Goal: Task Accomplishment & Management: Complete application form

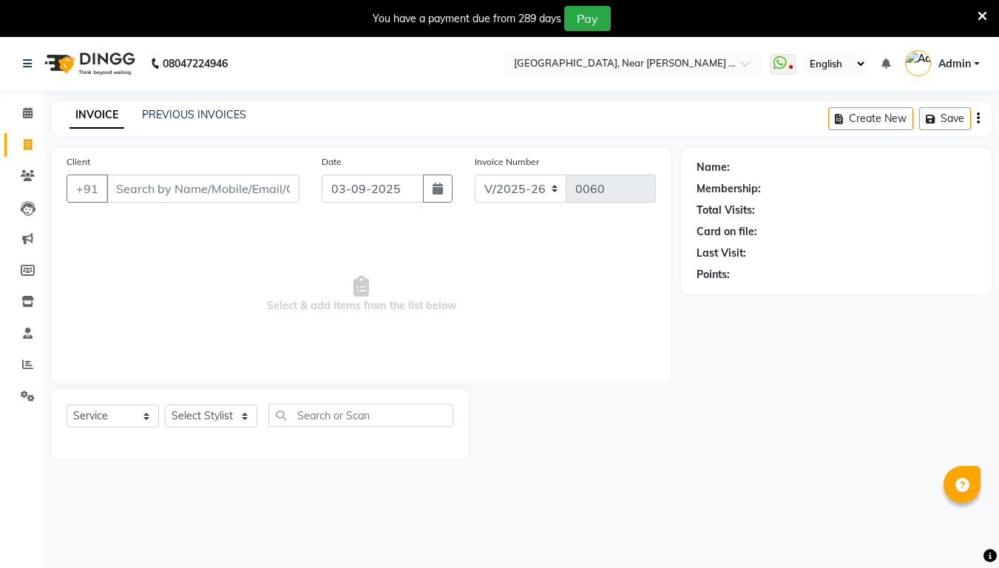
select select "5103"
select select "service"
click at [129, 179] on input "Client" at bounding box center [203, 189] width 193 height 28
click at [142, 196] on input "Client" at bounding box center [203, 189] width 193 height 28
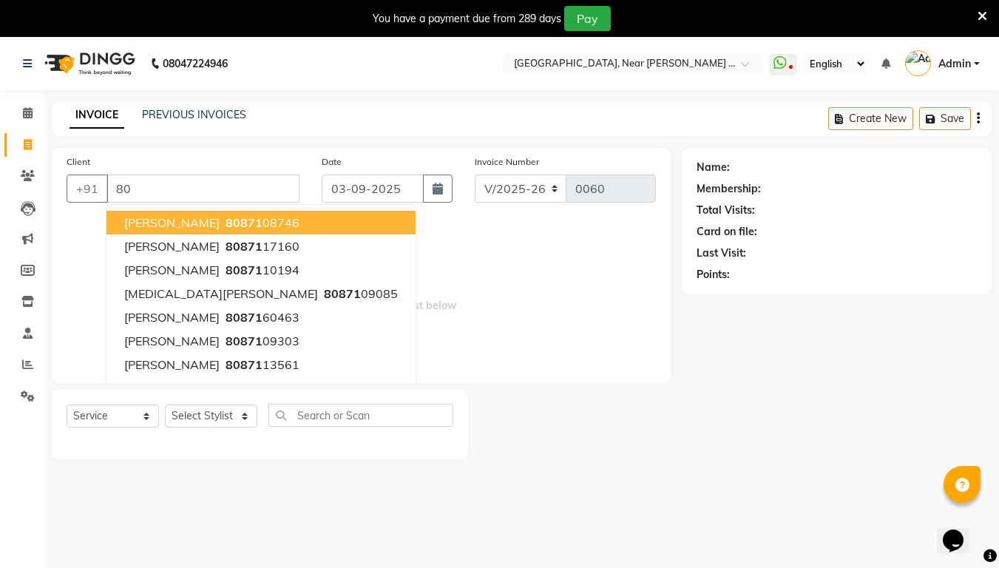
type input "8"
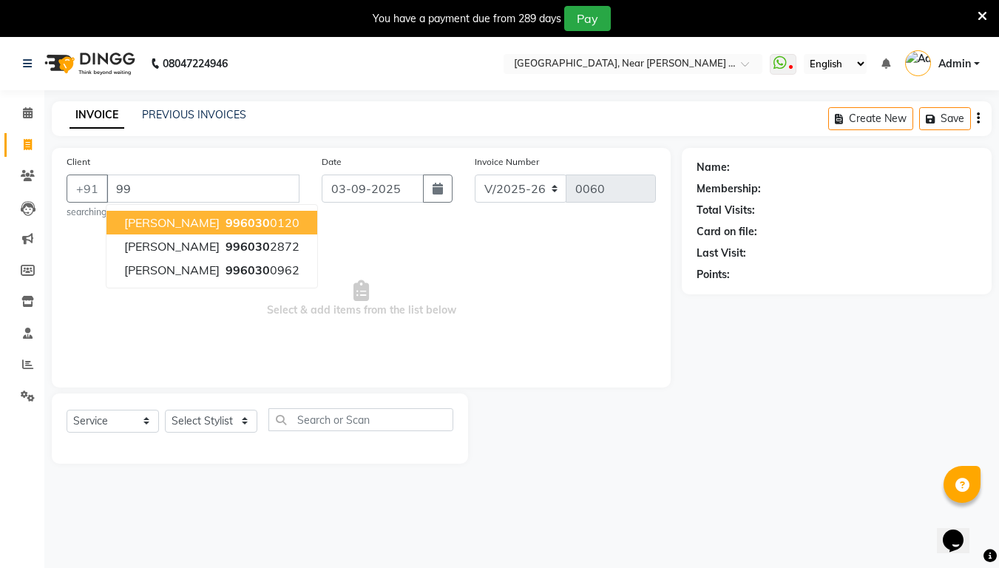
type input "9"
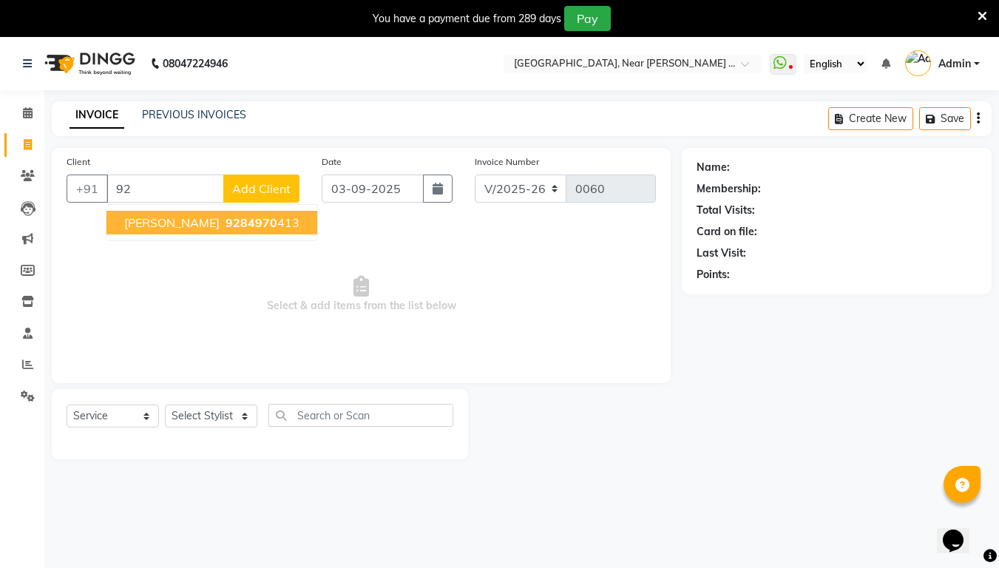
type input "9"
type input "8378041652"
click at [273, 195] on span "Add Client" at bounding box center [261, 188] width 58 height 15
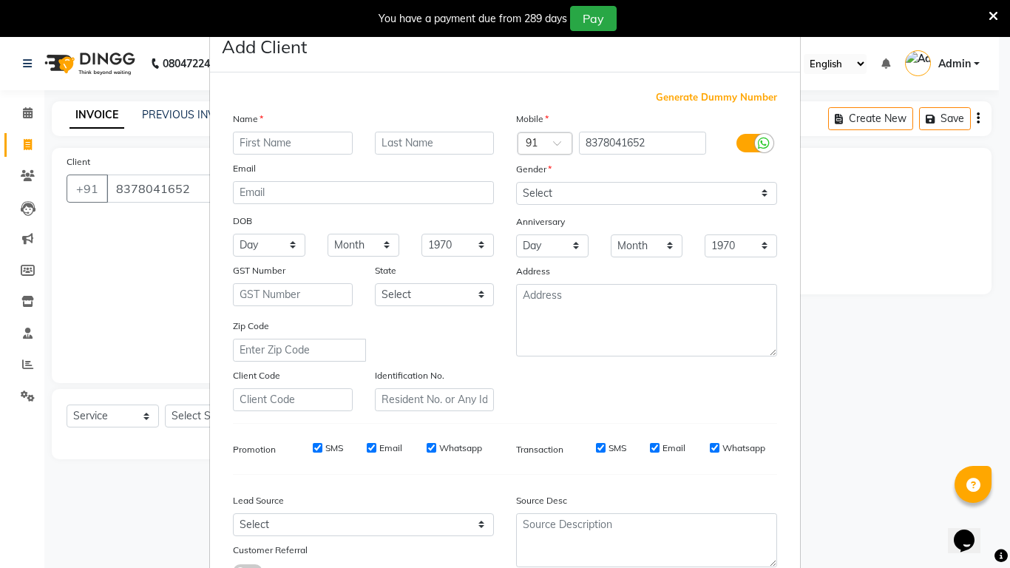
click at [243, 146] on input "text" at bounding box center [293, 143] width 120 height 23
type input "Ritu"
click at [441, 149] on input "text" at bounding box center [435, 143] width 120 height 23
type input "Wandhre"
click at [771, 194] on select "Select [DEMOGRAPHIC_DATA] [DEMOGRAPHIC_DATA] Other Prefer Not To Say" at bounding box center [646, 193] width 261 height 23
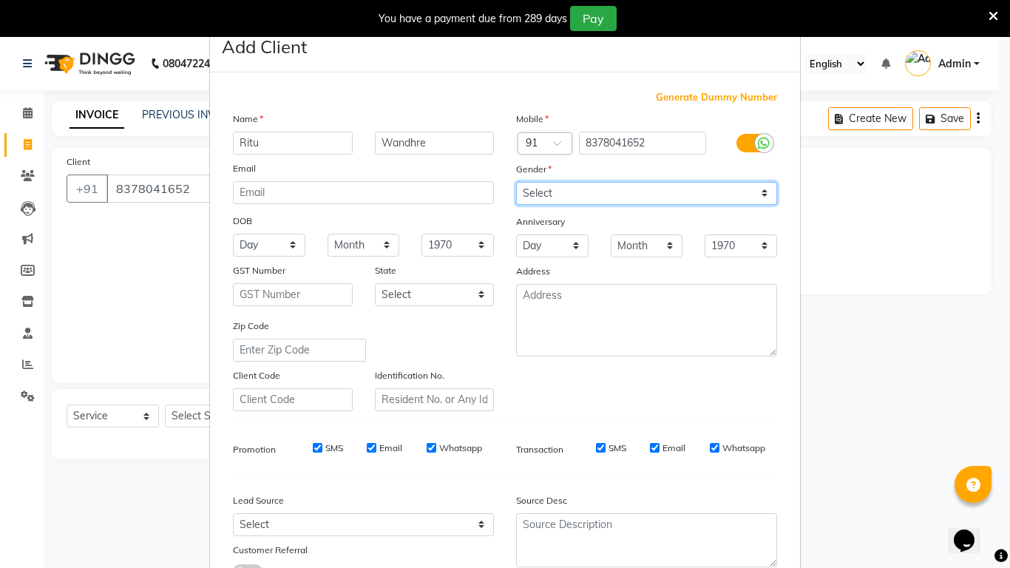
select select "[DEMOGRAPHIC_DATA]"
click at [516, 182] on select "Select [DEMOGRAPHIC_DATA] [DEMOGRAPHIC_DATA] Other Prefer Not To Say" at bounding box center [646, 193] width 261 height 23
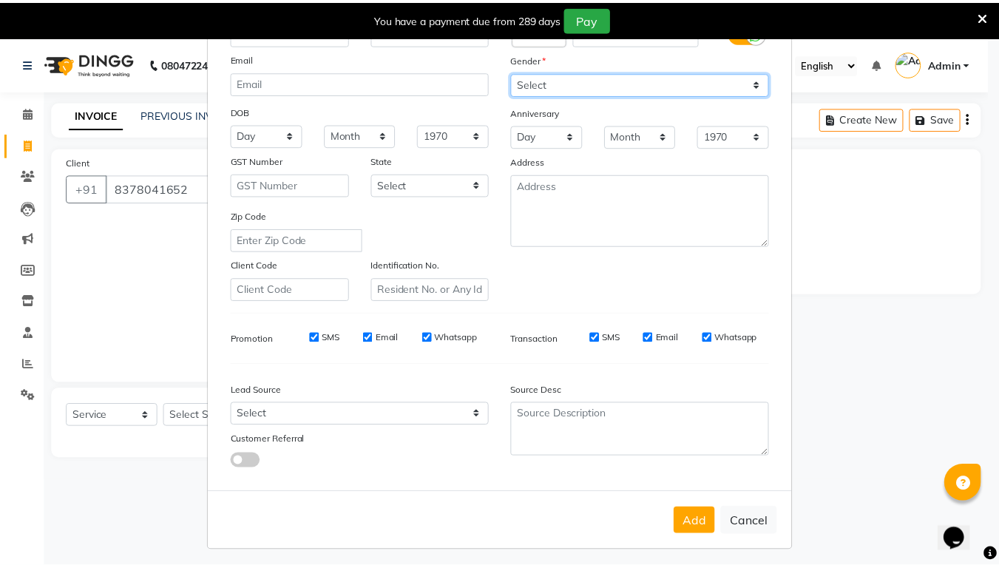
scroll to position [115, 0]
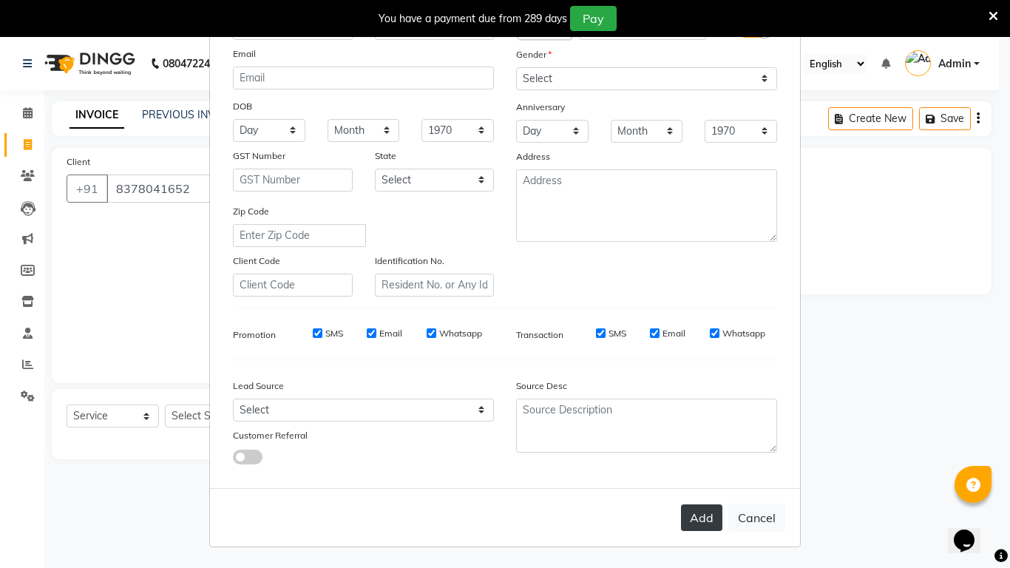
click at [691, 509] on button "Add" at bounding box center [701, 517] width 41 height 27
select select
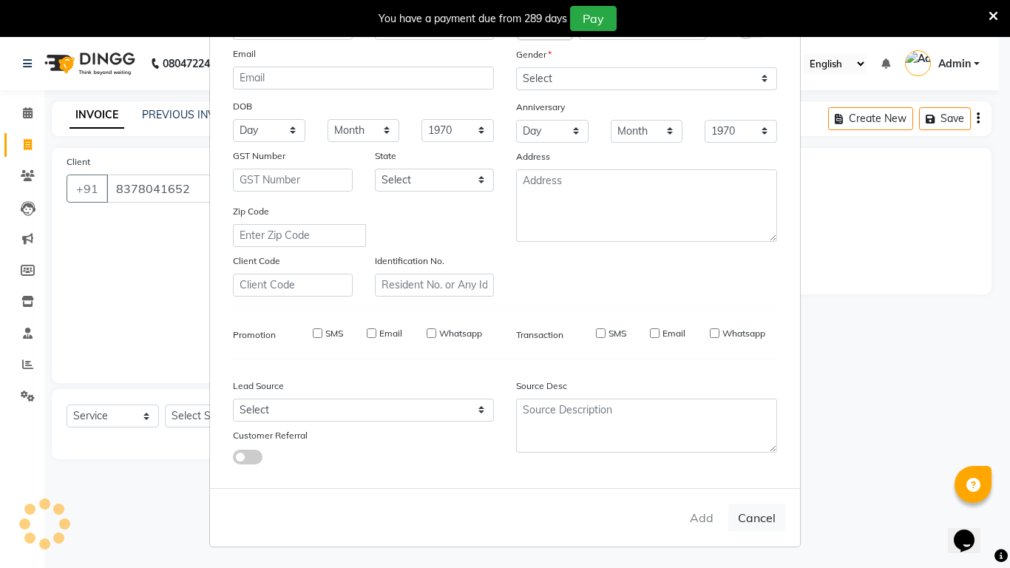
select select
checkbox input "false"
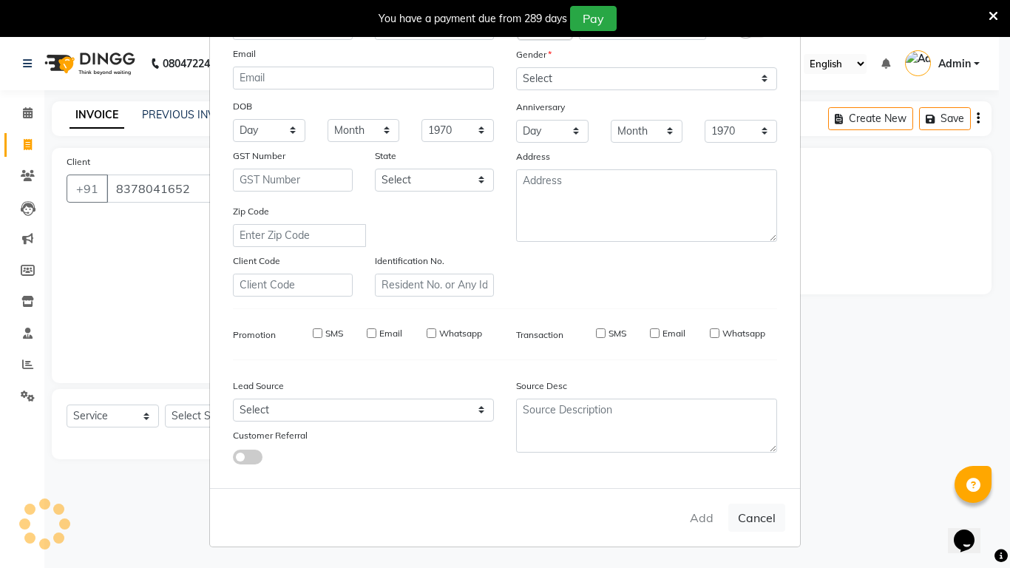
checkbox input "false"
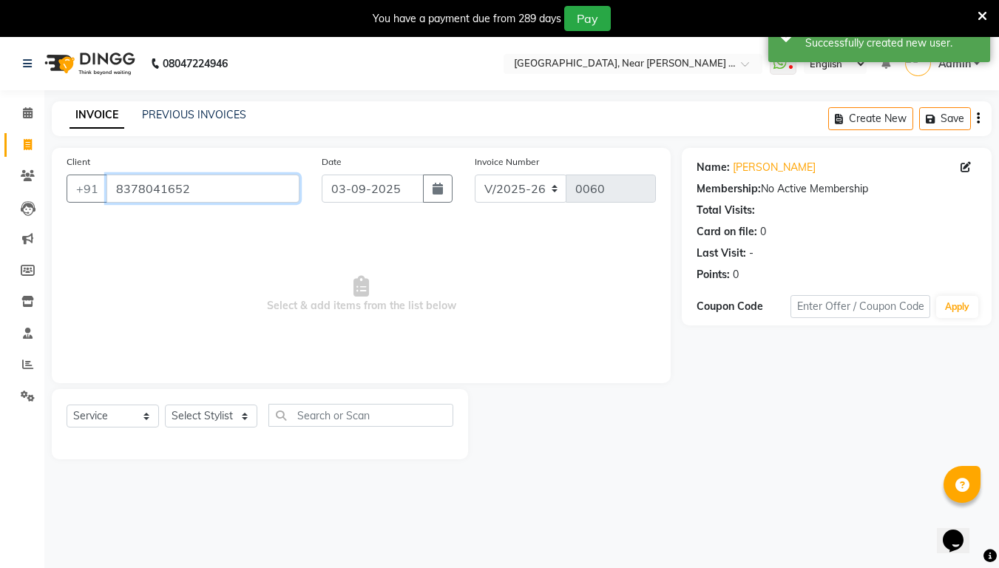
click at [252, 186] on input "8378041652" at bounding box center [203, 189] width 193 height 28
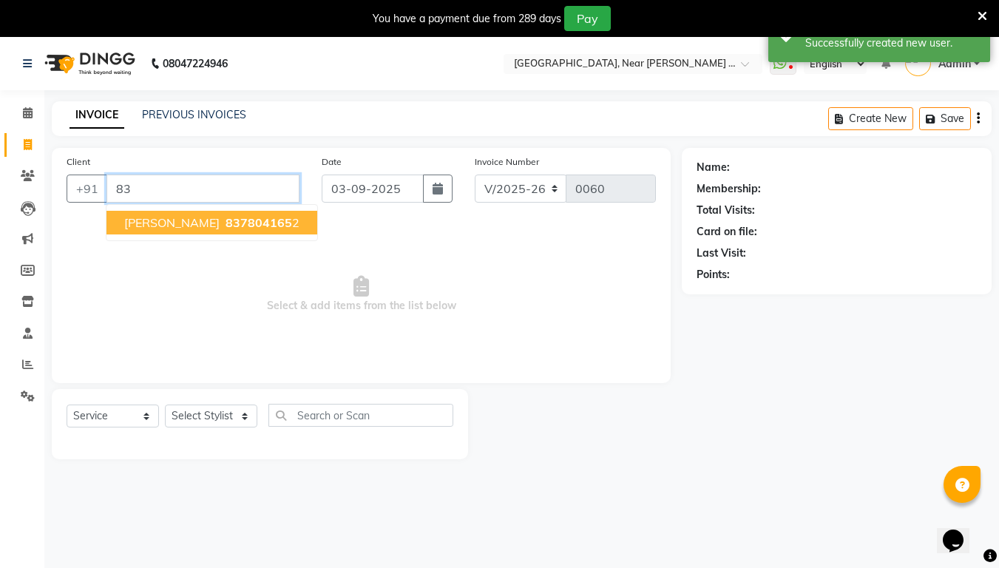
type input "8"
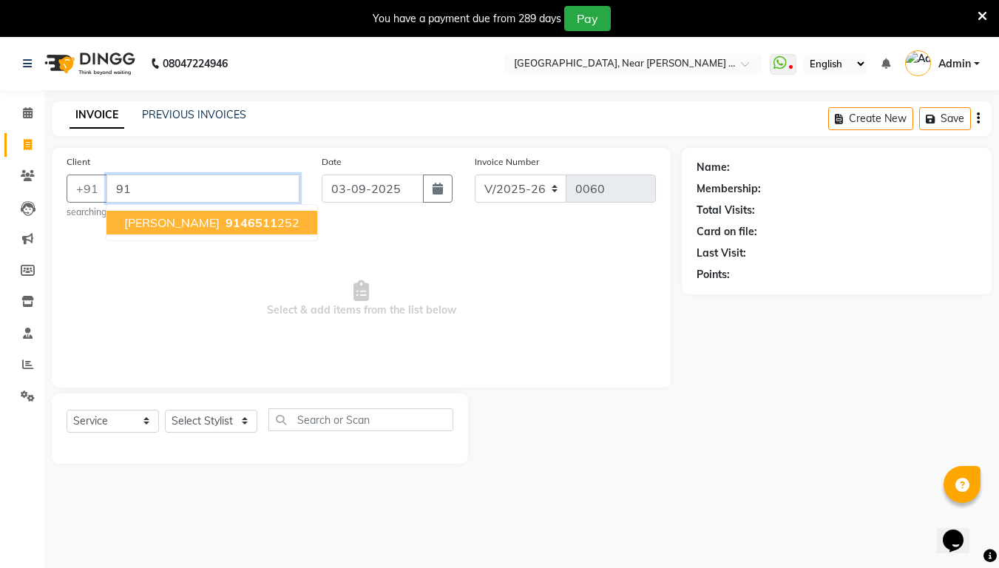
type input "9"
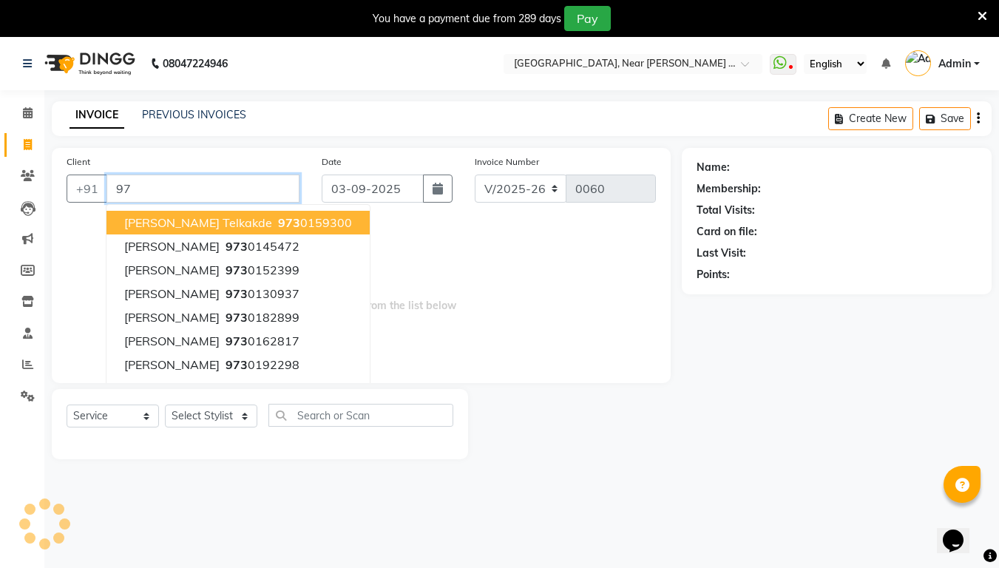
type input "9"
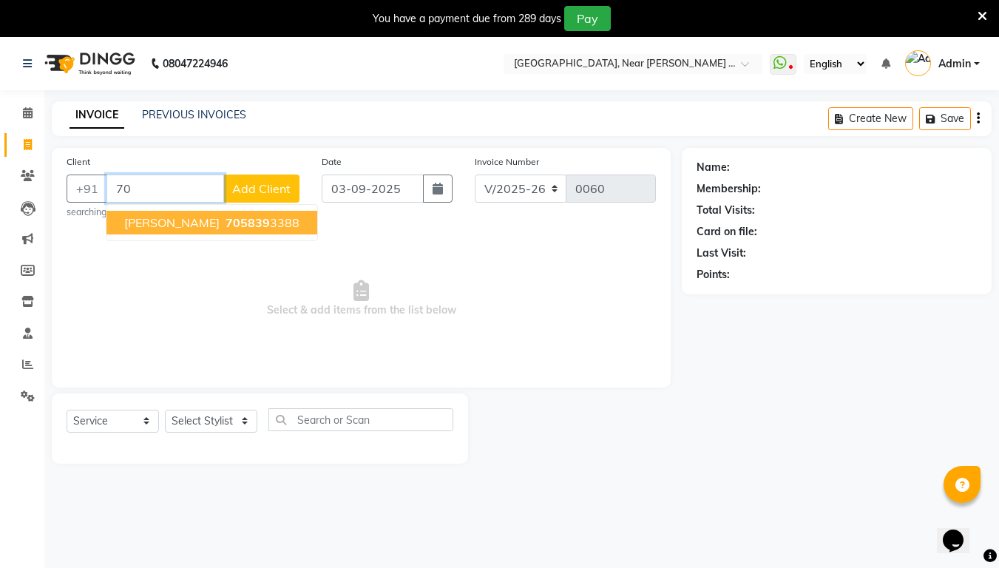
type input "7"
click at [171, 218] on span "[PERSON_NAME]" at bounding box center [171, 222] width 95 height 15
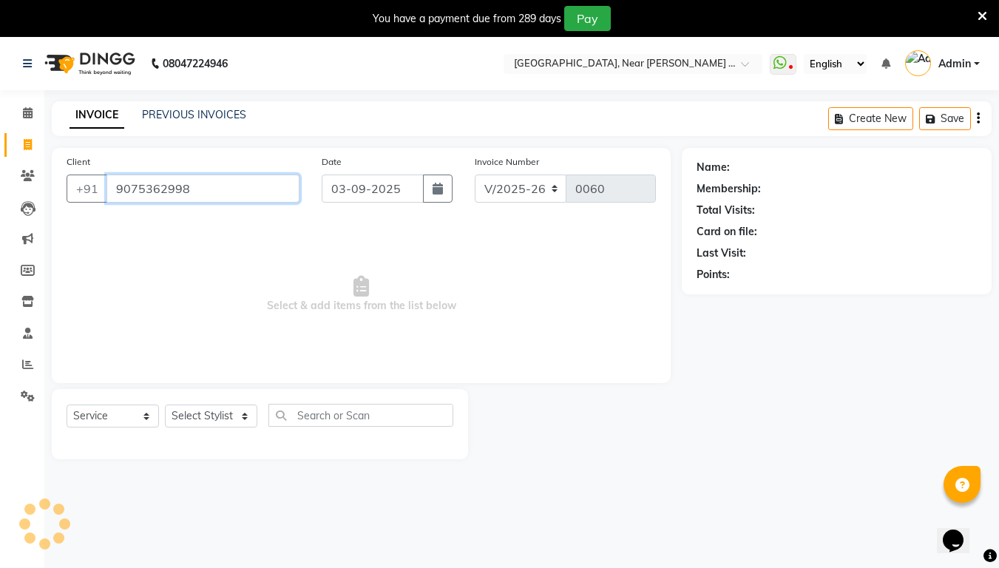
type input "9075362998"
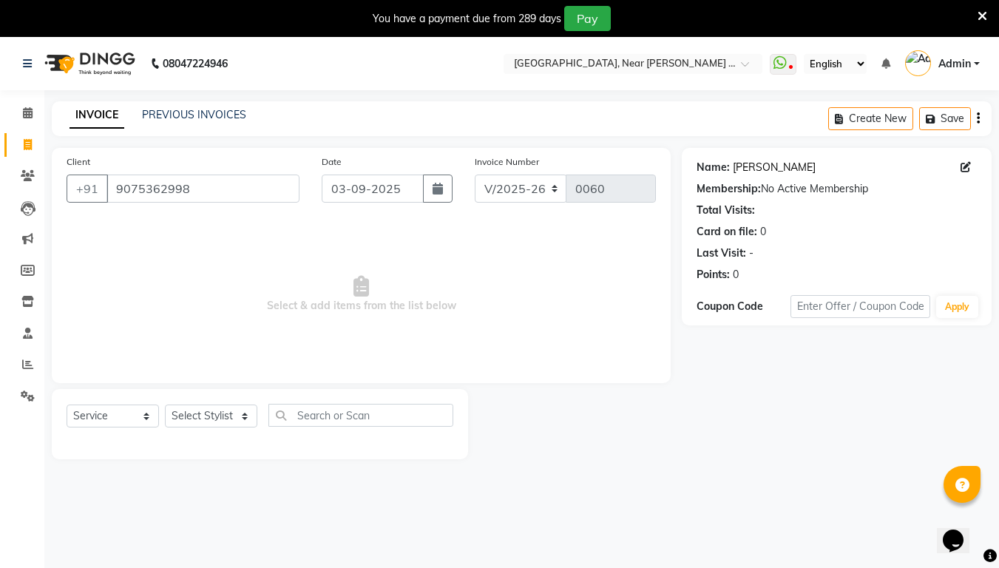
click at [776, 174] on link "[PERSON_NAME]" at bounding box center [774, 168] width 83 height 16
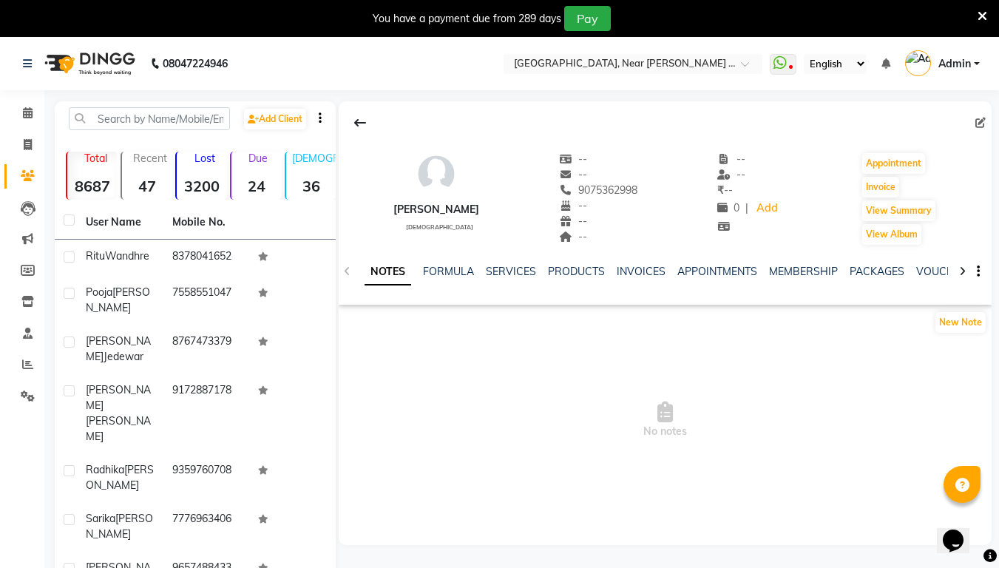
click at [988, 7] on div "You have a payment due from 289 days Pay" at bounding box center [499, 18] width 999 height 37
click at [988, 8] on div "You have a payment due from 289 days Pay" at bounding box center [499, 18] width 999 height 37
click at [986, 10] on icon at bounding box center [983, 16] width 10 height 13
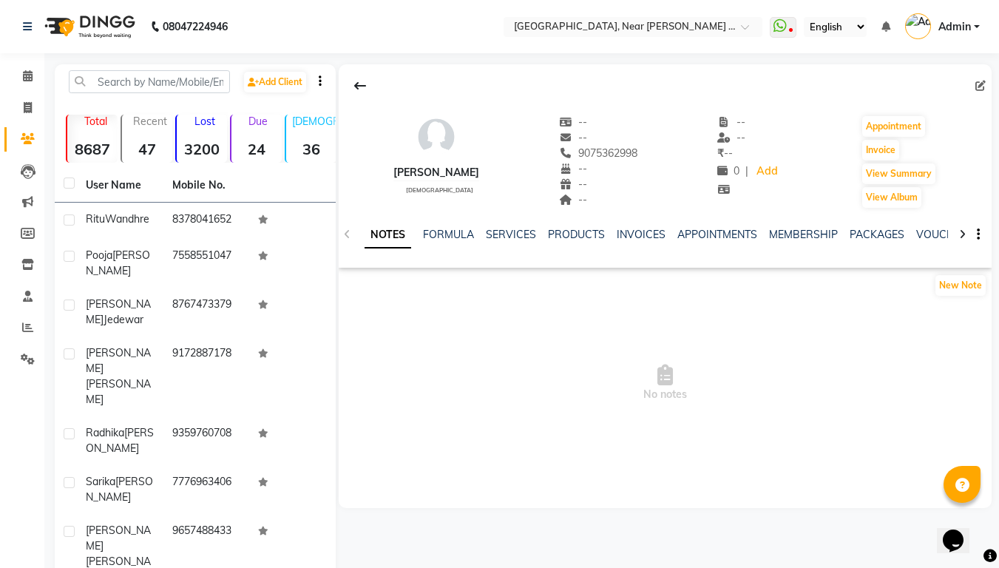
click at [996, 8] on nav "08047224946 Select Location × [GEOGRAPHIC_DATA], Near [PERSON_NAME] Bakery What…" at bounding box center [499, 26] width 999 height 53
drag, startPoint x: 898, startPoint y: 17, endPoint x: 898, endPoint y: 118, distance: 101.3
click at [898, 82] on app-home "08047224946 Select Location × [GEOGRAPHIC_DATA], Near [PERSON_NAME] Bakery What…" at bounding box center [499, 395] width 999 height 791
click at [898, 120] on button "Appointment" at bounding box center [894, 126] width 63 height 21
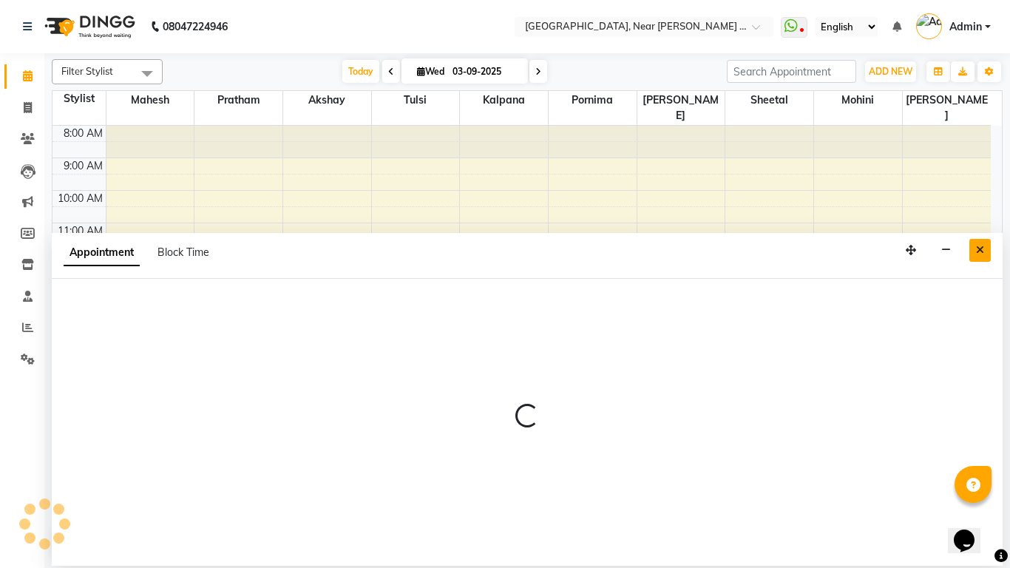
click at [982, 252] on icon "Close" at bounding box center [980, 250] width 8 height 10
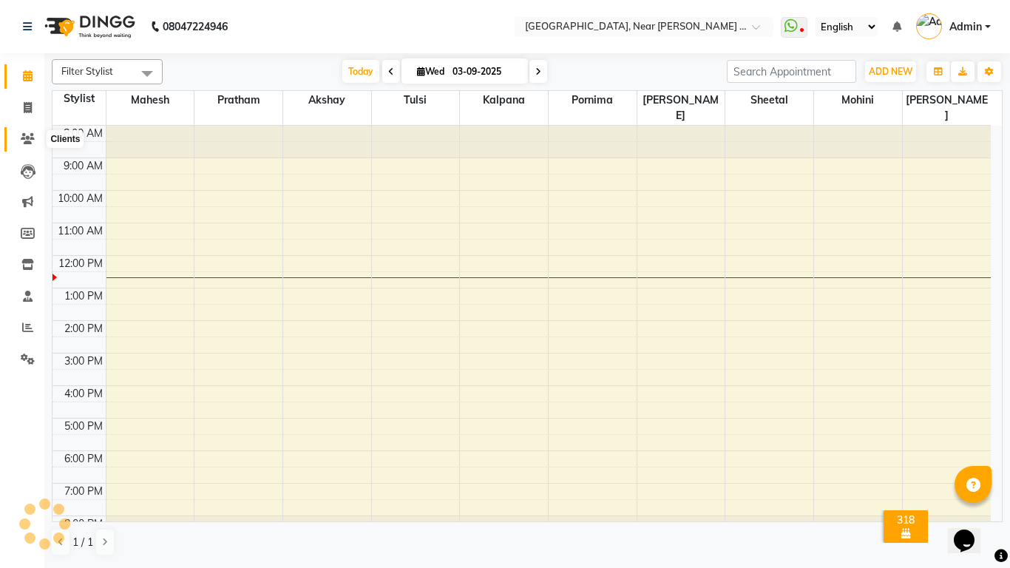
click at [29, 144] on span at bounding box center [28, 139] width 26 height 17
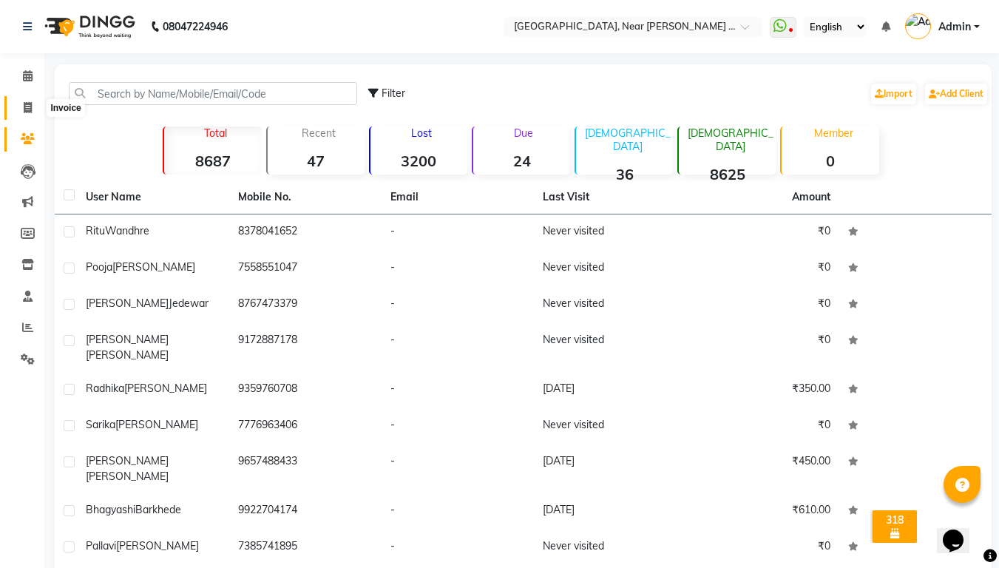
click at [31, 102] on icon at bounding box center [28, 107] width 8 height 11
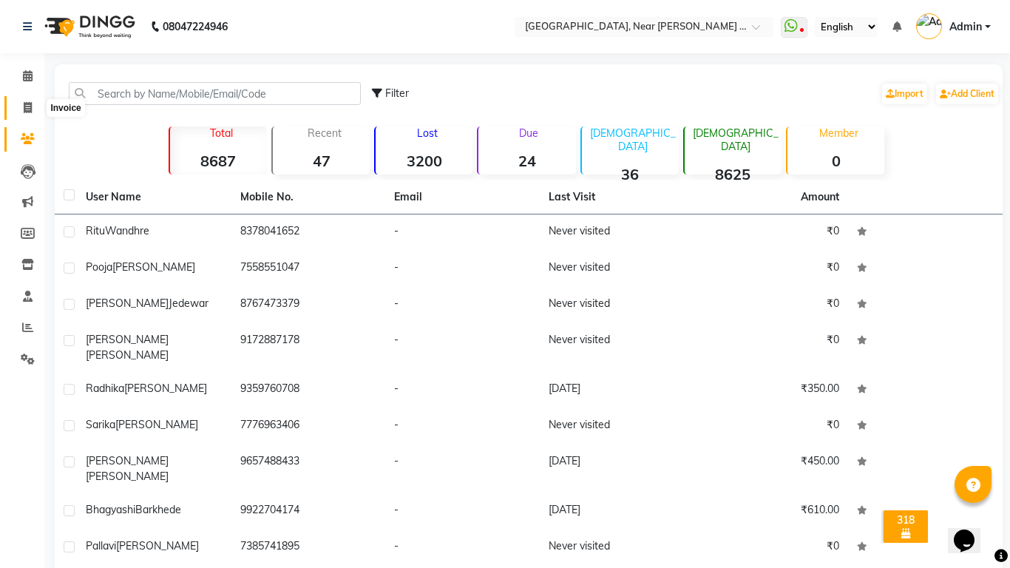
select select "service"
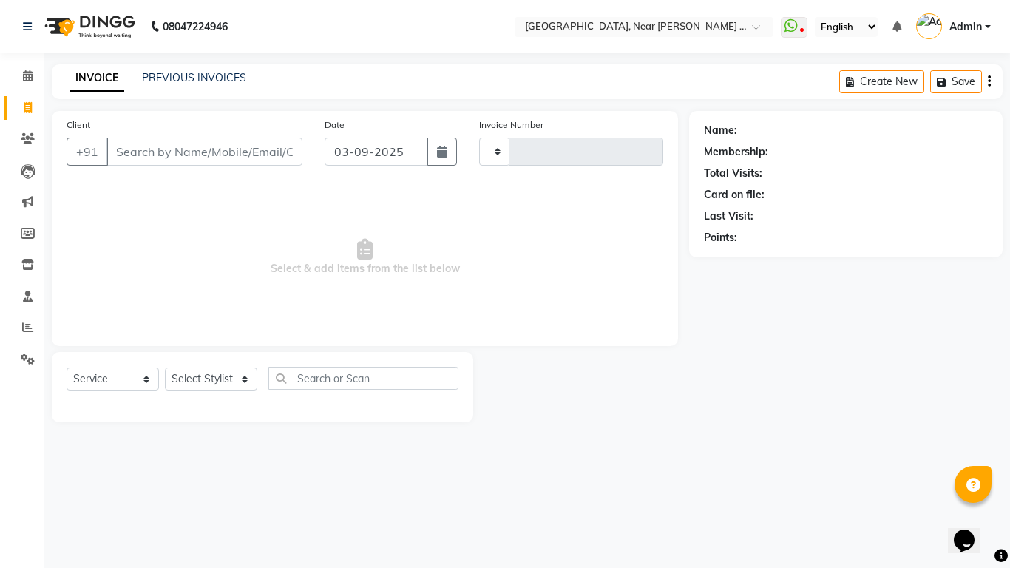
type input "0060"
select select "5103"
click at [115, 158] on input "Client" at bounding box center [205, 152] width 196 height 28
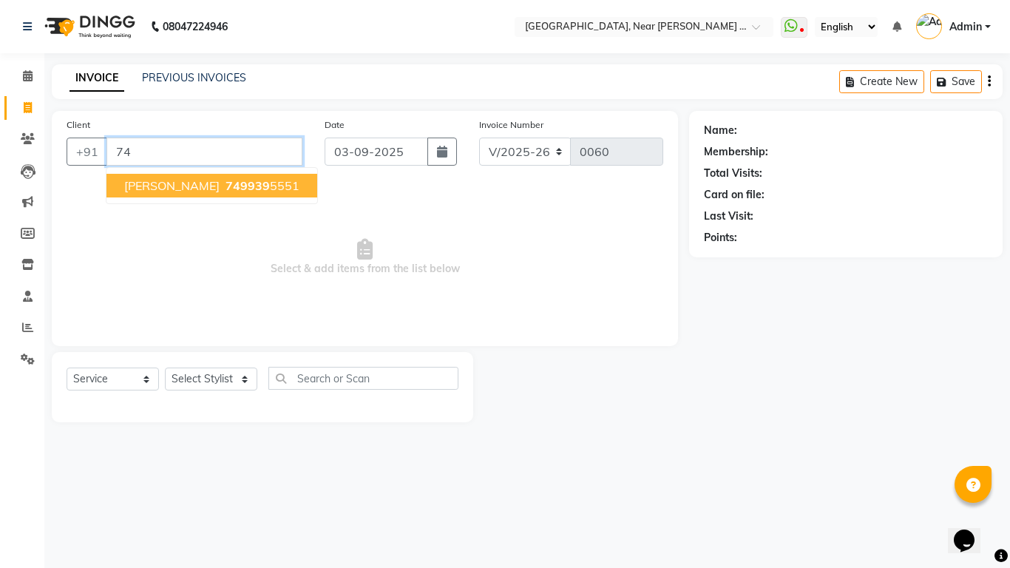
type input "7"
type input "9"
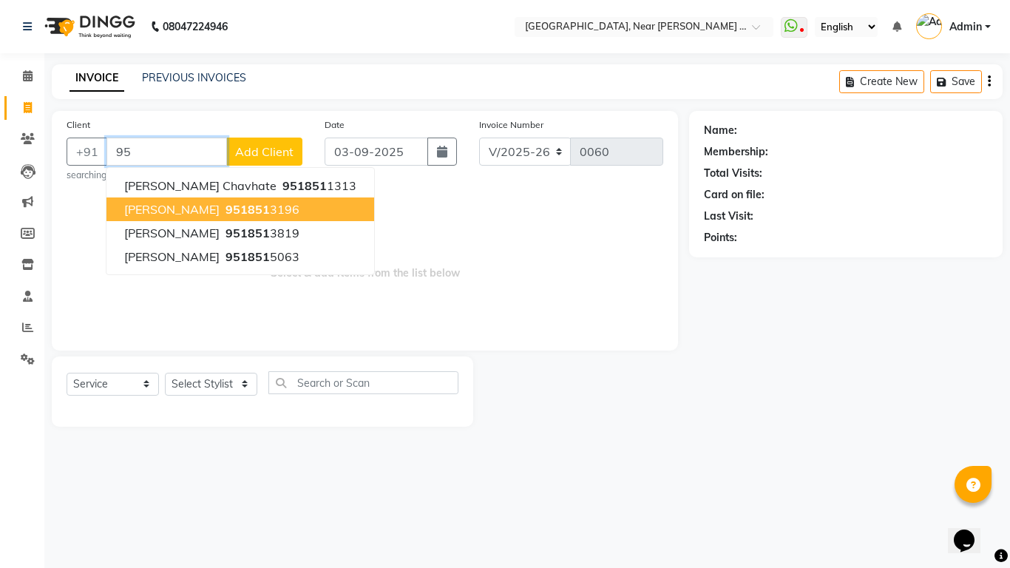
type input "9"
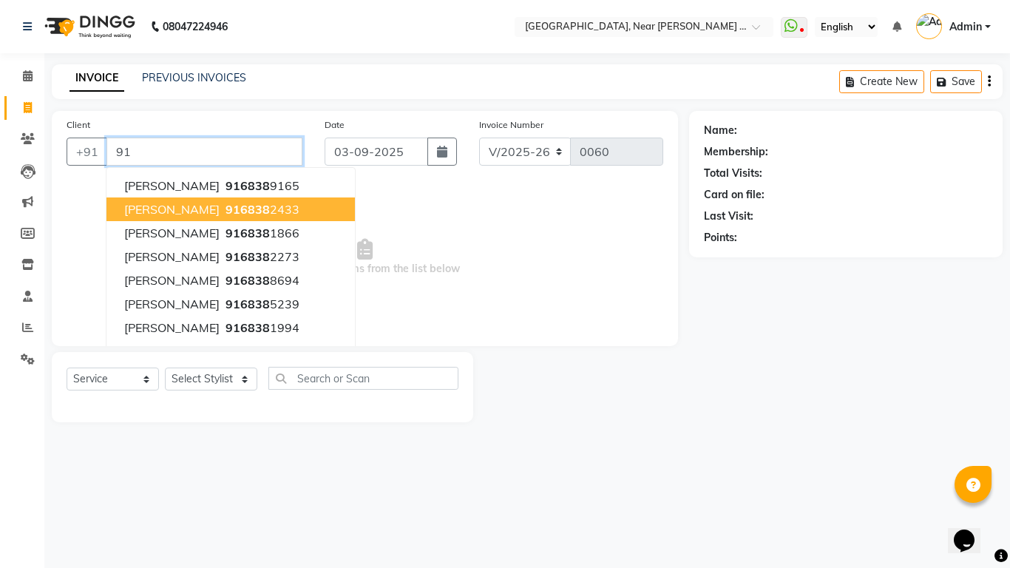
type input "9"
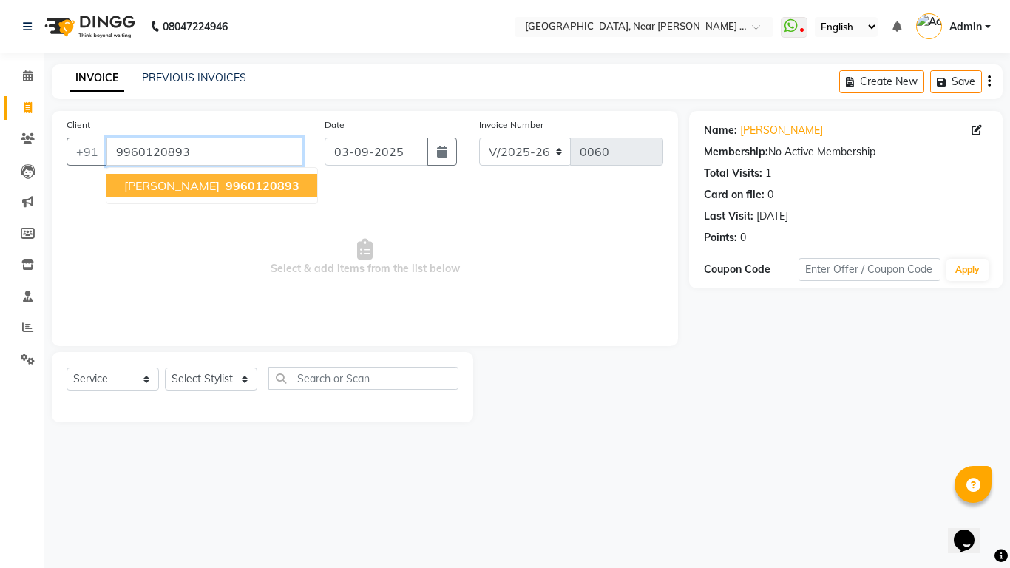
click at [203, 157] on input "9960120893" at bounding box center [205, 152] width 196 height 28
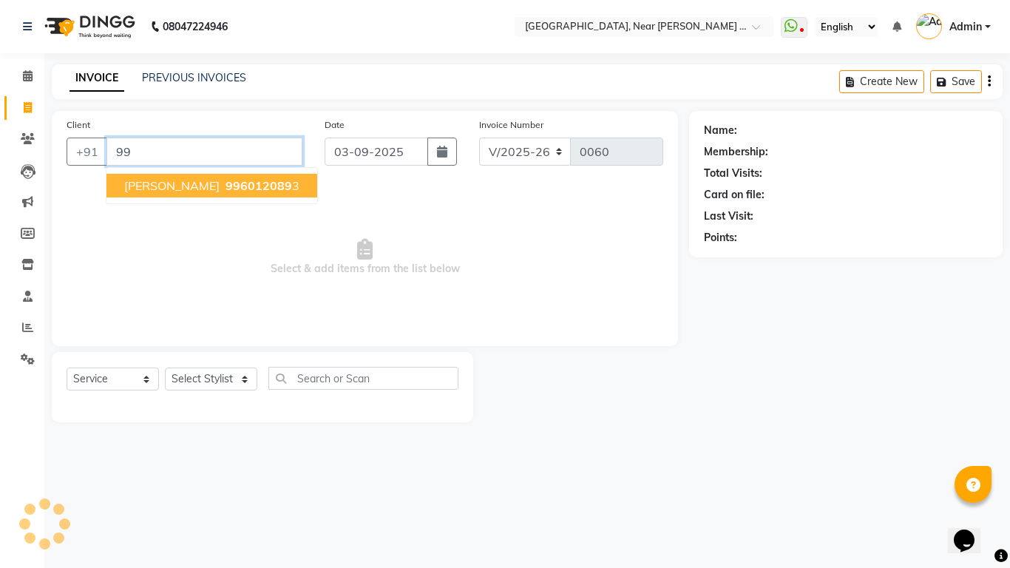
type input "9"
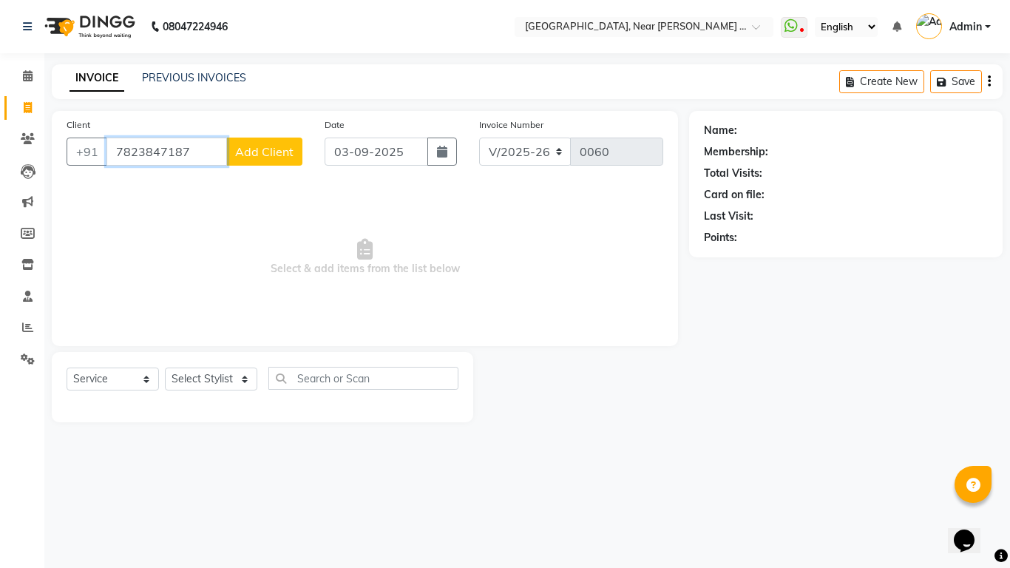
type input "7823847187"
click at [264, 165] on button "Add Client" at bounding box center [264, 152] width 76 height 28
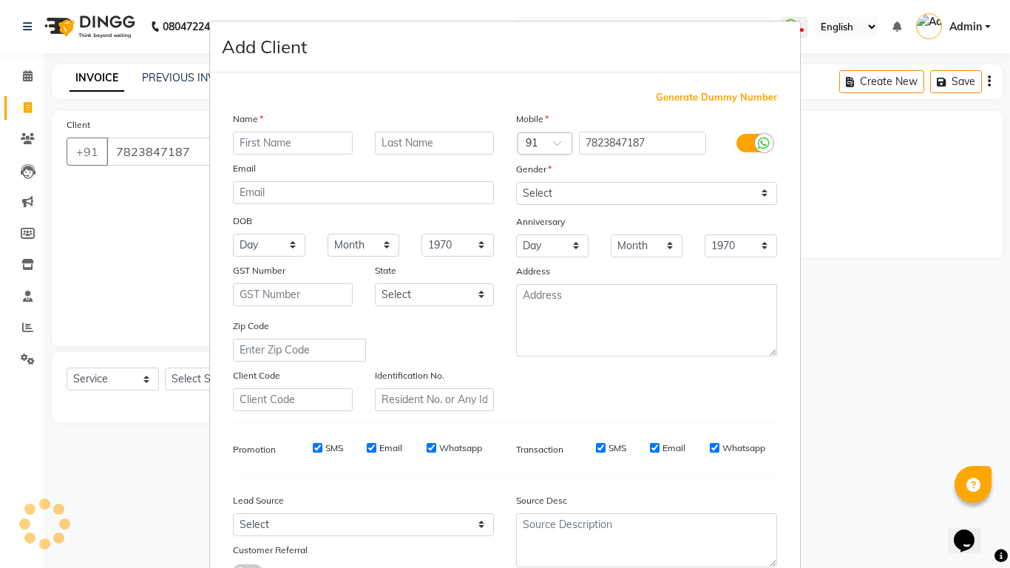
click at [249, 132] on input "text" at bounding box center [293, 143] width 120 height 23
type input "[PERSON_NAME]"
click at [391, 151] on input "text" at bounding box center [435, 143] width 120 height 23
click at [469, 140] on input "GAIR" at bounding box center [435, 143] width 120 height 23
type input "[PERSON_NAME]"
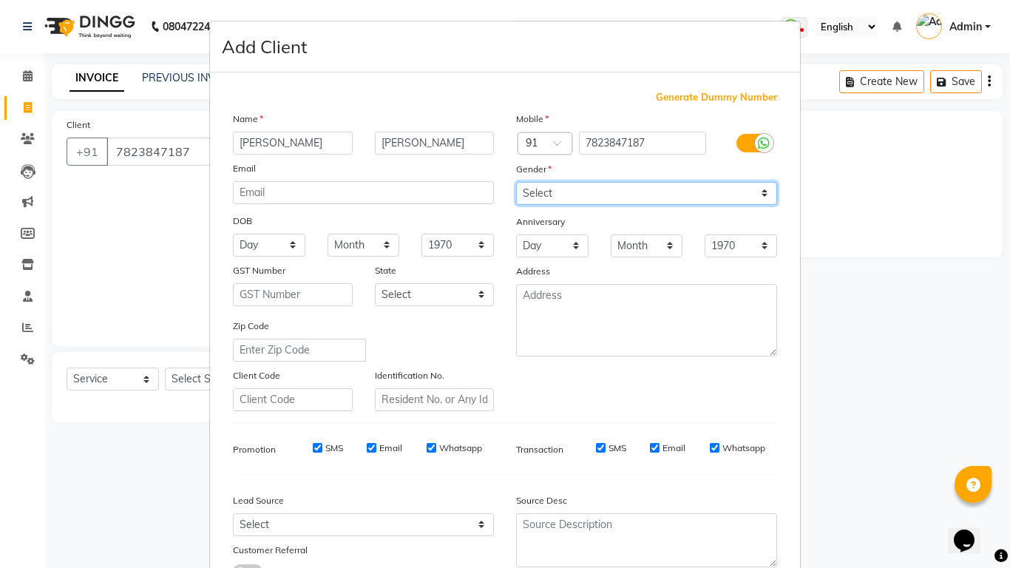
click at [752, 187] on select "Select [DEMOGRAPHIC_DATA] [DEMOGRAPHIC_DATA] Other Prefer Not To Say" at bounding box center [646, 193] width 261 height 23
click at [516, 182] on select "Select [DEMOGRAPHIC_DATA] [DEMOGRAPHIC_DATA] Other Prefer Not To Say" at bounding box center [646, 193] width 261 height 23
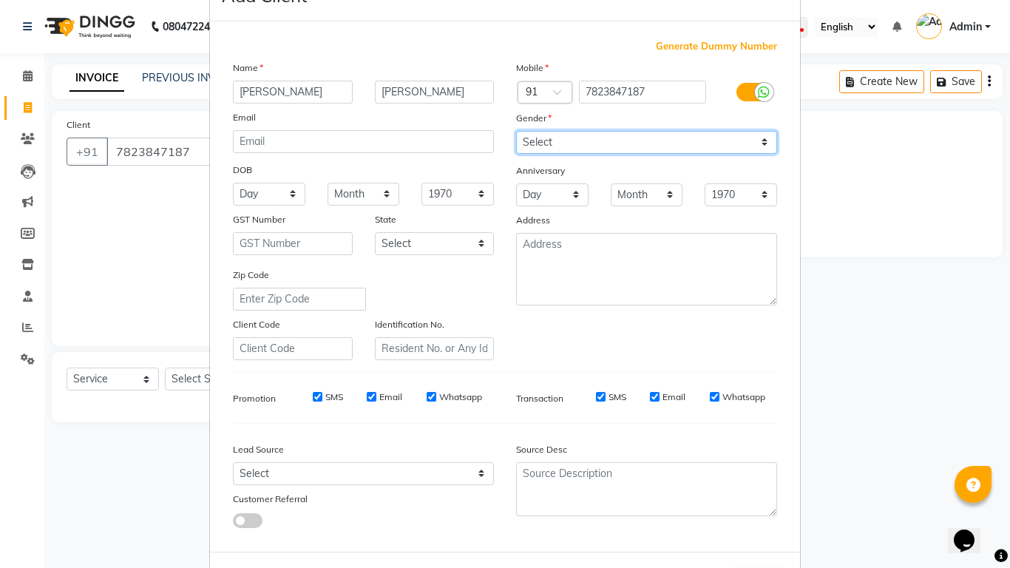
scroll to position [115, 0]
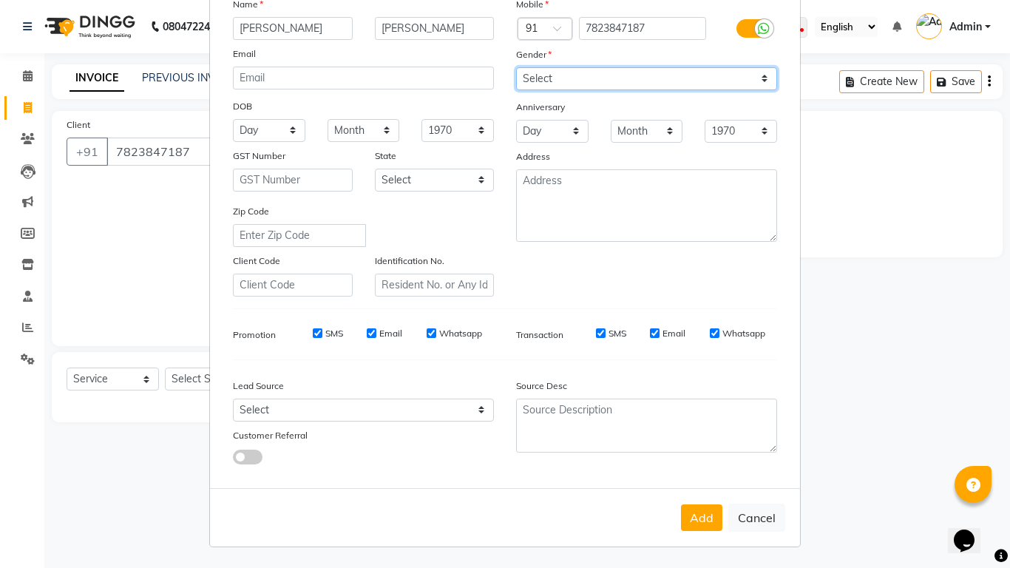
click at [757, 79] on select "Select [DEMOGRAPHIC_DATA] [DEMOGRAPHIC_DATA] Other Prefer Not To Say" at bounding box center [646, 78] width 261 height 23
select select "[DEMOGRAPHIC_DATA]"
click at [516, 67] on select "Select [DEMOGRAPHIC_DATA] [DEMOGRAPHIC_DATA] Other Prefer Not To Say" at bounding box center [646, 78] width 261 height 23
click at [690, 526] on button "Add" at bounding box center [701, 517] width 41 height 27
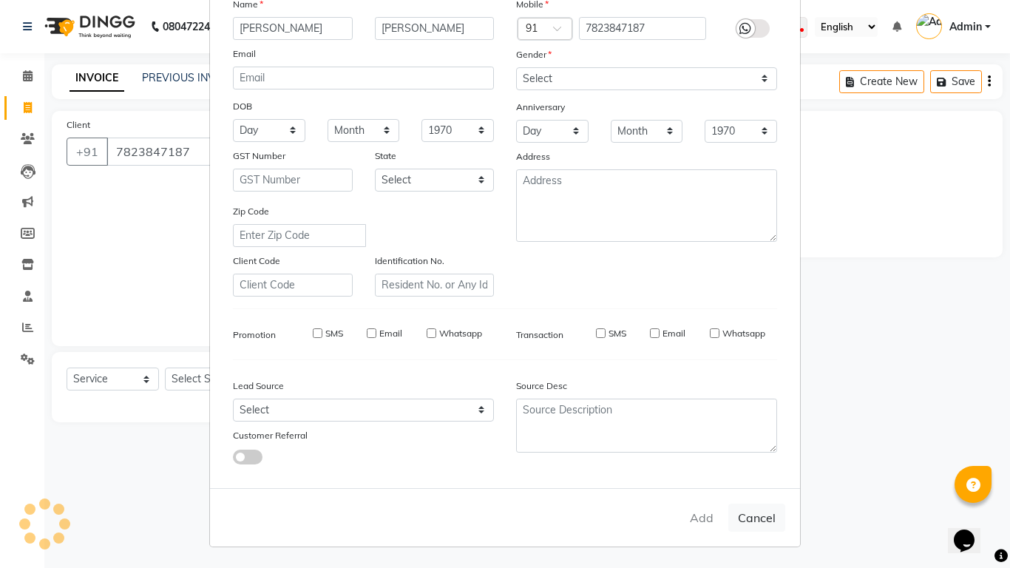
select select
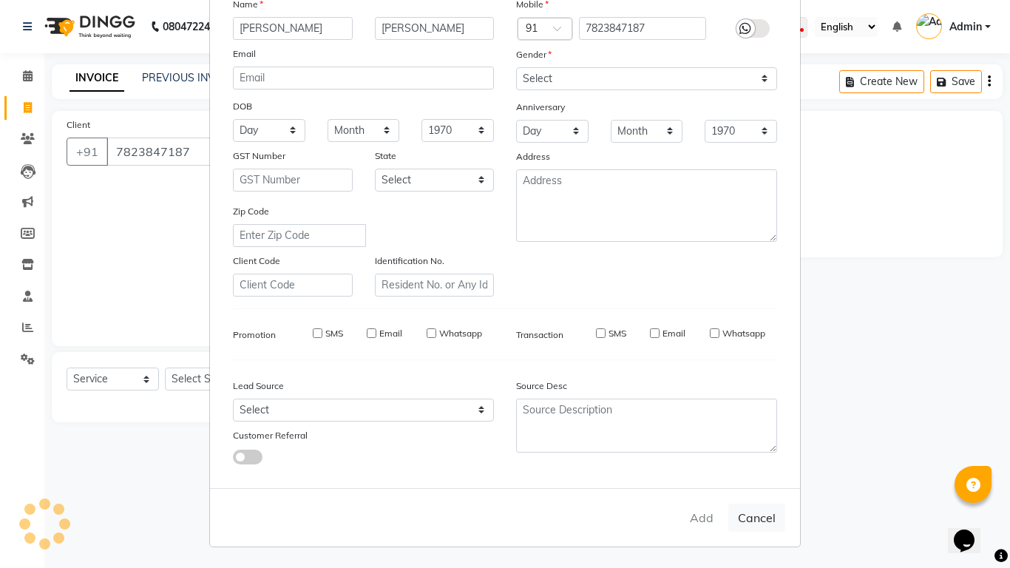
select select
checkbox input "false"
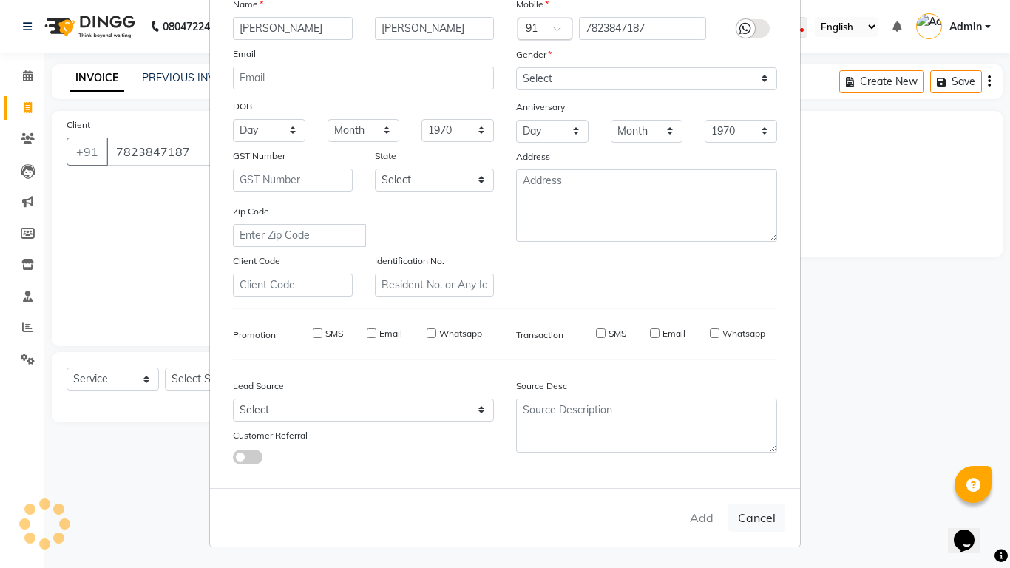
checkbox input "false"
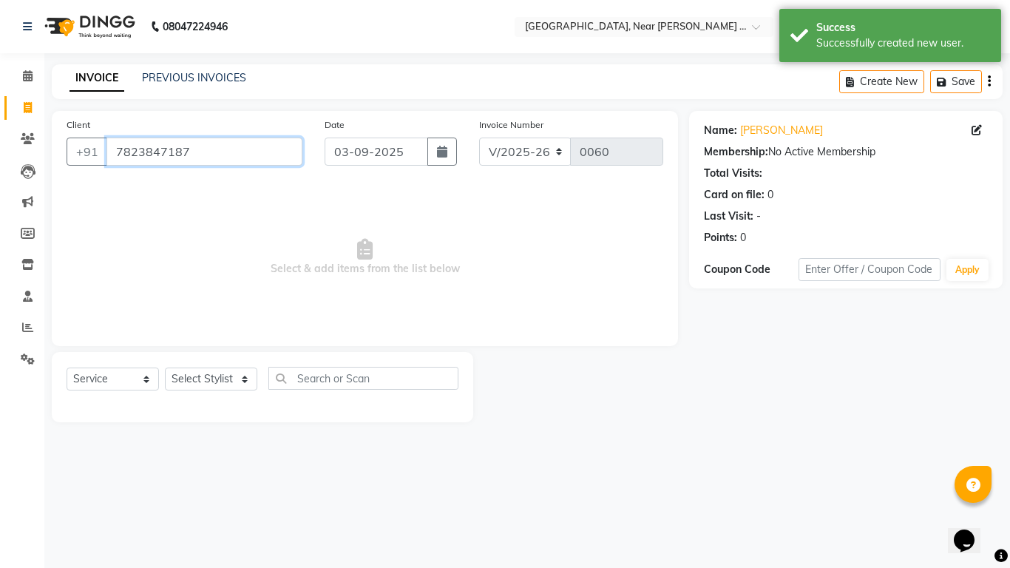
drag, startPoint x: 246, startPoint y: 155, endPoint x: 200, endPoint y: 181, distance: 53.0
click at [243, 157] on input "7823847187" at bounding box center [205, 152] width 196 height 28
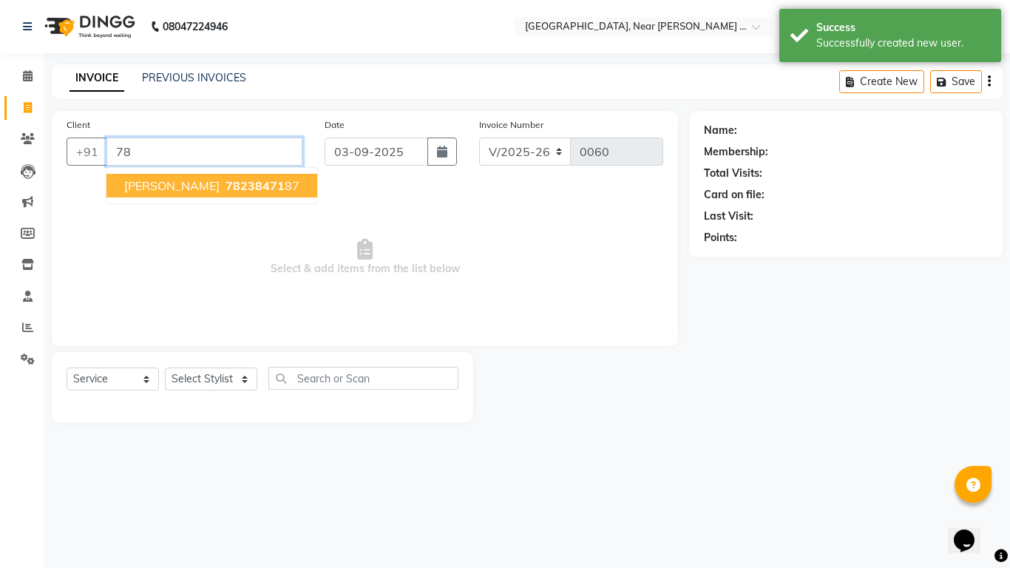
type input "7"
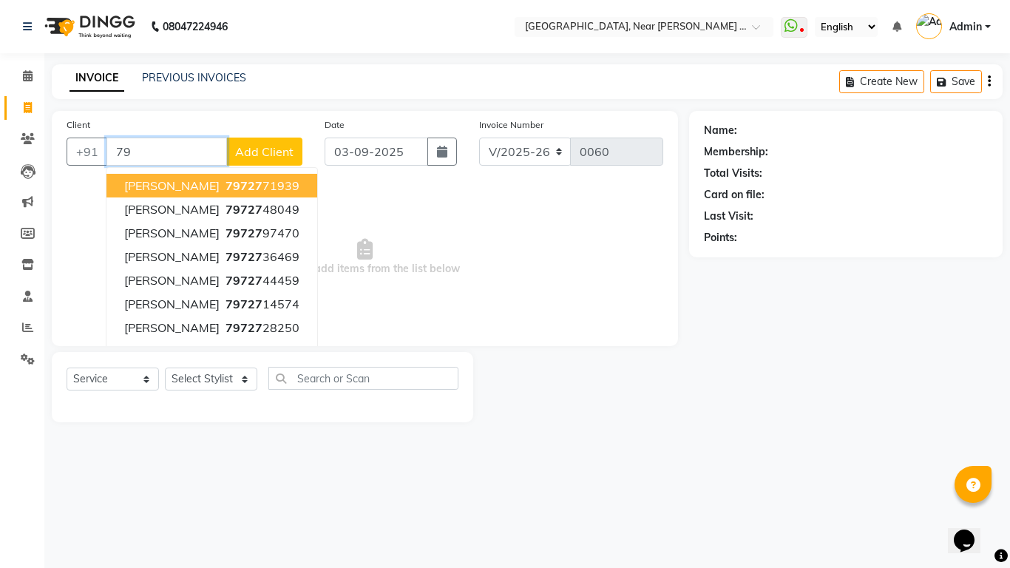
type input "7"
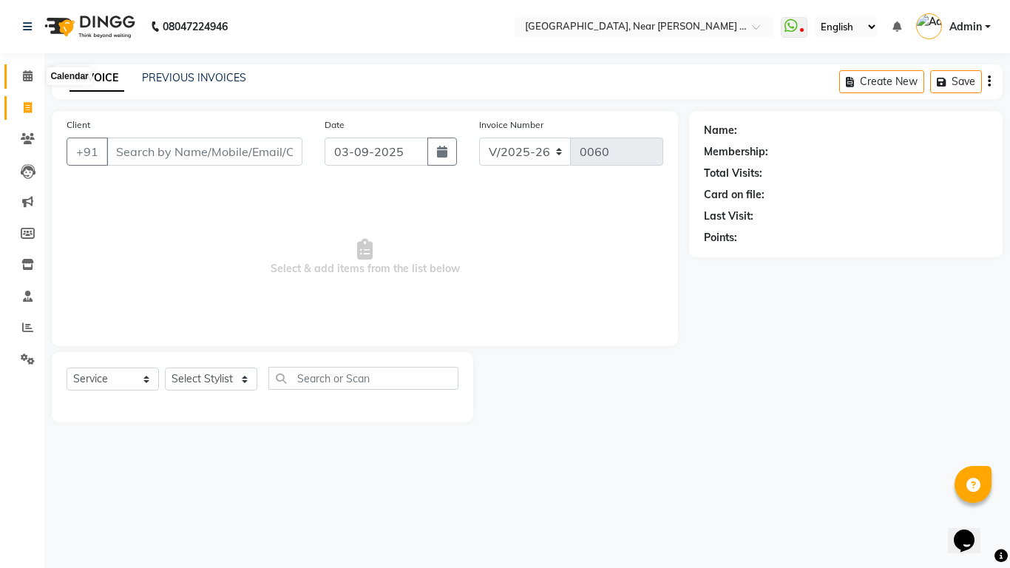
click at [29, 77] on icon at bounding box center [28, 75] width 10 height 11
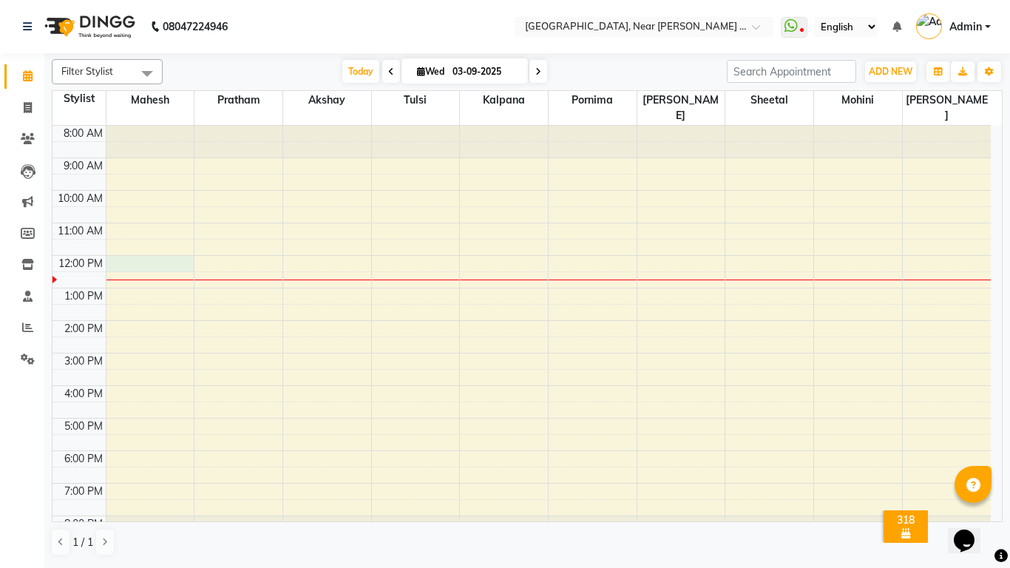
click at [135, 247] on div "8:00 AM 9:00 AM 10:00 AM 11:00 AM 12:00 PM 1:00 PM 2:00 PM 3:00 PM 4:00 PM 5:00…" at bounding box center [522, 337] width 939 height 422
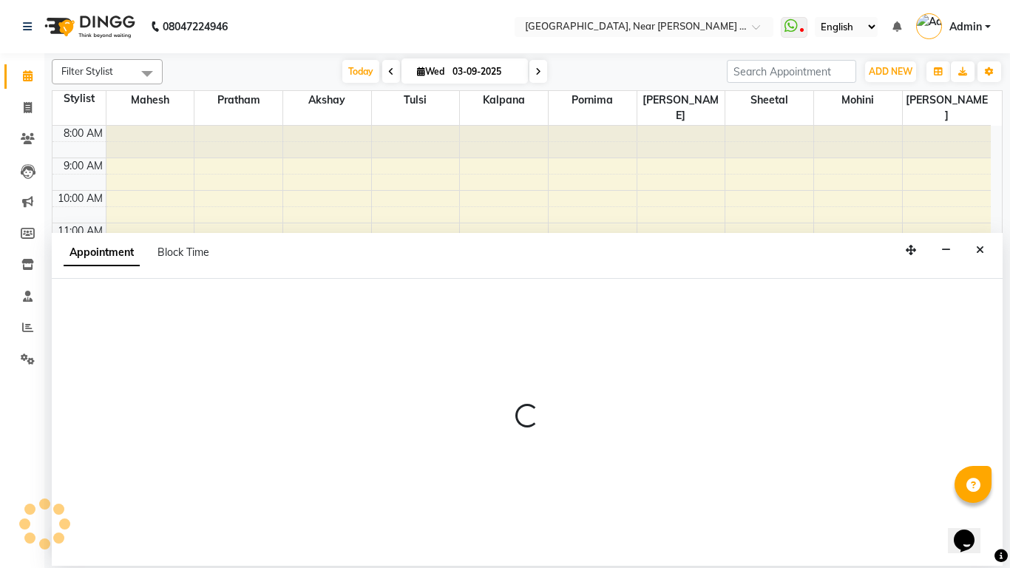
select select "32229"
select select "720"
select select "tentative"
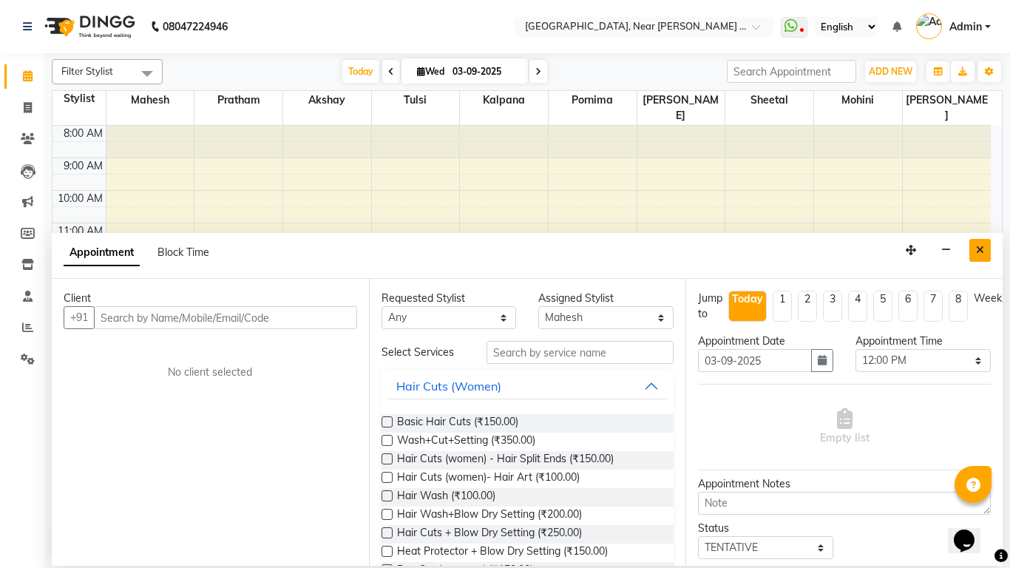
click at [972, 255] on button "Close" at bounding box center [980, 250] width 21 height 23
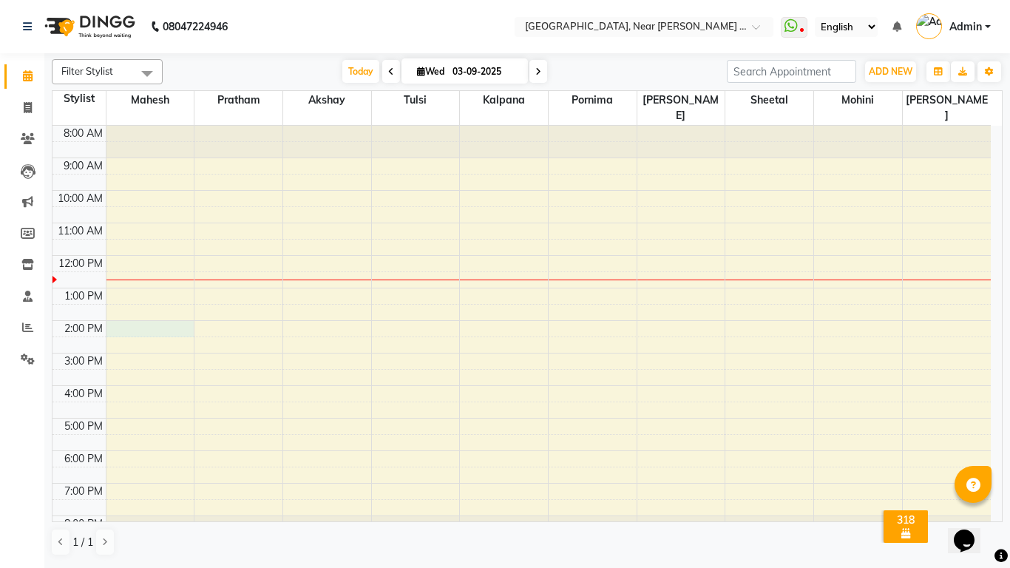
click at [129, 314] on div "8:00 AM 9:00 AM 10:00 AM 11:00 AM 12:00 PM 1:00 PM 2:00 PM 3:00 PM 4:00 PM 5:00…" at bounding box center [522, 337] width 939 height 422
select select "32229"
select select "tentative"
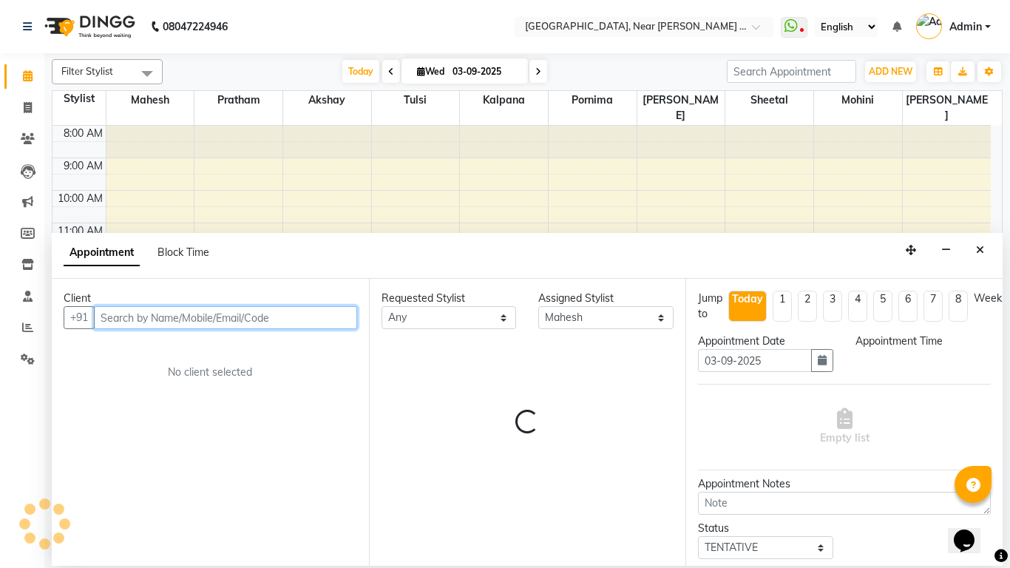
select select "840"
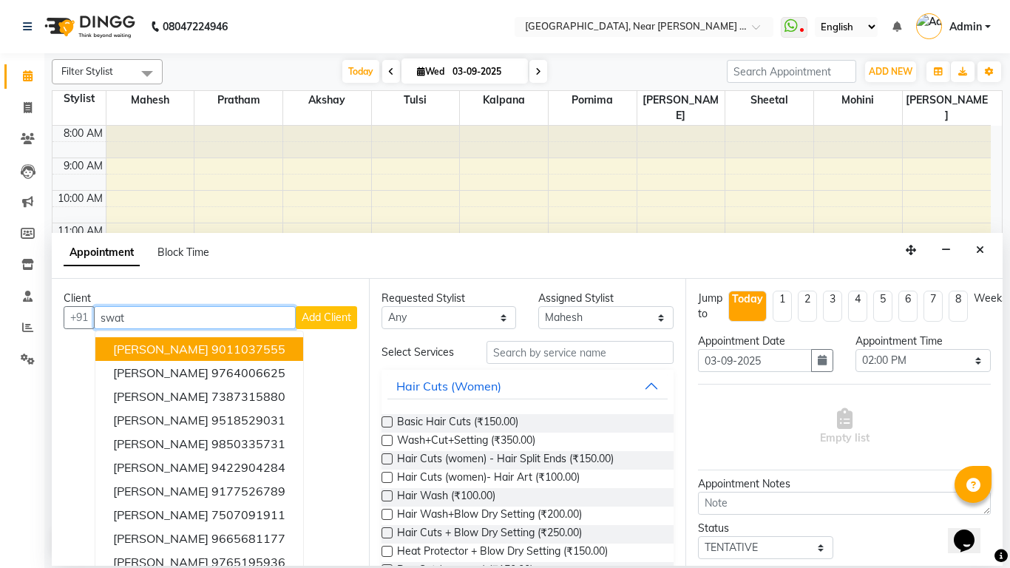
click at [286, 343] on button "[PERSON_NAME] 9011037555" at bounding box center [199, 349] width 208 height 24
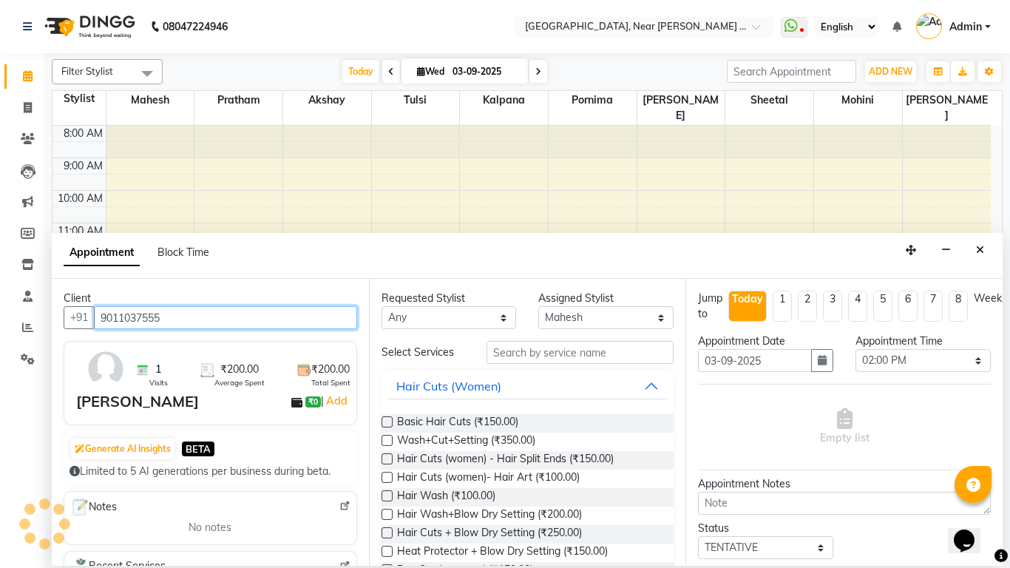
type input "9011037555"
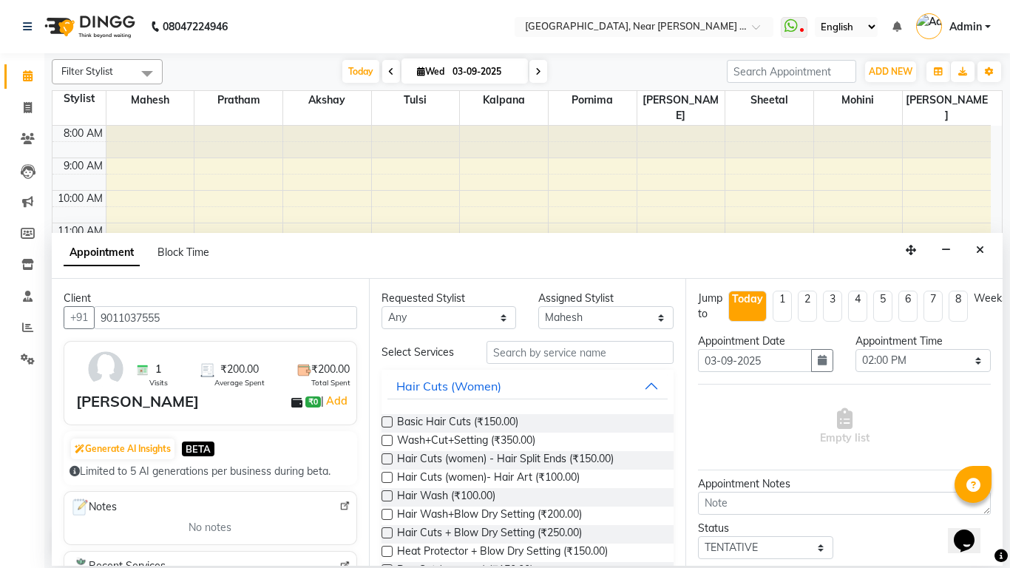
click at [391, 423] on label at bounding box center [387, 421] width 11 height 11
click at [391, 423] on input "checkbox" at bounding box center [387, 424] width 10 height 10
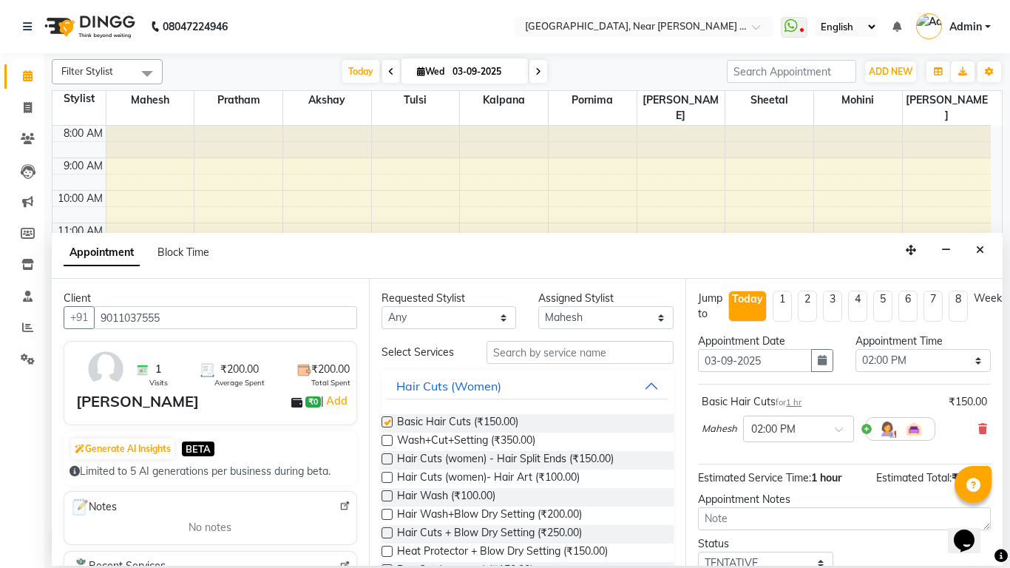
checkbox input "false"
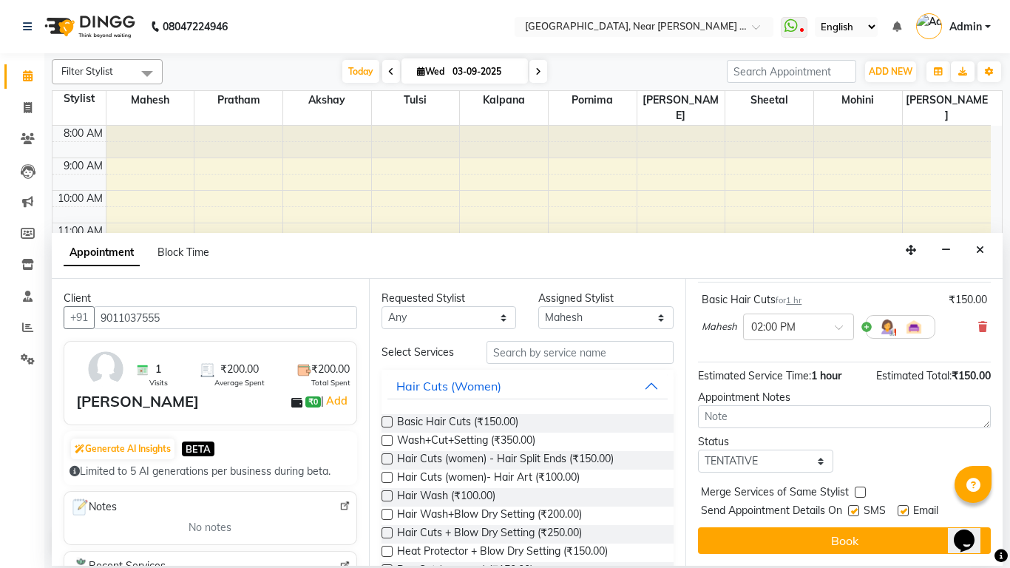
scroll to position [113, 0]
click at [813, 451] on select "Select TENTATIVE CONFIRM CHECK-IN UPCOMING" at bounding box center [765, 461] width 135 height 23
select select "confirm booking"
click at [698, 450] on select "Select TENTATIVE CONFIRM CHECK-IN UPCOMING" at bounding box center [765, 461] width 135 height 23
click at [857, 505] on label at bounding box center [853, 510] width 11 height 11
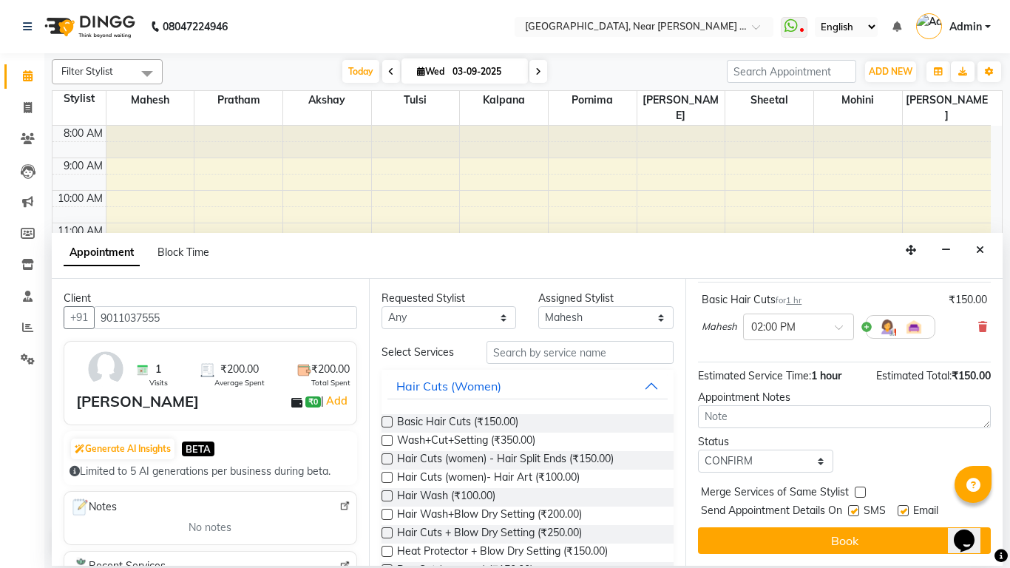
click at [857, 507] on input "checkbox" at bounding box center [853, 512] width 10 height 10
checkbox input "false"
click at [899, 505] on label at bounding box center [903, 510] width 11 height 11
click at [899, 507] on input "checkbox" at bounding box center [903, 512] width 10 height 10
checkbox input "false"
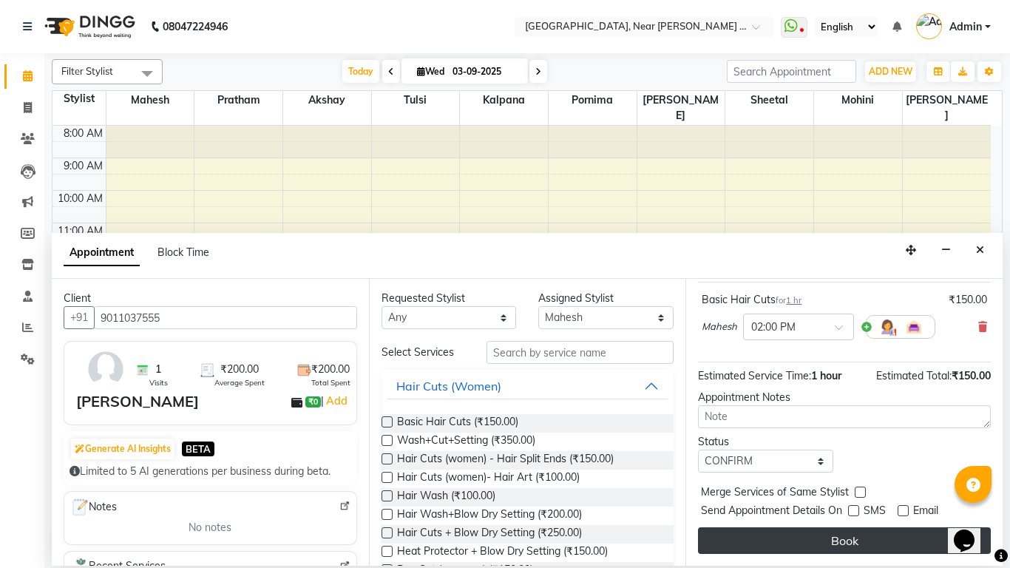
click at [887, 527] on button "Book" at bounding box center [844, 540] width 293 height 27
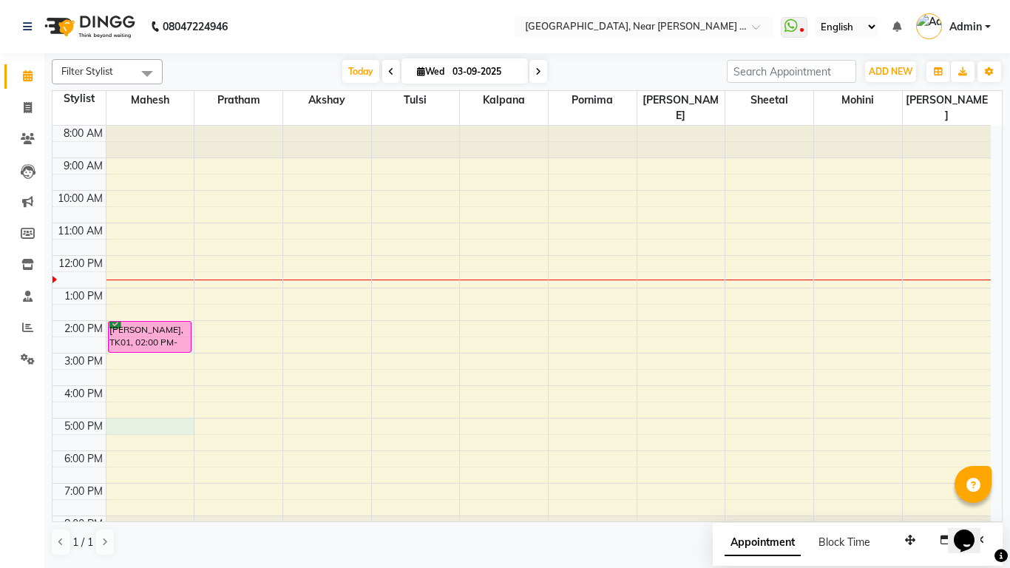
click at [169, 418] on div "8:00 AM 9:00 AM 10:00 AM 11:00 AM 12:00 PM 1:00 PM 2:00 PM 3:00 PM 4:00 PM 5:00…" at bounding box center [522, 337] width 939 height 422
select select "32229"
select select "1020"
select select "tentative"
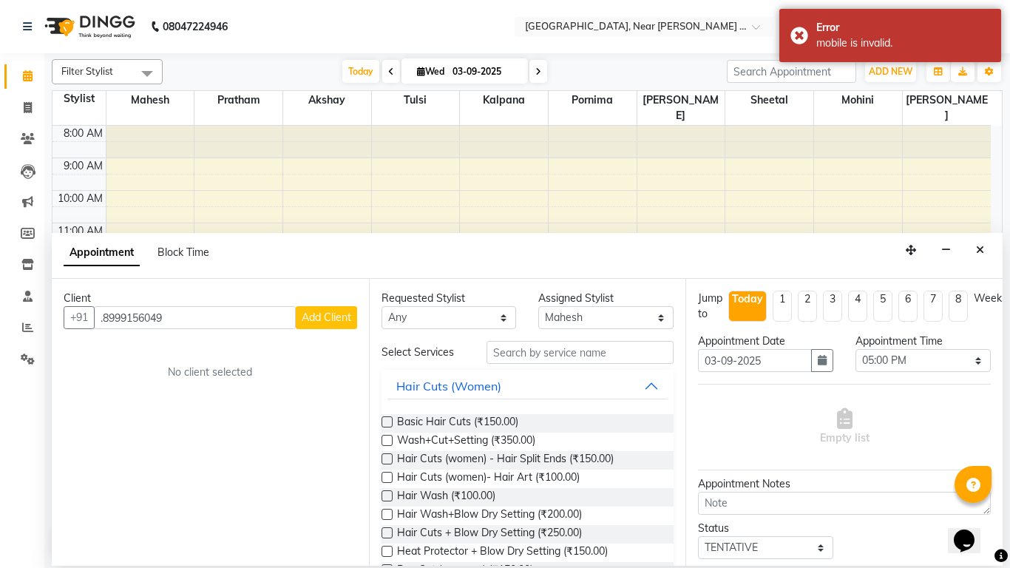
type input ".8999156049"
click at [338, 327] on button "Add Client" at bounding box center [326, 317] width 61 height 23
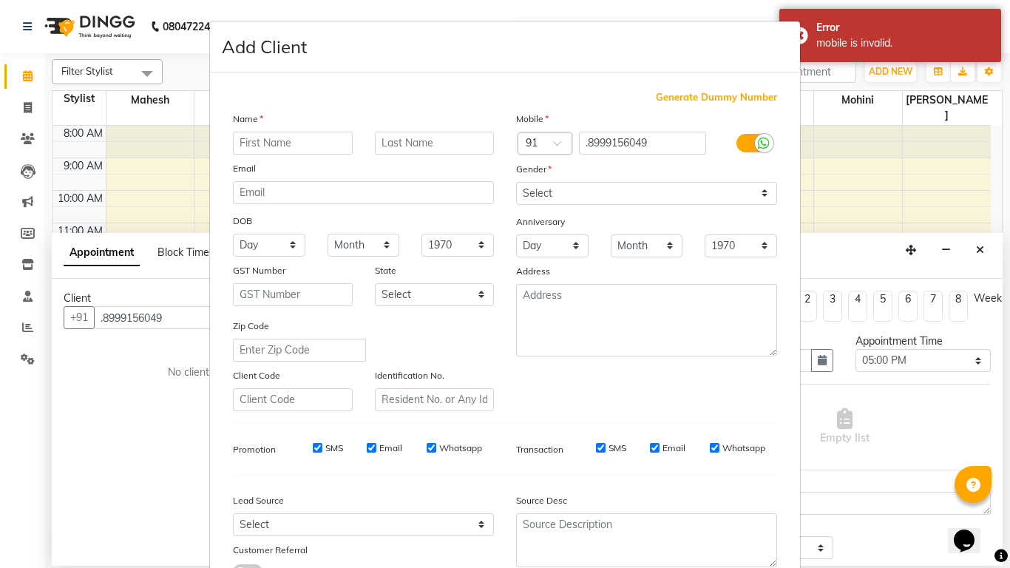
click at [289, 153] on input "text" at bounding box center [293, 143] width 120 height 23
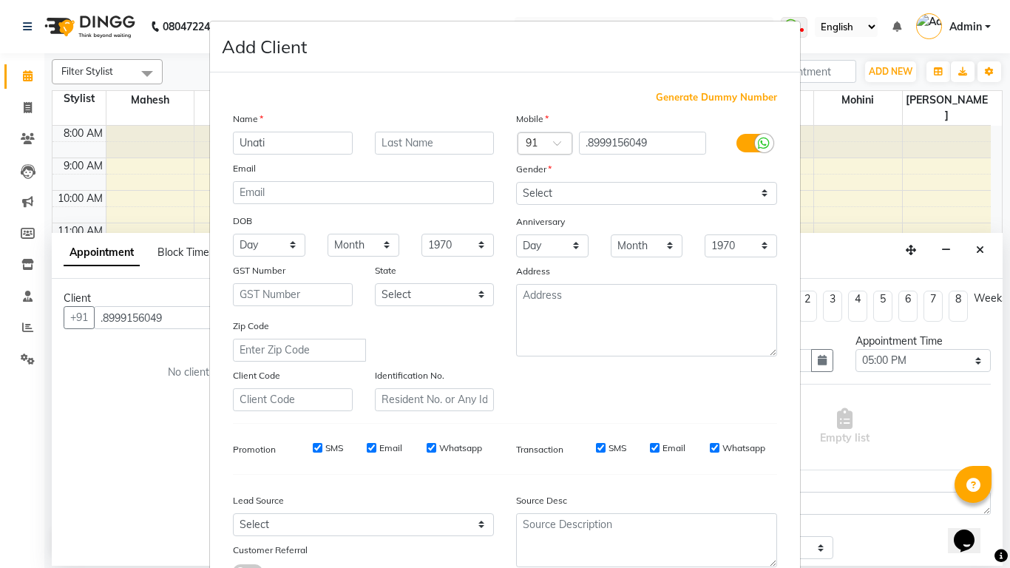
type input "Unati"
click at [465, 144] on input "text" at bounding box center [435, 143] width 120 height 23
type input "[PERSON_NAME]"
click at [763, 195] on select "Select [DEMOGRAPHIC_DATA] [DEMOGRAPHIC_DATA] Other Prefer Not To Say" at bounding box center [646, 193] width 261 height 23
select select "[DEMOGRAPHIC_DATA]"
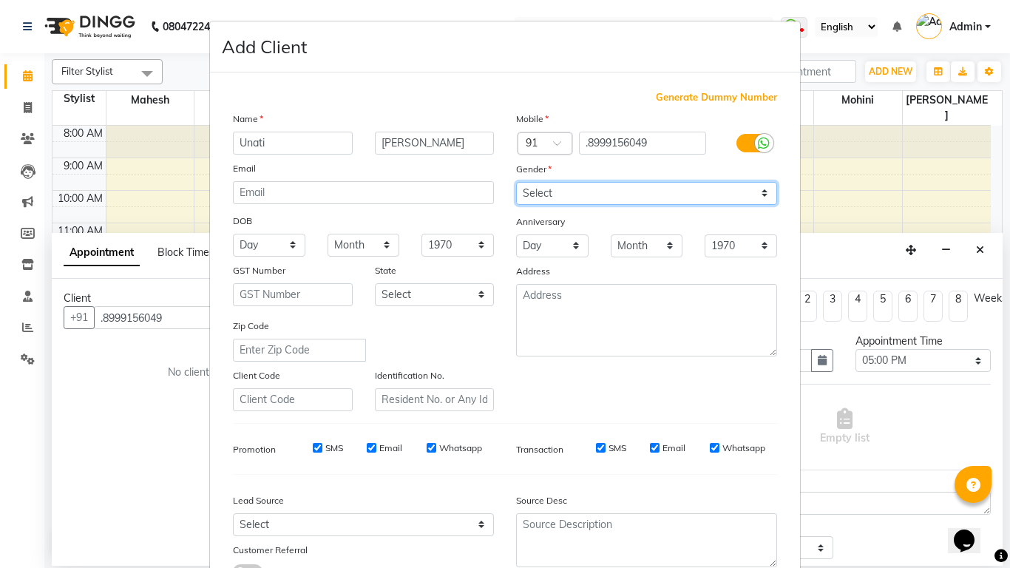
click at [516, 182] on select "Select [DEMOGRAPHIC_DATA] [DEMOGRAPHIC_DATA] Other Prefer Not To Say" at bounding box center [646, 193] width 261 height 23
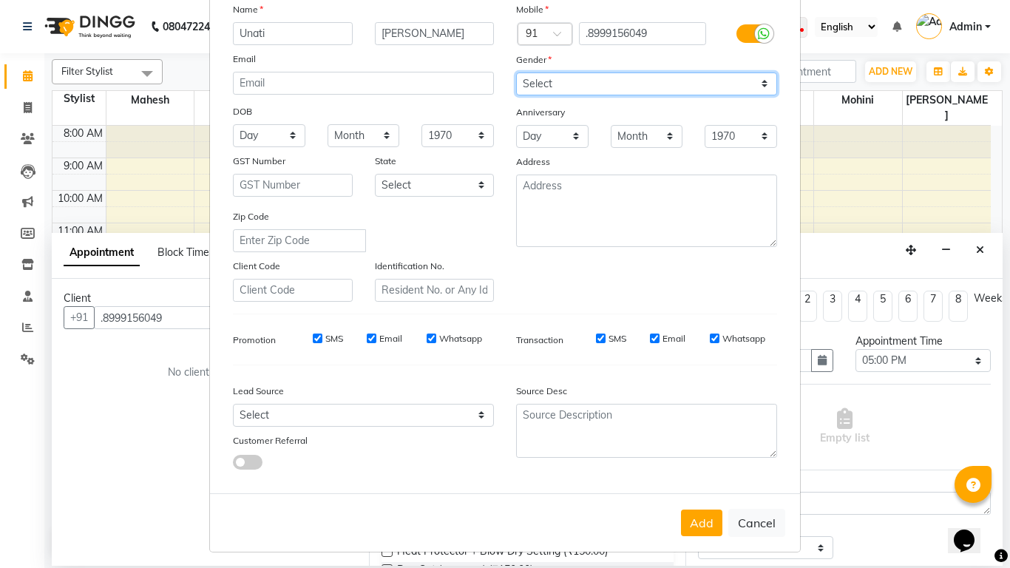
scroll to position [115, 0]
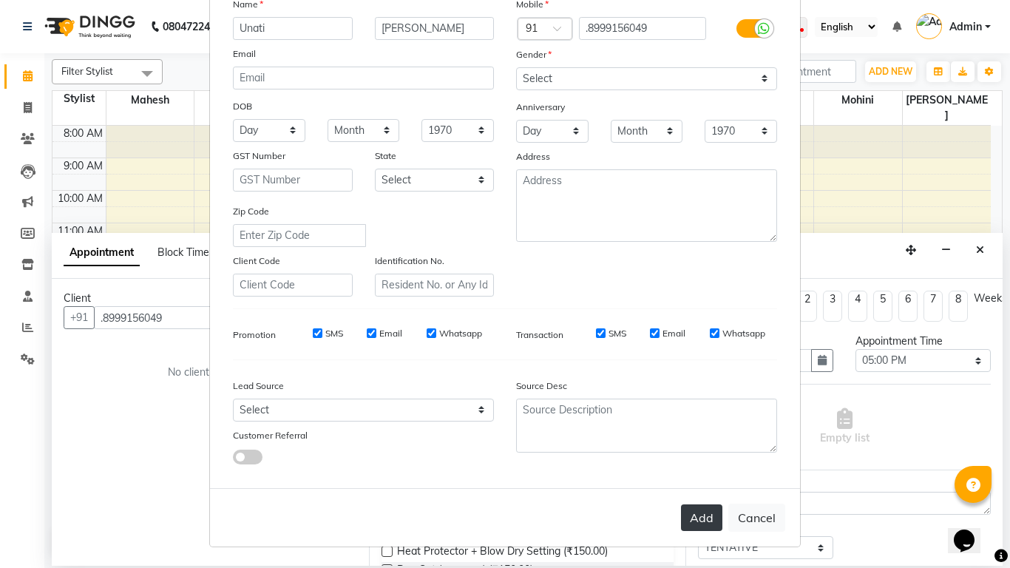
click at [701, 517] on button "Add" at bounding box center [701, 517] width 41 height 27
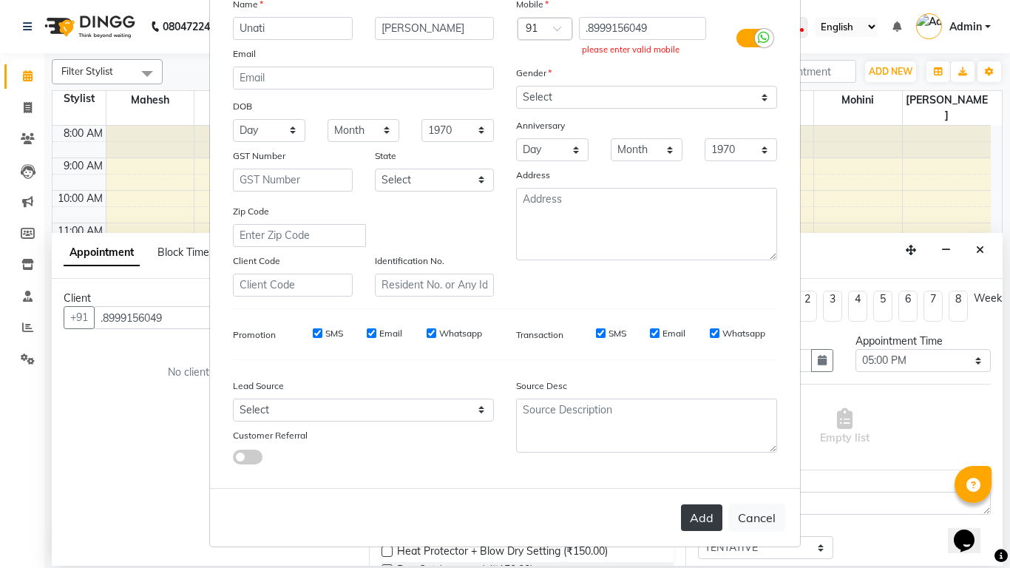
click at [701, 517] on button "Add" at bounding box center [701, 517] width 41 height 27
drag, startPoint x: 655, startPoint y: 26, endPoint x: 698, endPoint y: 39, distance: 45.6
click at [698, 39] on input ".8999156049" at bounding box center [643, 28] width 128 height 23
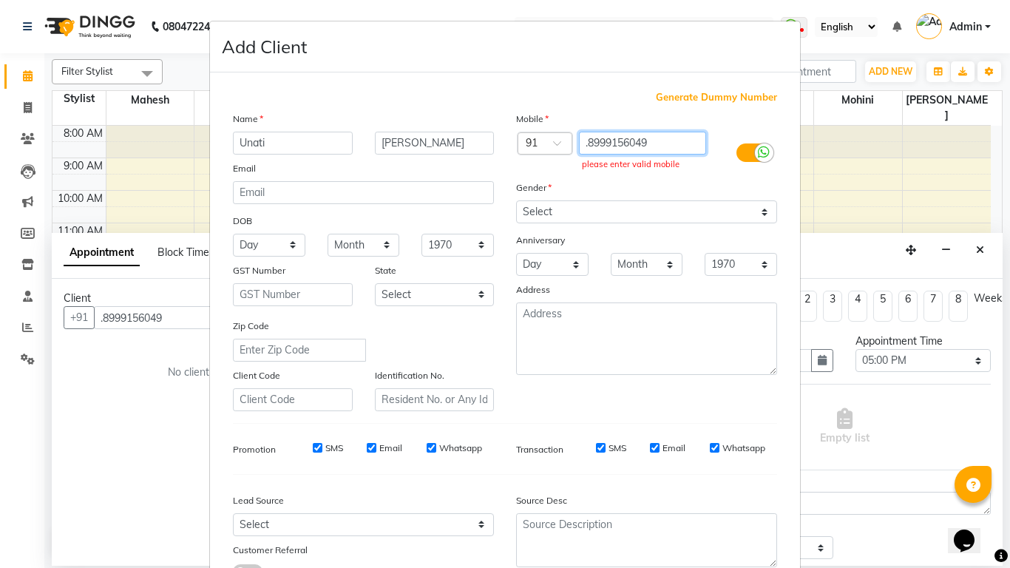
click at [680, 140] on input ".8999156049" at bounding box center [643, 143] width 128 height 23
type input "."
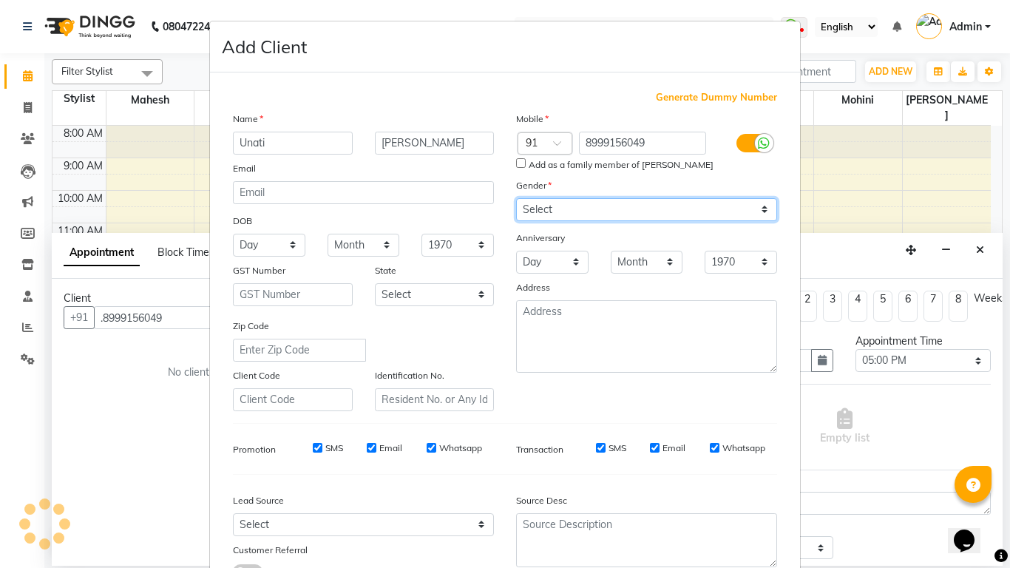
click at [765, 193] on div "Mobile Country Code × 91 8999156049 Add as a family member of [PERSON_NAME] Gen…" at bounding box center [646, 261] width 283 height 300
click at [516, 198] on select "Select [DEMOGRAPHIC_DATA] [DEMOGRAPHIC_DATA] Other Prefer Not To Say" at bounding box center [646, 209] width 261 height 23
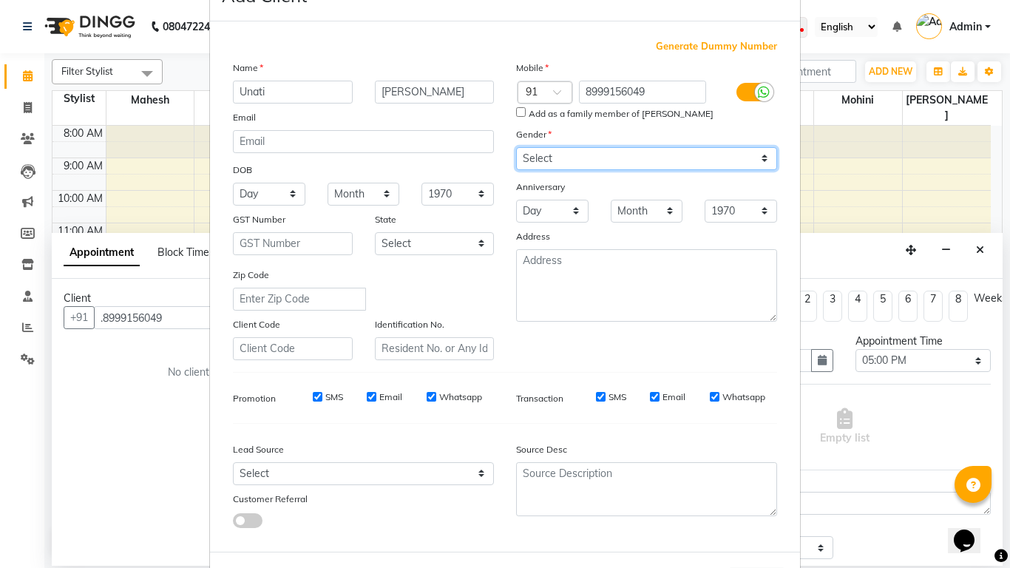
scroll to position [115, 0]
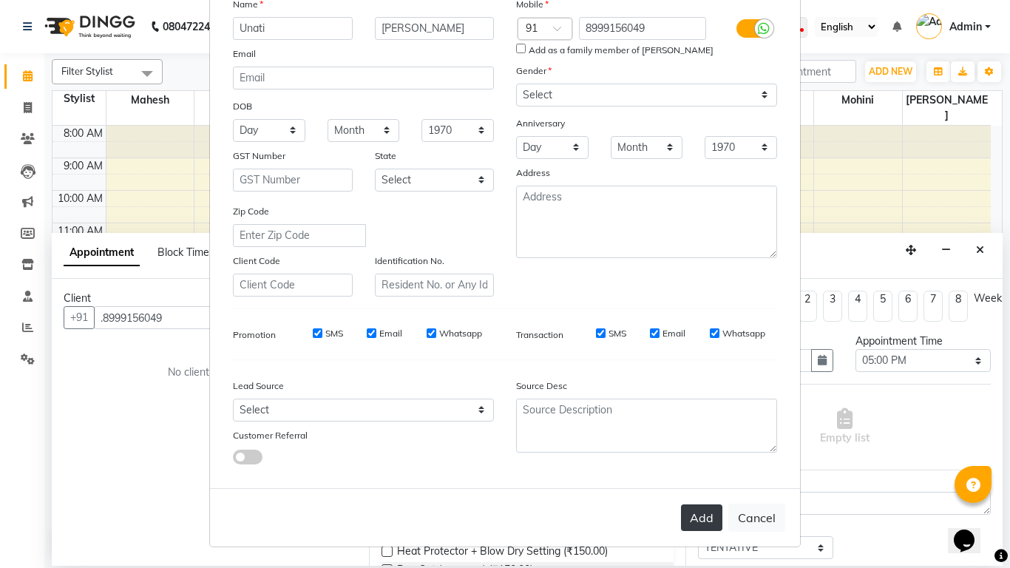
click at [708, 510] on button "Add" at bounding box center [701, 517] width 41 height 27
drag, startPoint x: 674, startPoint y: 0, endPoint x: 579, endPoint y: 107, distance: 142.5
click at [579, 107] on div "Mobile Country Code × 91 8999156049 Add as a family member of [PERSON_NAME] Gen…" at bounding box center [646, 146] width 283 height 300
click at [702, 21] on div "8999156049" at bounding box center [647, 29] width 142 height 24
click at [679, 34] on input "8999156049" at bounding box center [643, 28] width 128 height 23
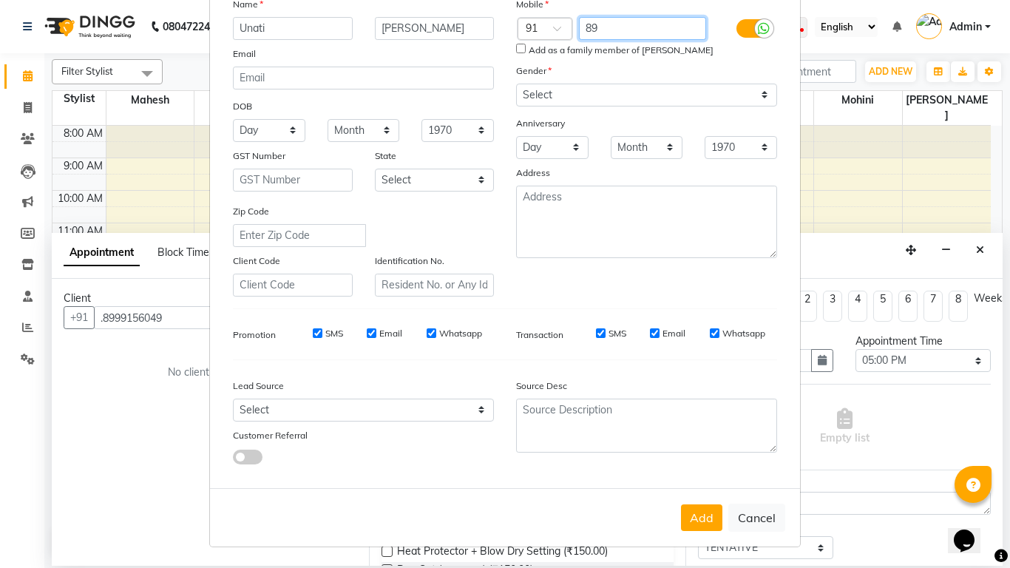
type input "8"
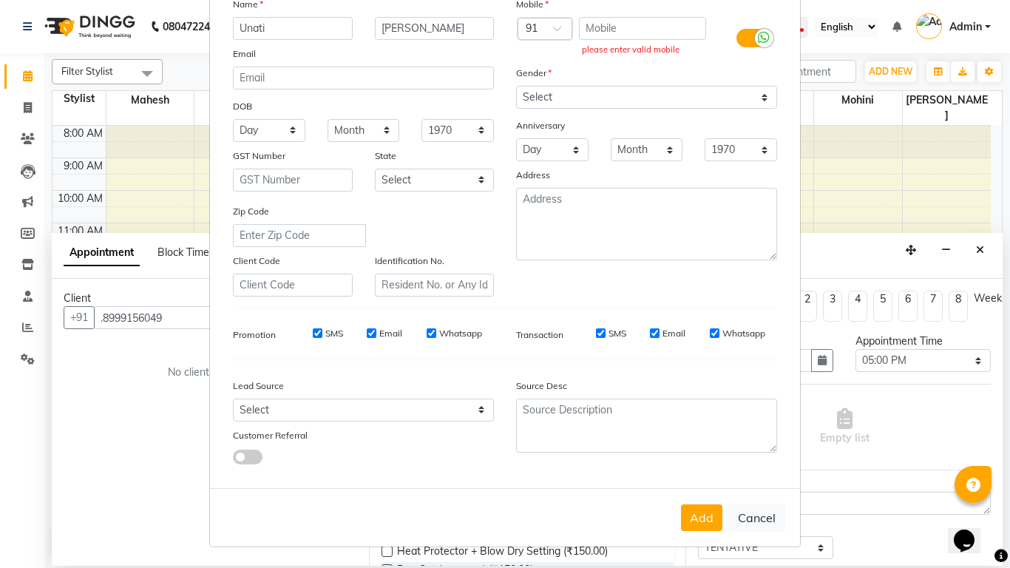
click at [518, 66] on div "Gender" at bounding box center [528, 75] width 47 height 21
click at [772, 523] on button "Cancel" at bounding box center [757, 518] width 57 height 28
click at [772, 521] on button "Cancel" at bounding box center [757, 518] width 57 height 28
select select
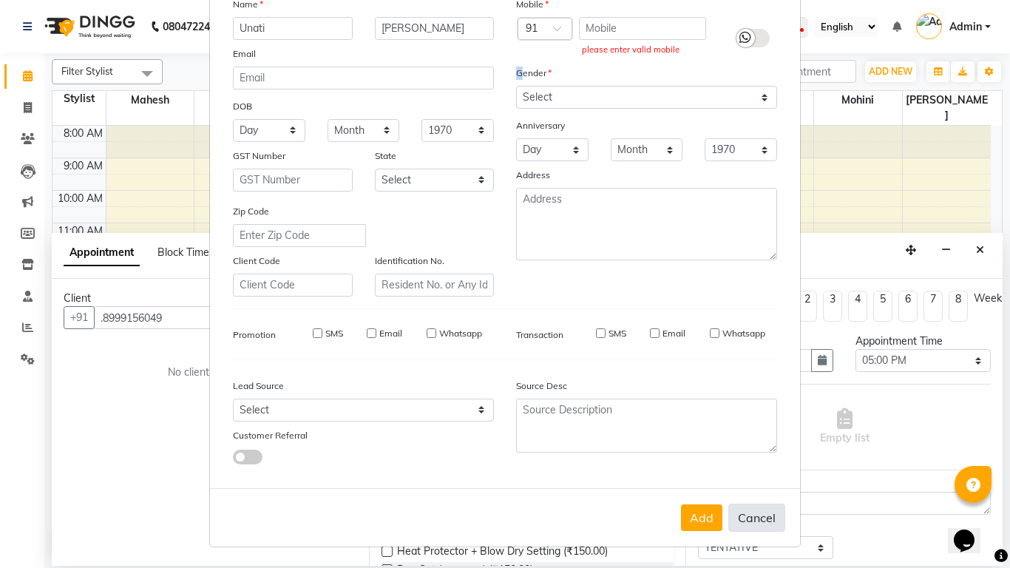
select select
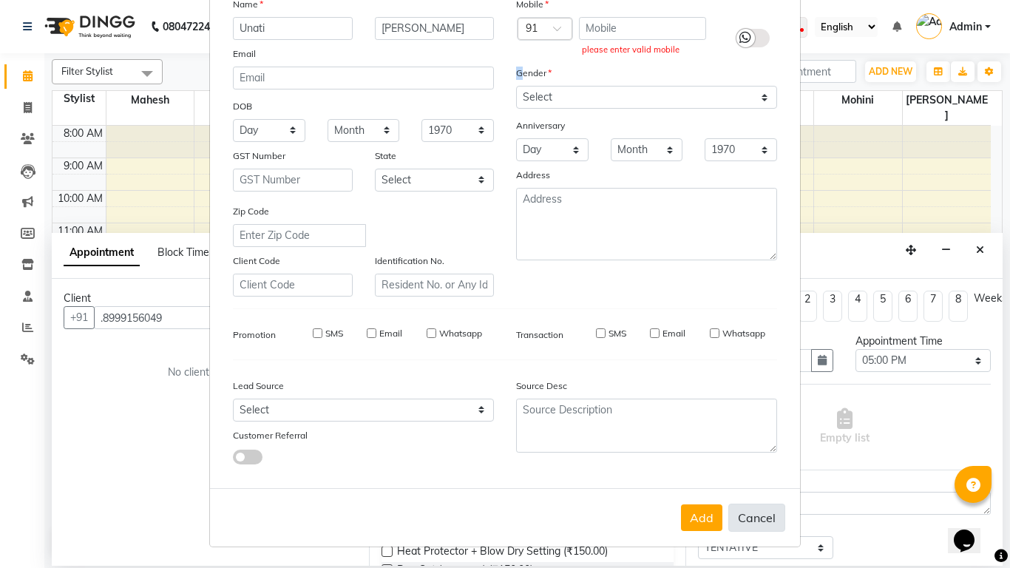
checkbox input "false"
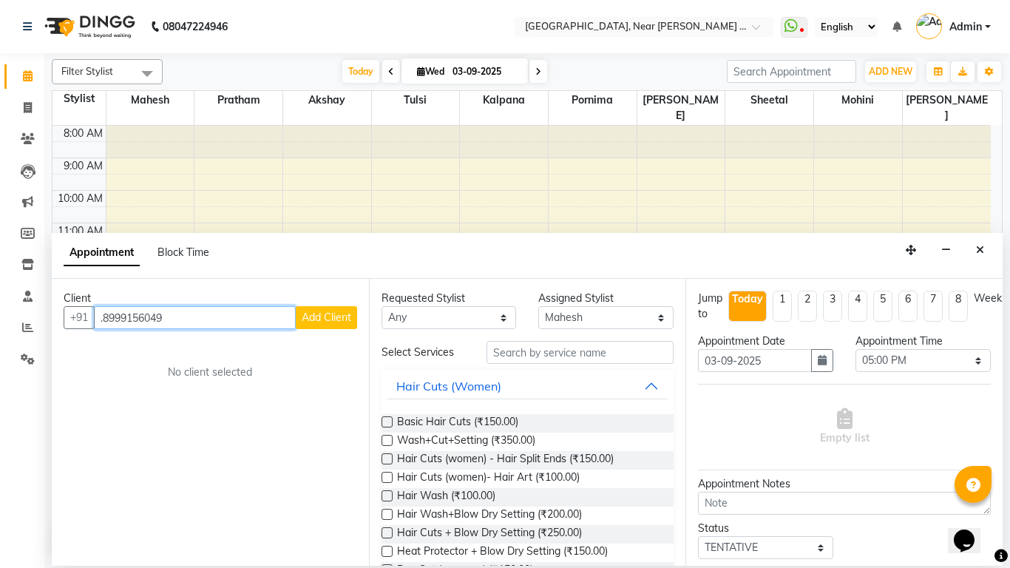
click at [106, 317] on input ".8999156049" at bounding box center [195, 317] width 202 height 23
type input "."
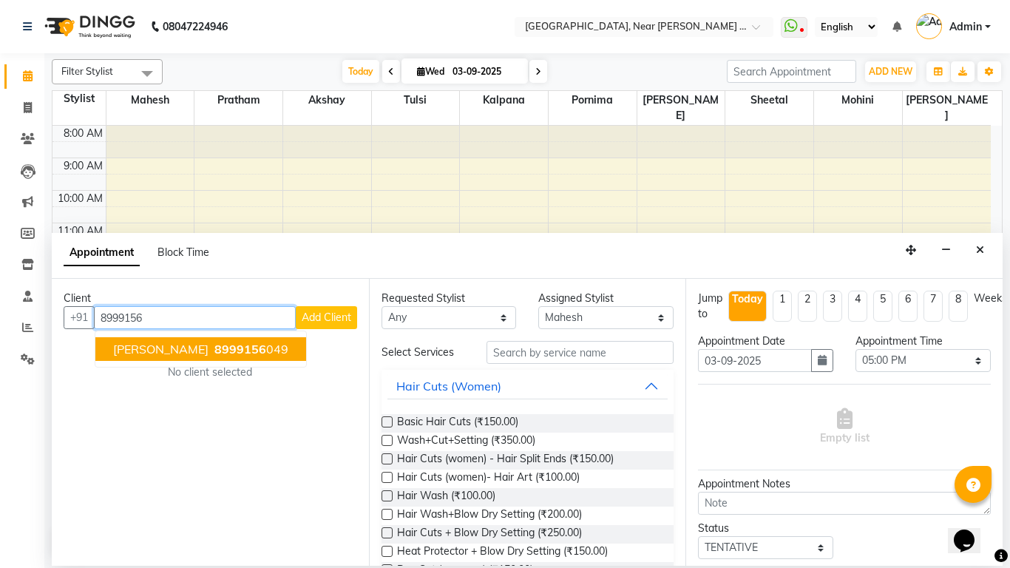
click at [241, 348] on ngb-highlight "8999156 049" at bounding box center [250, 349] width 77 height 15
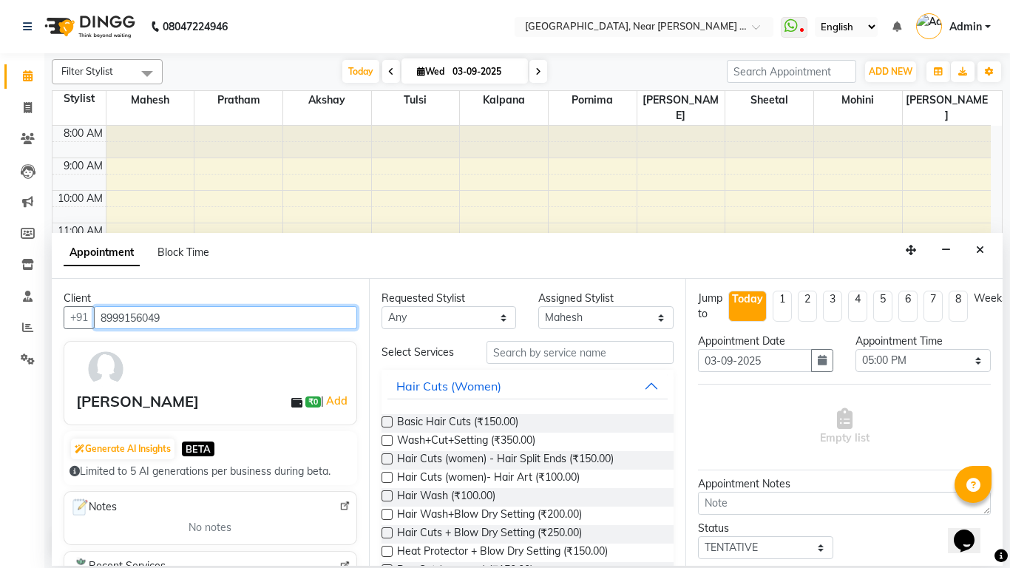
type input "8999156049"
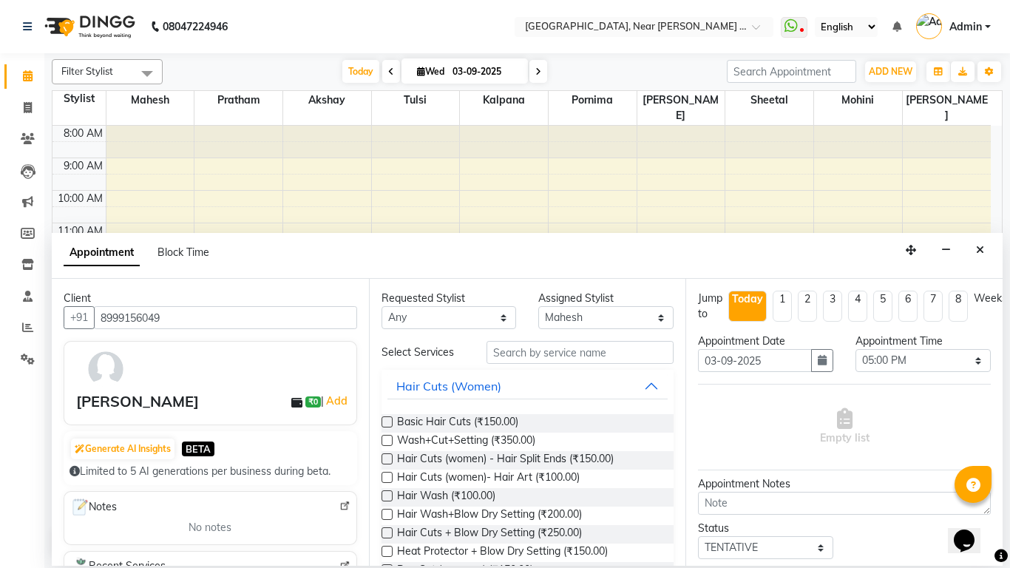
click at [386, 422] on label at bounding box center [387, 421] width 11 height 11
click at [386, 422] on input "checkbox" at bounding box center [387, 424] width 10 height 10
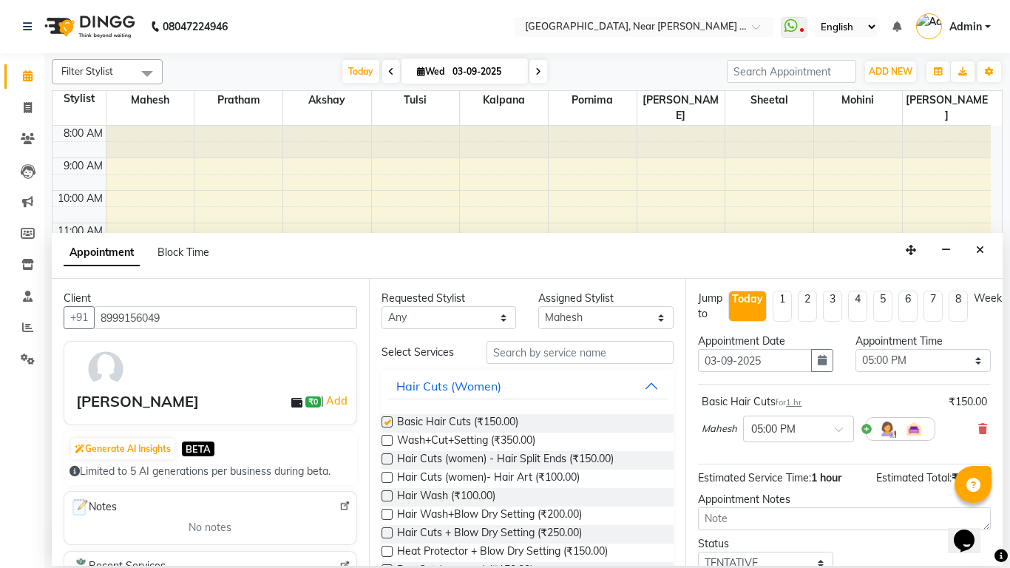
checkbox input "false"
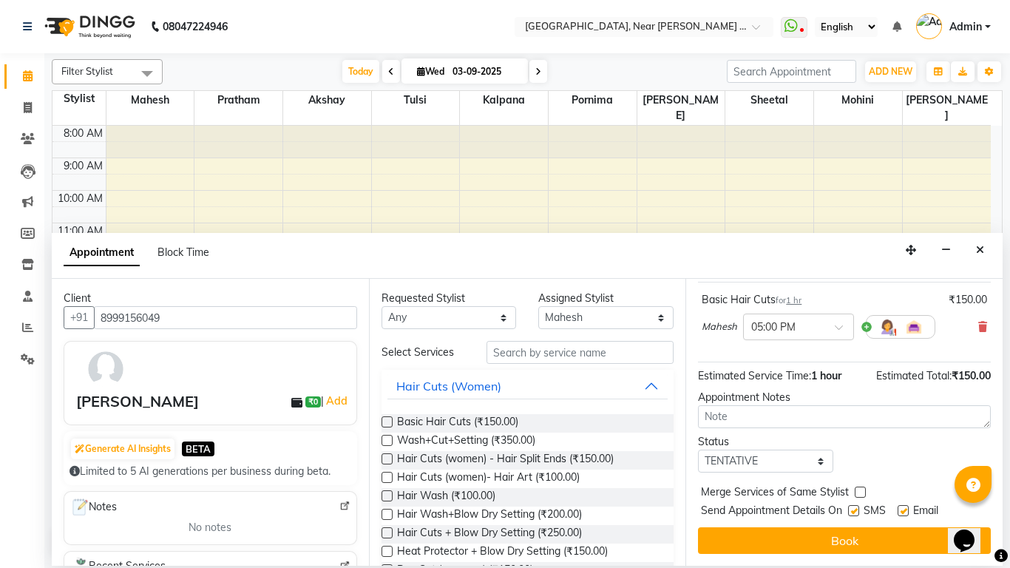
scroll to position [113, 0]
click at [814, 457] on select "Select TENTATIVE CONFIRM CHECK-IN UPCOMING" at bounding box center [765, 461] width 135 height 23
select select "confirm booking"
click at [698, 450] on select "Select TENTATIVE CONFIRM CHECK-IN UPCOMING" at bounding box center [765, 461] width 135 height 23
click at [858, 505] on label at bounding box center [853, 510] width 11 height 11
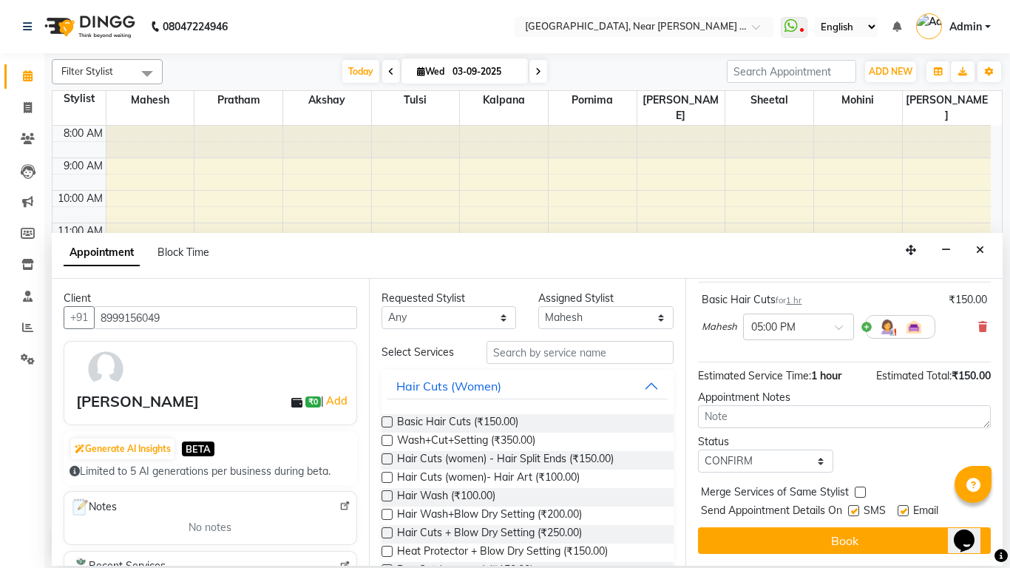
click at [858, 507] on input "checkbox" at bounding box center [853, 512] width 10 height 10
click at [858, 505] on label at bounding box center [853, 510] width 11 height 11
click at [858, 507] on input "checkbox" at bounding box center [853, 512] width 10 height 10
checkbox input "true"
click at [900, 505] on label at bounding box center [903, 510] width 11 height 11
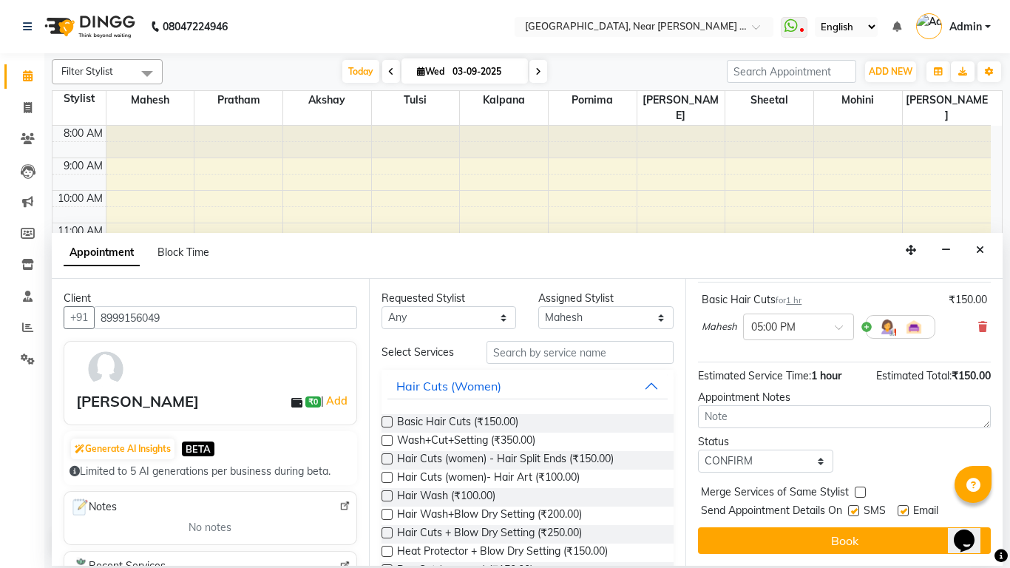
click at [900, 507] on input "checkbox" at bounding box center [903, 512] width 10 height 10
checkbox input "false"
click at [857, 505] on label at bounding box center [853, 510] width 11 height 11
click at [857, 507] on input "checkbox" at bounding box center [853, 512] width 10 height 10
checkbox input "false"
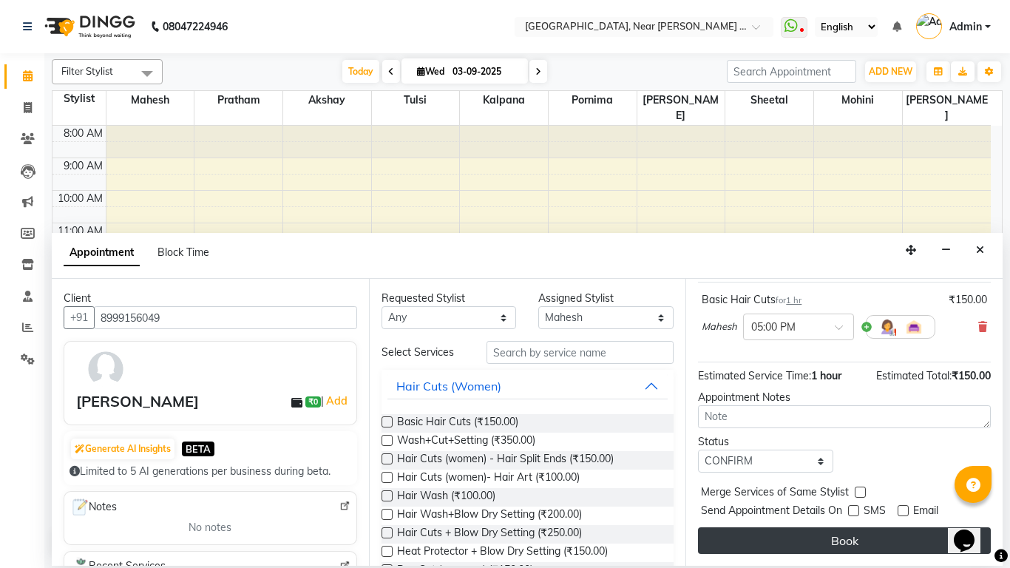
click at [863, 527] on button "Book" at bounding box center [844, 540] width 293 height 27
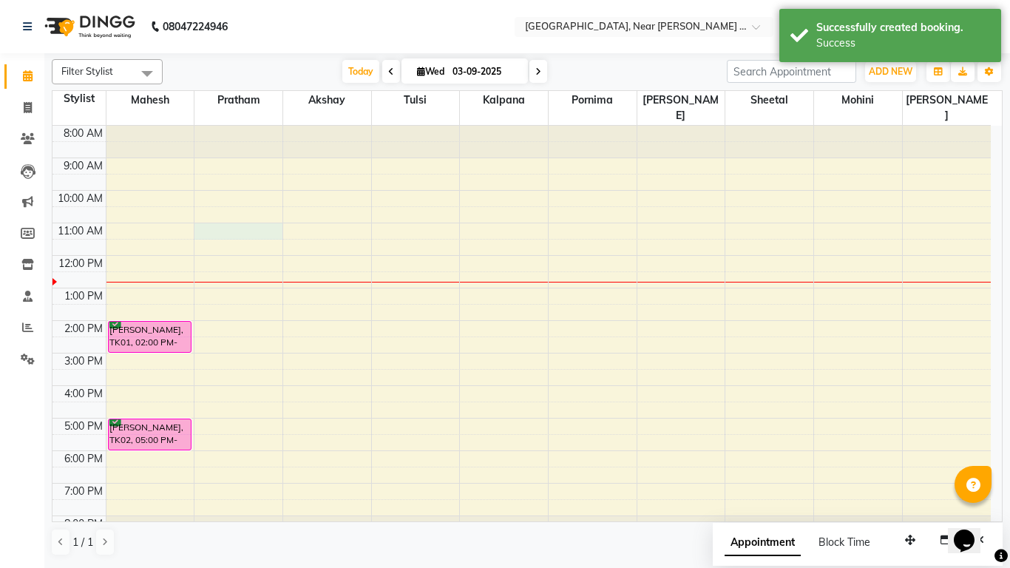
click at [233, 213] on div "8:00 AM 9:00 AM 10:00 AM 11:00 AM 12:00 PM 1:00 PM 2:00 PM 3:00 PM 4:00 PM 5:00…" at bounding box center [522, 337] width 939 height 422
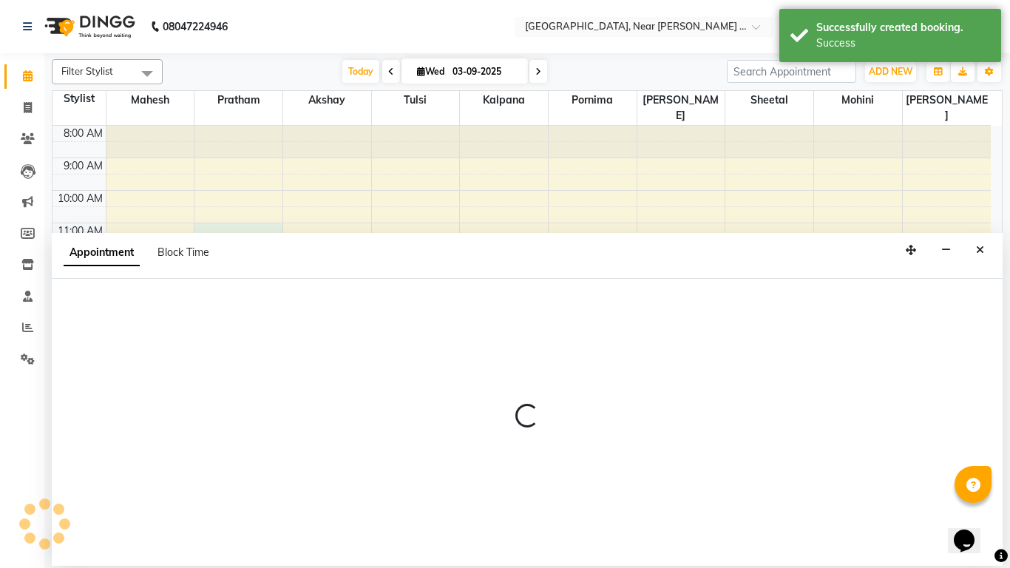
select select "32251"
select select "tentative"
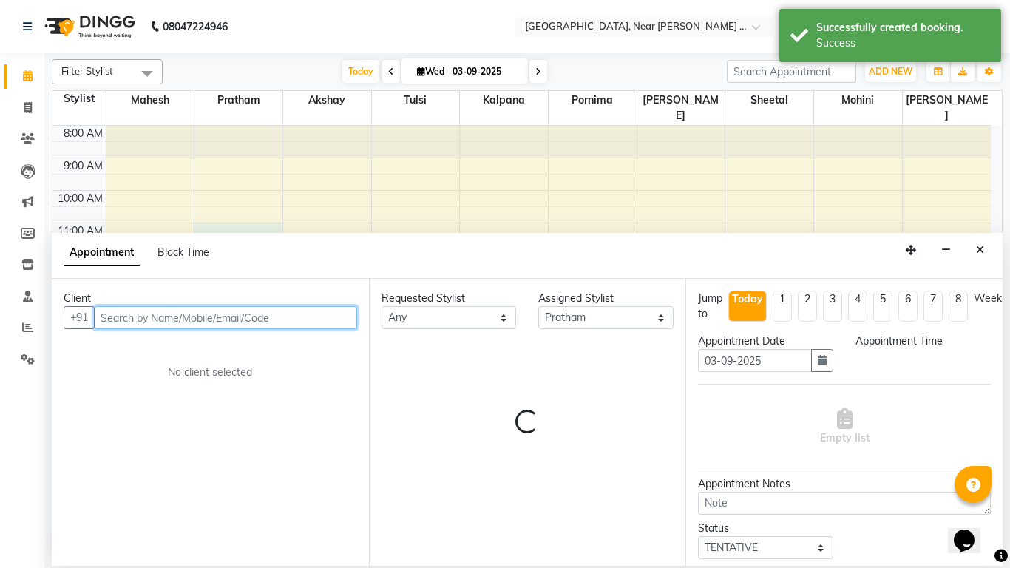
select select "660"
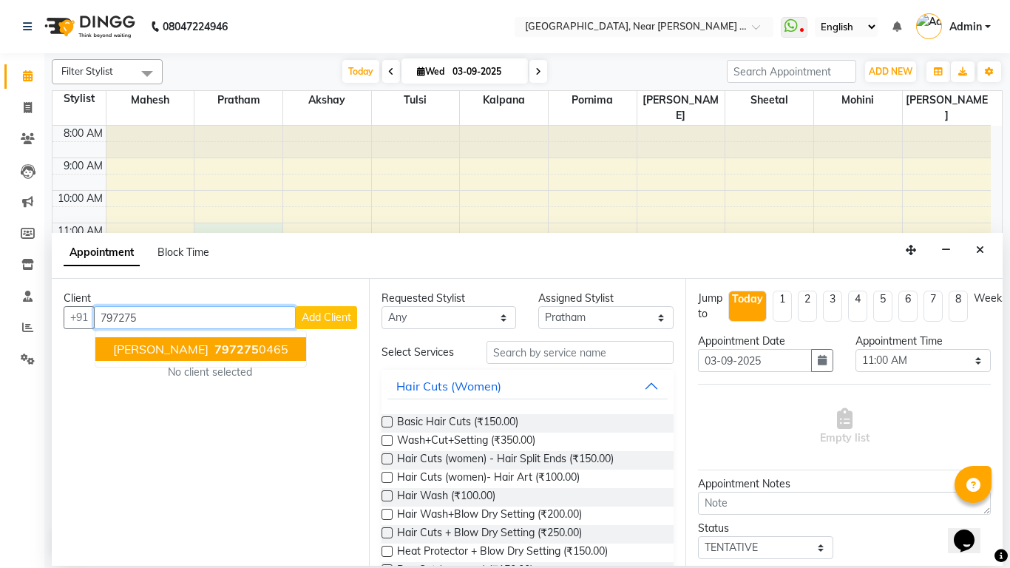
click at [222, 354] on span "797275" at bounding box center [237, 349] width 44 height 15
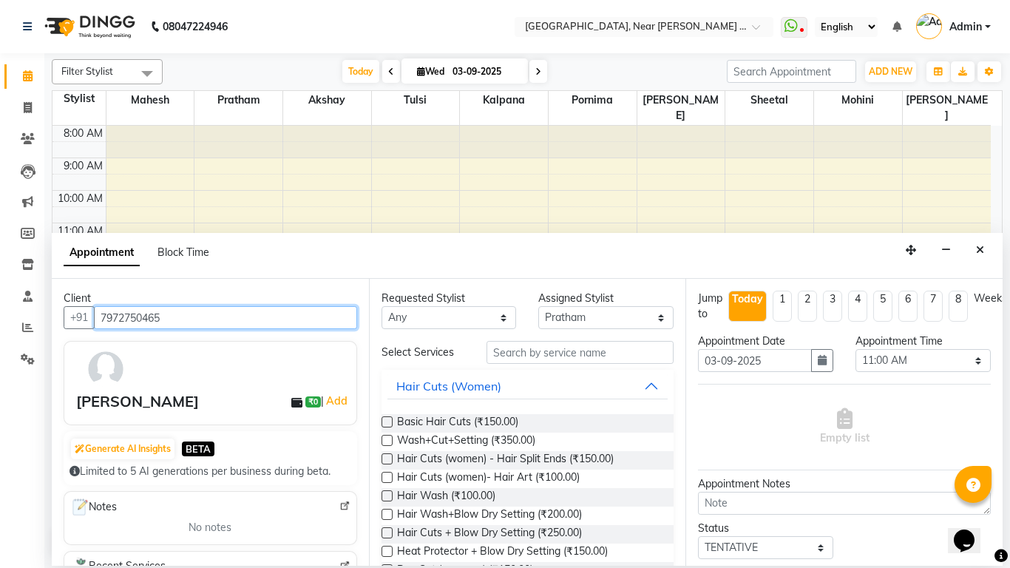
type input "7972750465"
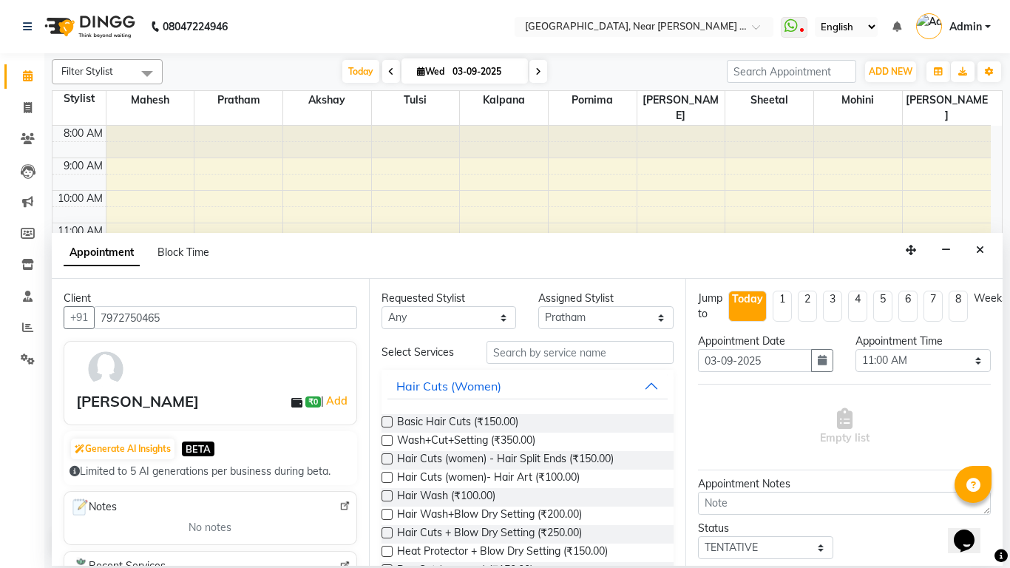
click at [383, 421] on label at bounding box center [387, 421] width 11 height 11
click at [383, 421] on input "checkbox" at bounding box center [387, 424] width 10 height 10
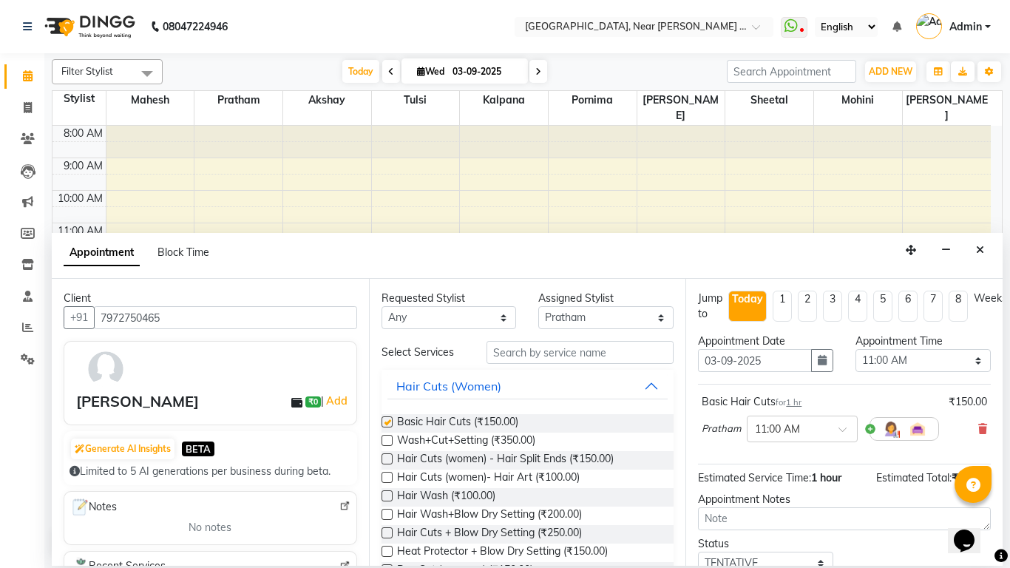
checkbox input "false"
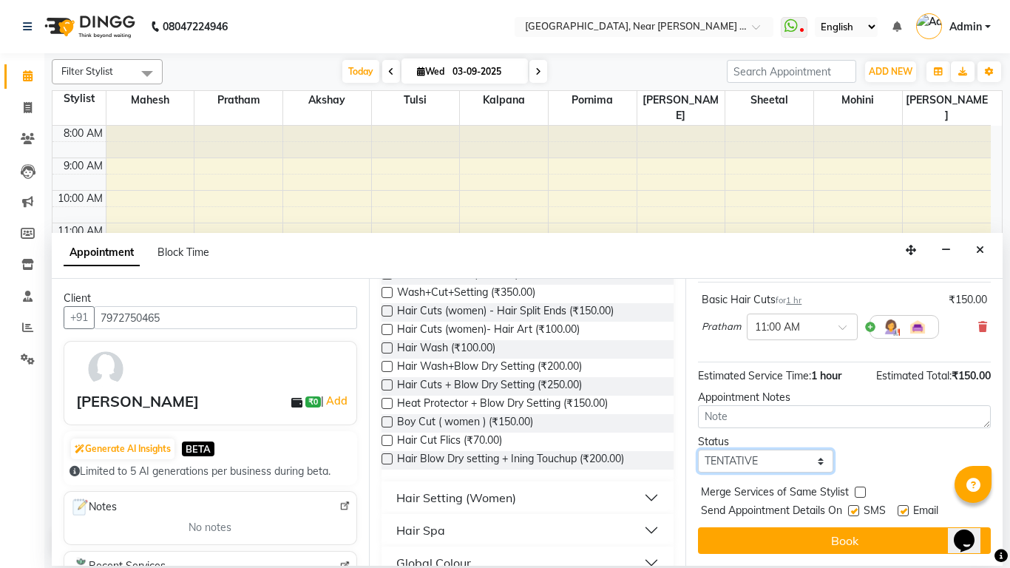
click at [817, 450] on select "Select TENTATIVE CONFIRM CHECK-IN UPCOMING" at bounding box center [765, 461] width 135 height 23
select select "confirm booking"
click at [698, 450] on select "Select TENTATIVE CONFIRM CHECK-IN UPCOMING" at bounding box center [765, 461] width 135 height 23
click at [856, 505] on label at bounding box center [853, 510] width 11 height 11
click at [856, 507] on input "checkbox" at bounding box center [853, 512] width 10 height 10
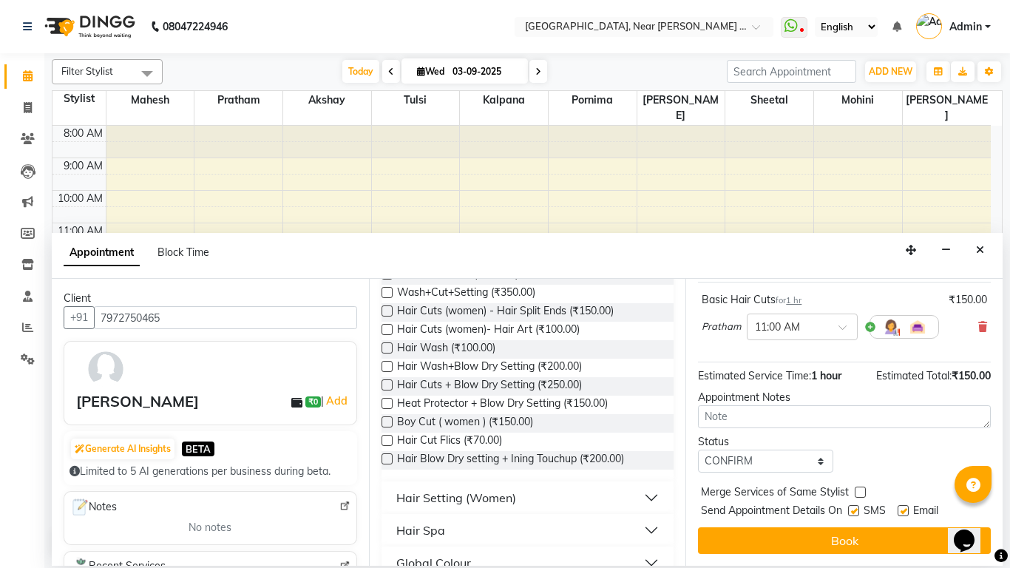
checkbox input "false"
click at [902, 505] on label at bounding box center [903, 510] width 11 height 11
click at [902, 507] on input "checkbox" at bounding box center [903, 512] width 10 height 10
checkbox input "false"
drag, startPoint x: 899, startPoint y: 536, endPoint x: 885, endPoint y: 513, distance: 26.3
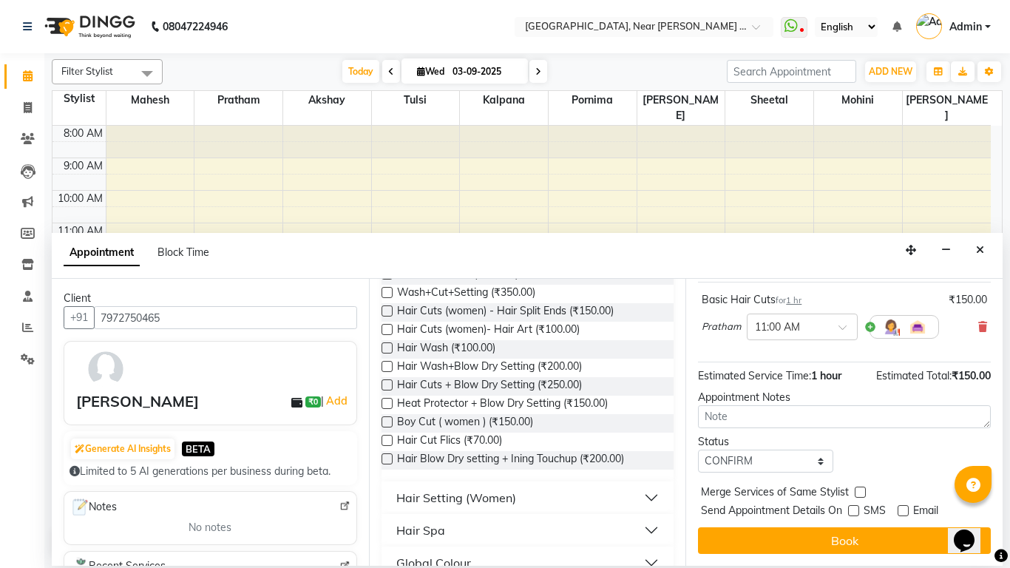
click at [895, 527] on button "Book" at bounding box center [844, 540] width 293 height 27
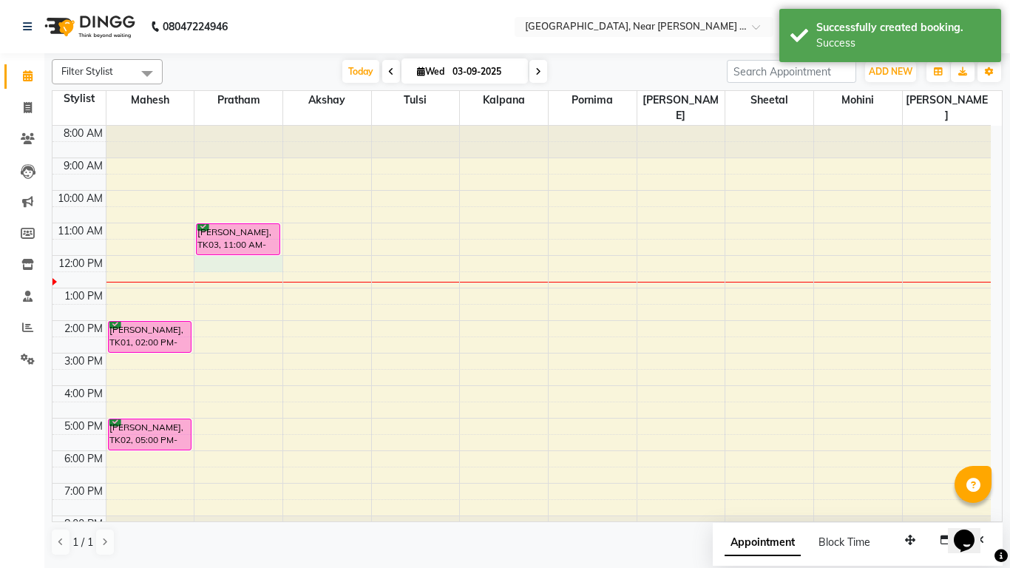
click at [234, 245] on div "8:00 AM 9:00 AM 10:00 AM 11:00 AM 12:00 PM 1:00 PM 2:00 PM 3:00 PM 4:00 PM 5:00…" at bounding box center [522, 337] width 939 height 422
select select "32251"
select select "tentative"
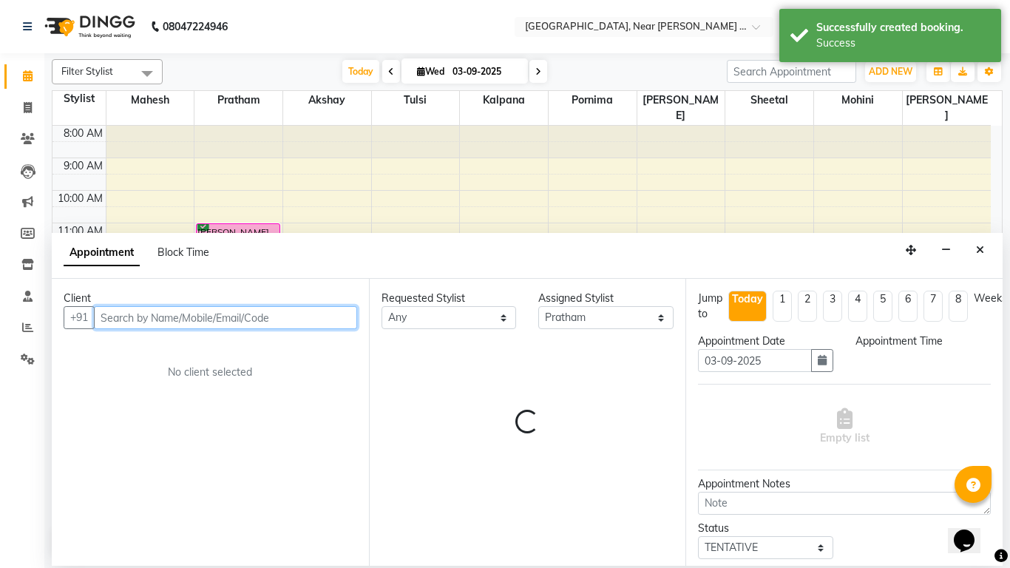
select select "720"
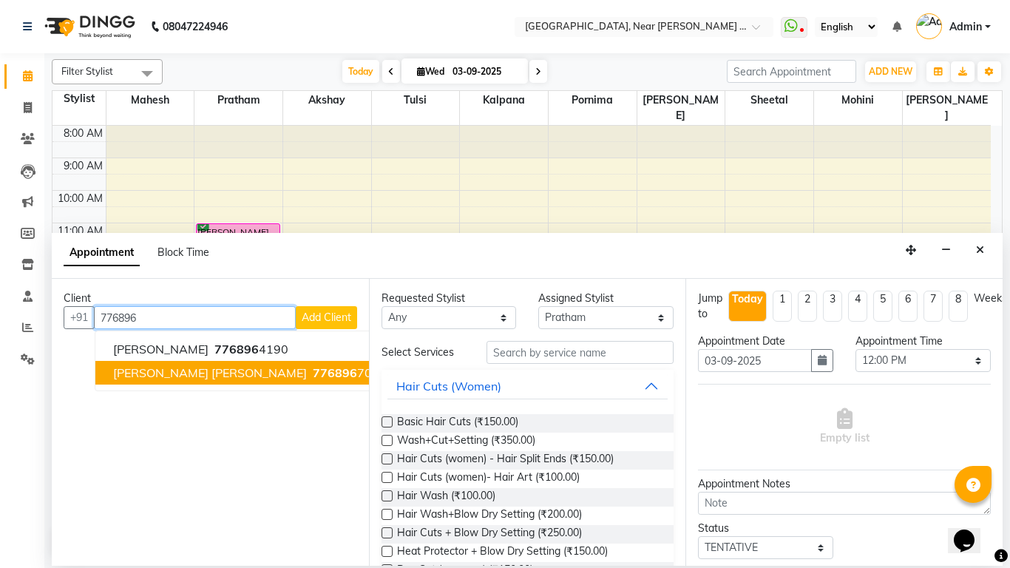
click at [189, 385] on ngb-typeahead-window "[PERSON_NAME] 776896 4190 [PERSON_NAME] [PERSON_NAME] 776896 7005" at bounding box center [250, 361] width 311 height 61
click at [192, 381] on button "[PERSON_NAME] [PERSON_NAME] 776896 7005" at bounding box center [249, 373] width 309 height 24
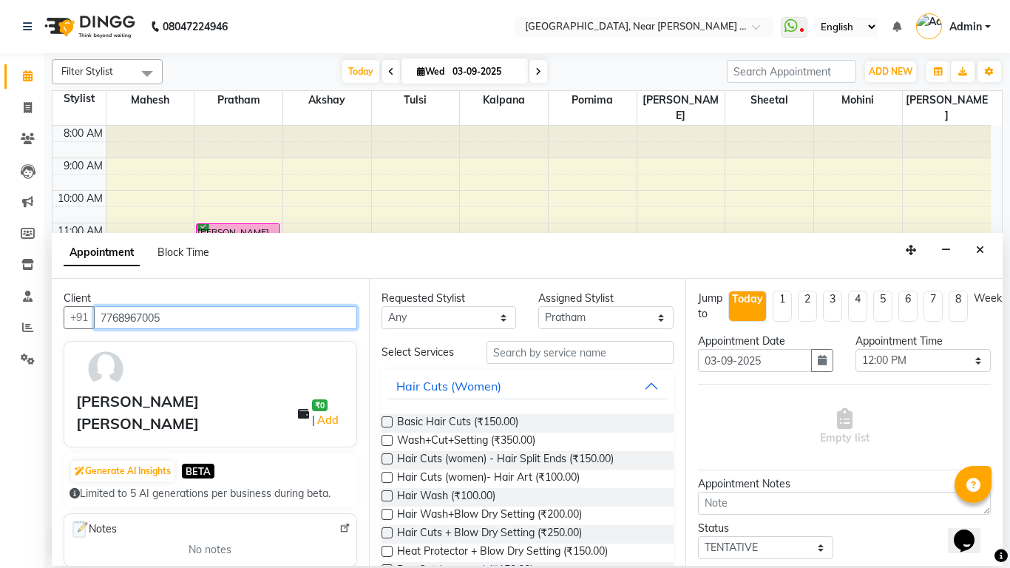
type input "7768967005"
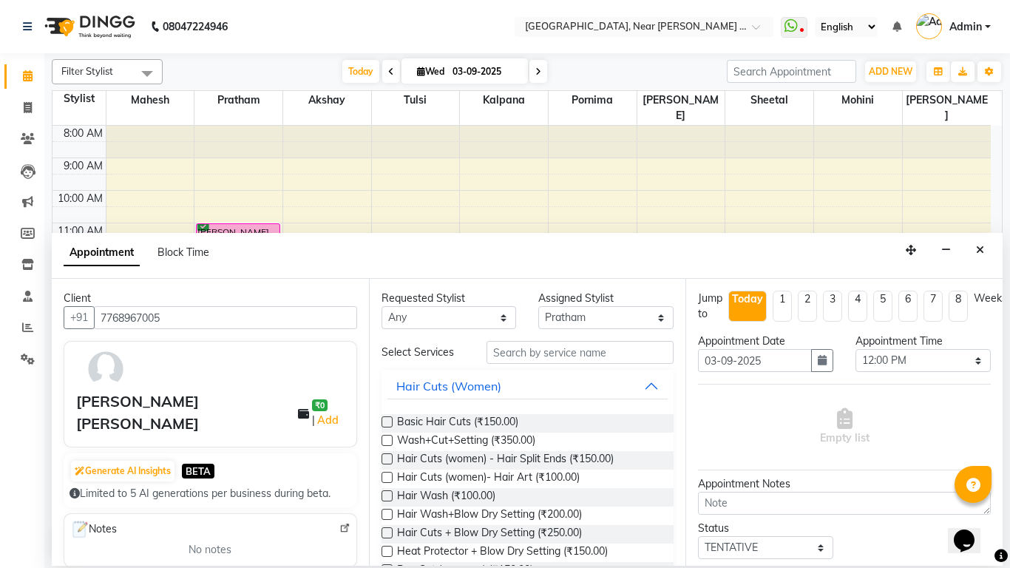
click at [392, 424] on label at bounding box center [387, 421] width 11 height 11
click at [391, 424] on input "checkbox" at bounding box center [387, 424] width 10 height 10
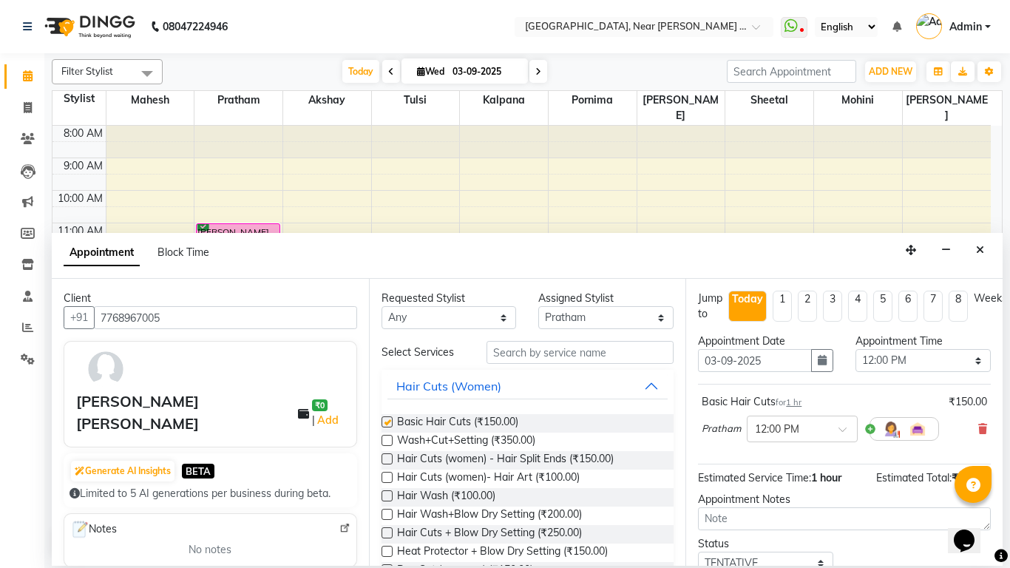
checkbox input "false"
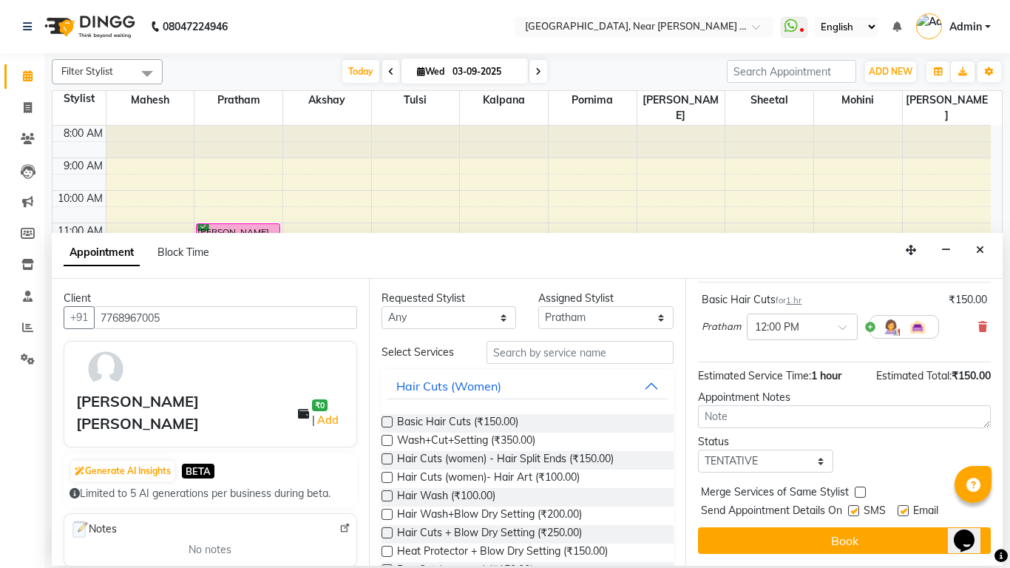
click at [859, 505] on label at bounding box center [853, 510] width 11 height 11
click at [858, 507] on input "checkbox" at bounding box center [853, 512] width 10 height 10
checkbox input "false"
click at [907, 505] on label at bounding box center [903, 510] width 11 height 11
click at [907, 507] on input "checkbox" at bounding box center [903, 512] width 10 height 10
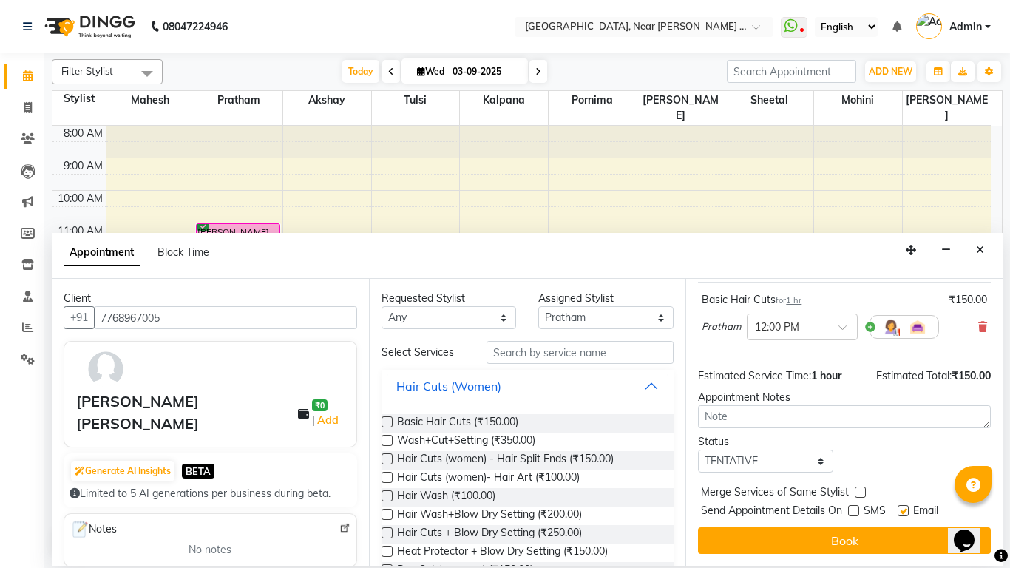
checkbox input "false"
click at [820, 455] on select "Select TENTATIVE CONFIRM CHECK-IN UPCOMING" at bounding box center [765, 461] width 135 height 23
select select "confirm booking"
click at [698, 450] on select "Select TENTATIVE CONFIRM CHECK-IN UPCOMING" at bounding box center [765, 461] width 135 height 23
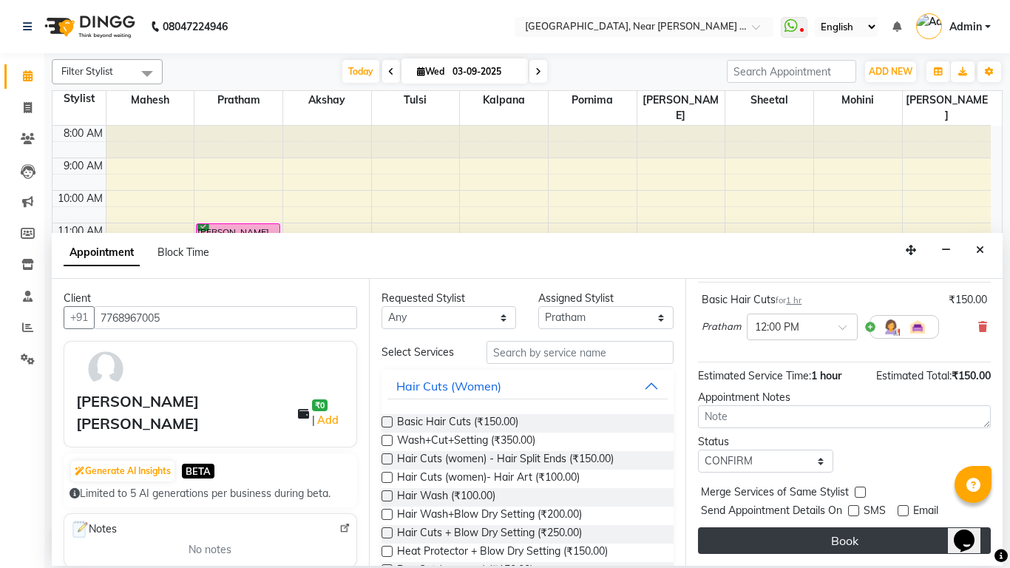
click at [819, 533] on button "Book" at bounding box center [844, 540] width 293 height 27
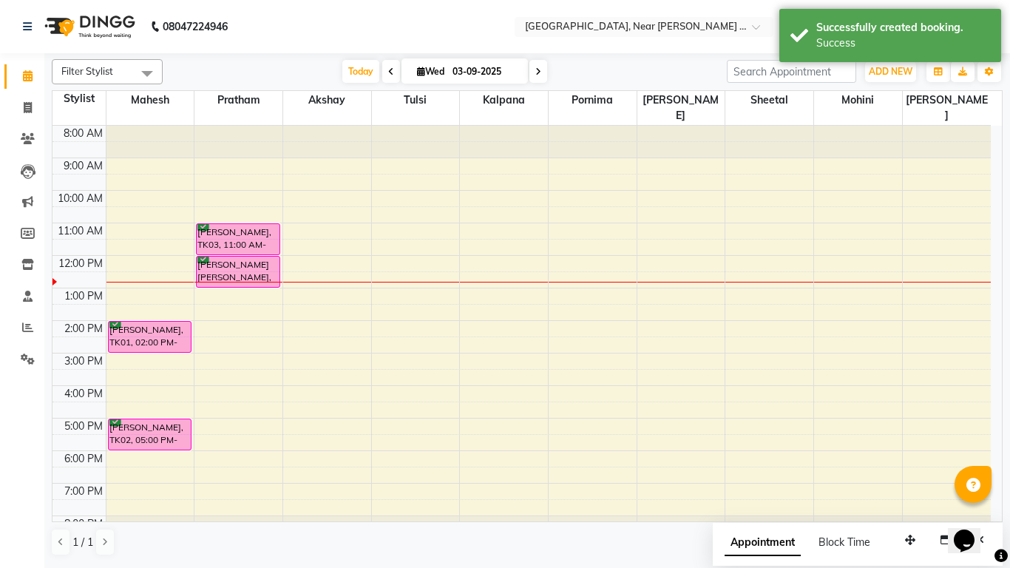
click at [215, 285] on div "8:00 AM 9:00 AM 10:00 AM 11:00 AM 12:00 PM 1:00 PM 2:00 PM 3:00 PM 4:00 PM 5:00…" at bounding box center [522, 337] width 939 height 422
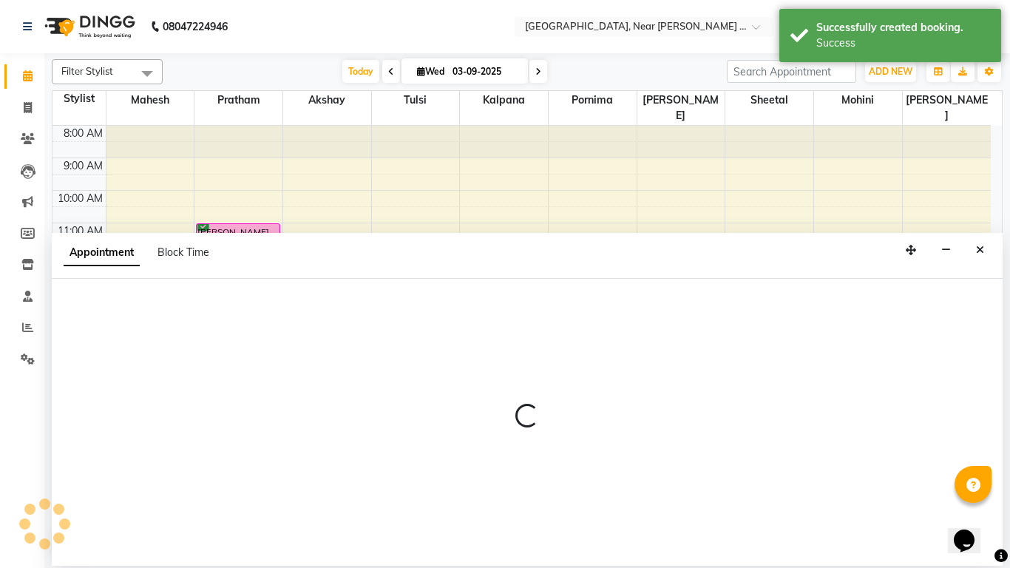
select select "32251"
select select "tentative"
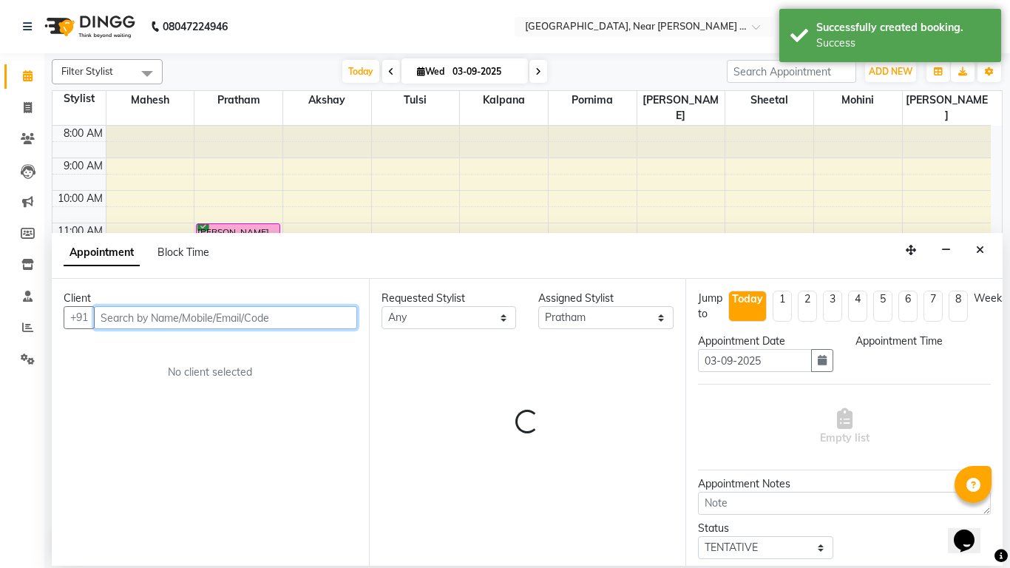
select select "780"
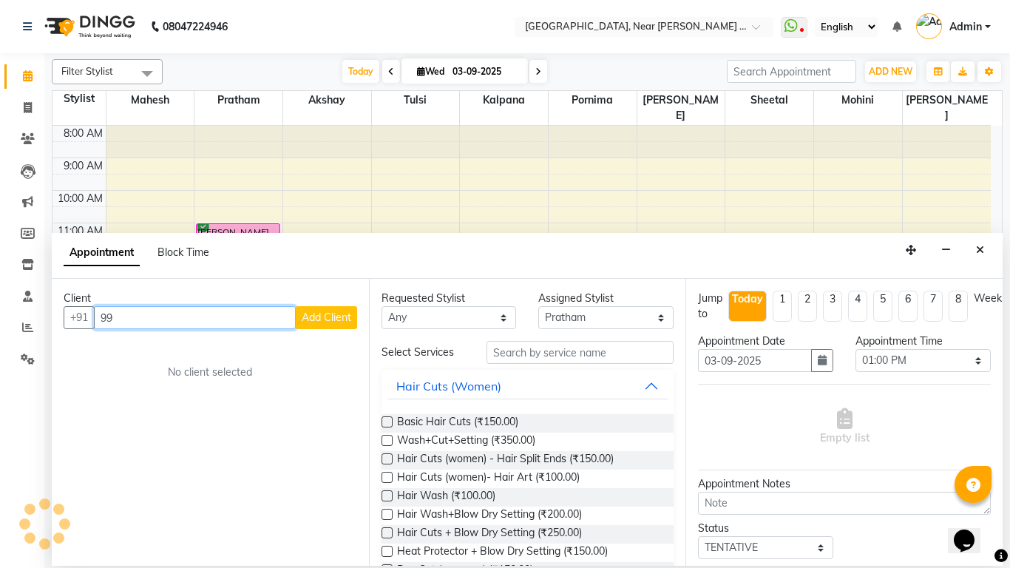
type input "9"
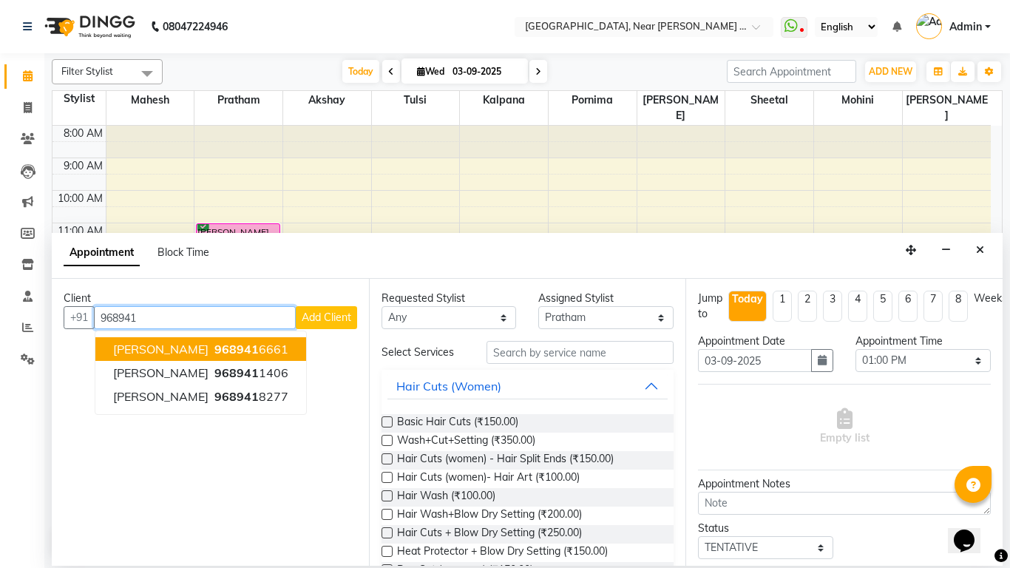
click at [206, 350] on button "[PERSON_NAME] 968941 6661" at bounding box center [200, 349] width 211 height 24
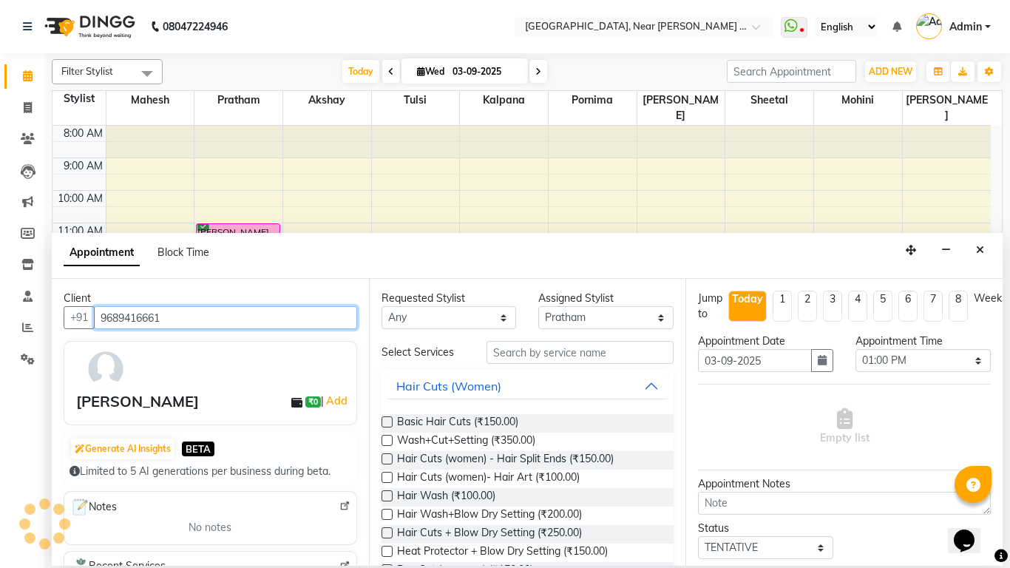
type input "9689416661"
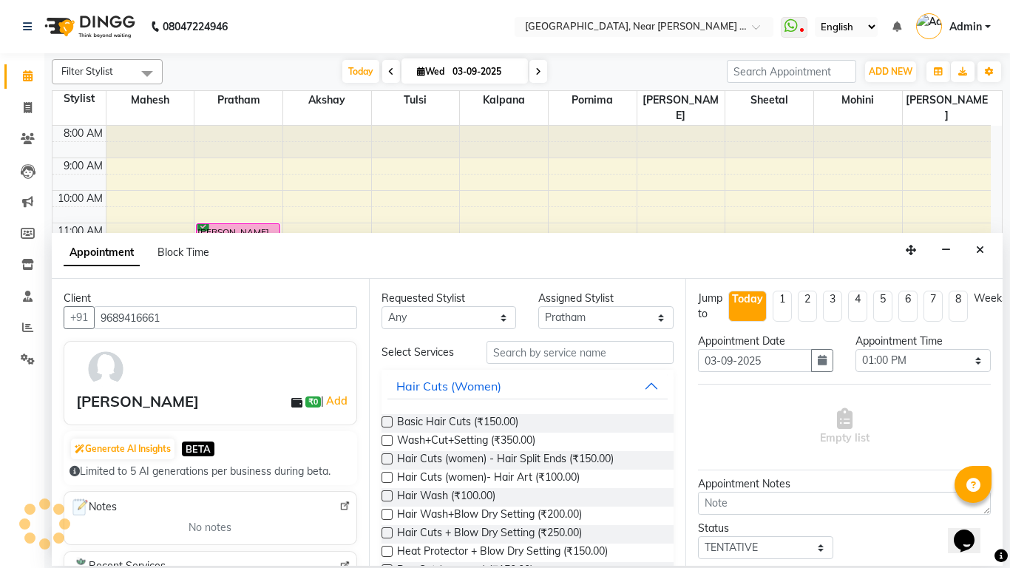
click at [386, 425] on label at bounding box center [387, 421] width 11 height 11
click at [386, 425] on input "checkbox" at bounding box center [387, 424] width 10 height 10
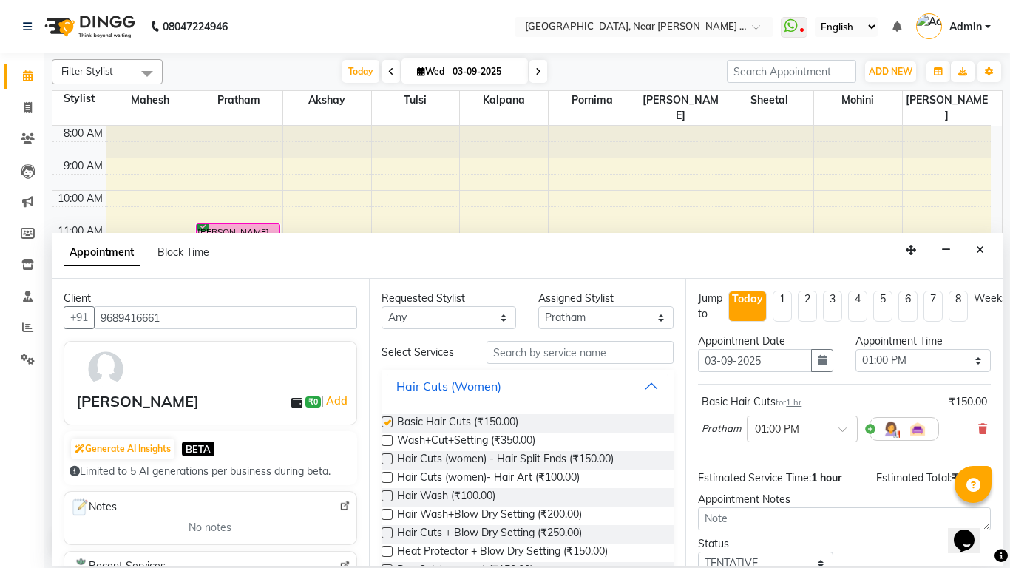
checkbox input "false"
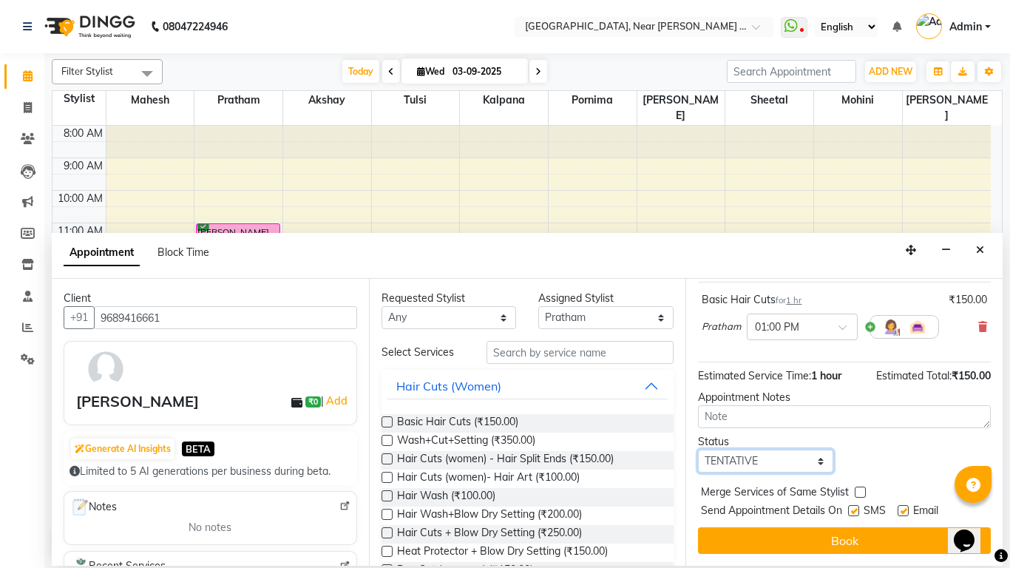
click at [820, 453] on select "Select TENTATIVE CONFIRM CHECK-IN UPCOMING" at bounding box center [765, 461] width 135 height 23
select select "confirm booking"
click at [698, 450] on select "Select TENTATIVE CONFIRM CHECK-IN UPCOMING" at bounding box center [765, 461] width 135 height 23
click at [858, 505] on label at bounding box center [853, 510] width 11 height 11
click at [858, 507] on input "checkbox" at bounding box center [853, 512] width 10 height 10
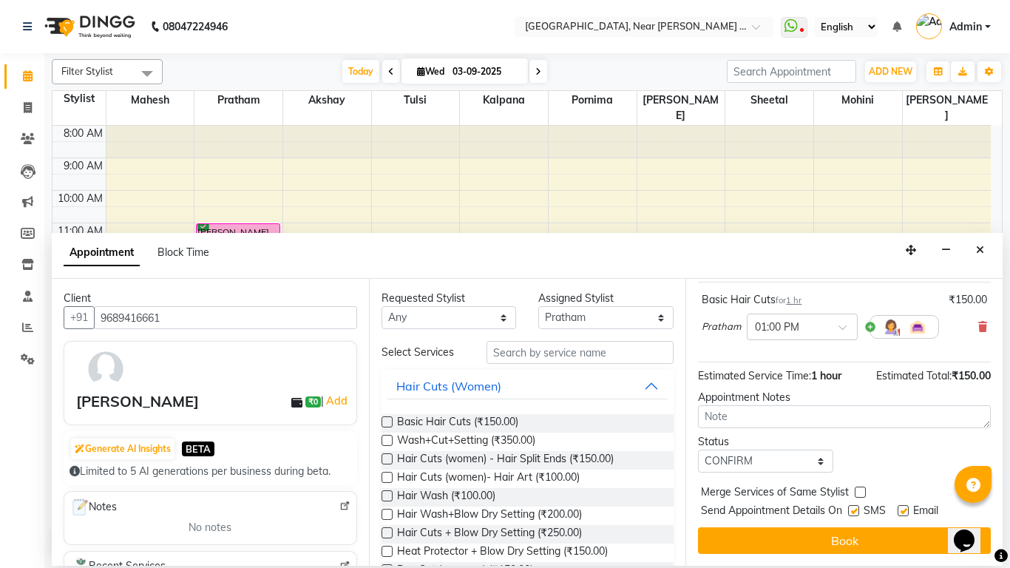
checkbox input "false"
click at [899, 505] on label at bounding box center [903, 510] width 11 height 11
click at [899, 507] on input "checkbox" at bounding box center [903, 512] width 10 height 10
checkbox input "false"
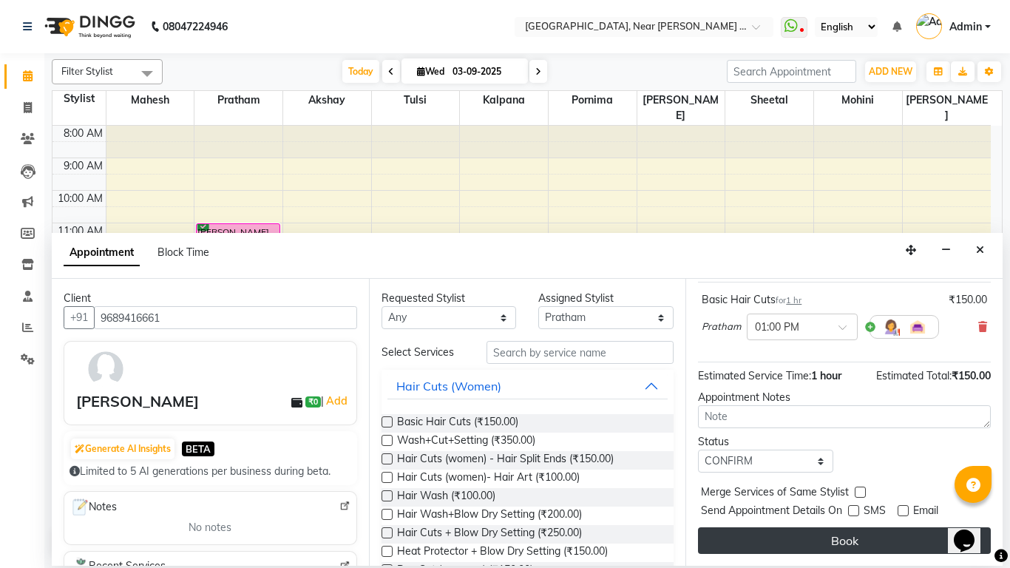
click at [889, 527] on button "Book" at bounding box center [844, 540] width 293 height 27
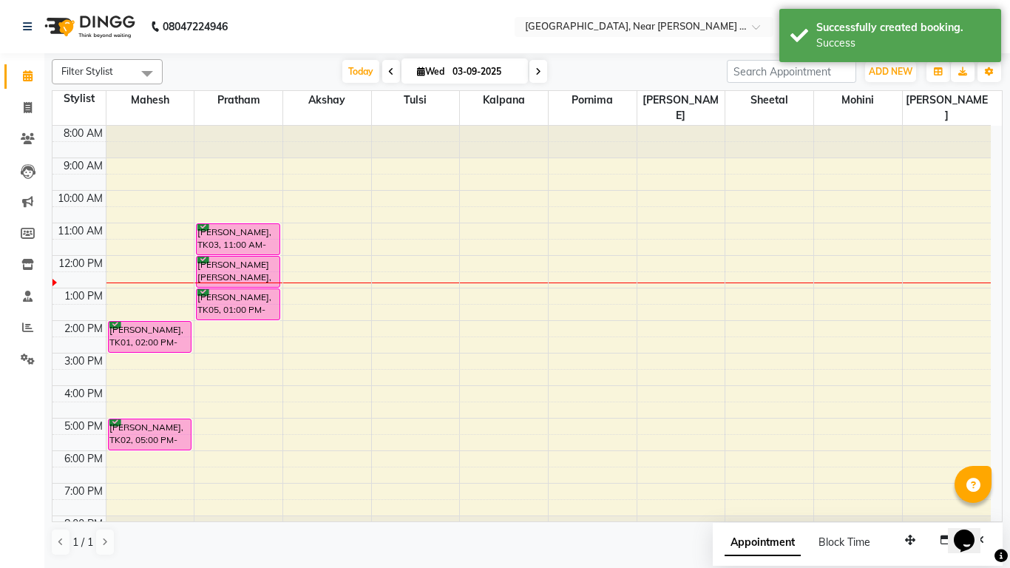
click at [209, 417] on div "8:00 AM 9:00 AM 10:00 AM 11:00 AM 12:00 PM 1:00 PM 2:00 PM 3:00 PM 4:00 PM 5:00…" at bounding box center [522, 337] width 939 height 422
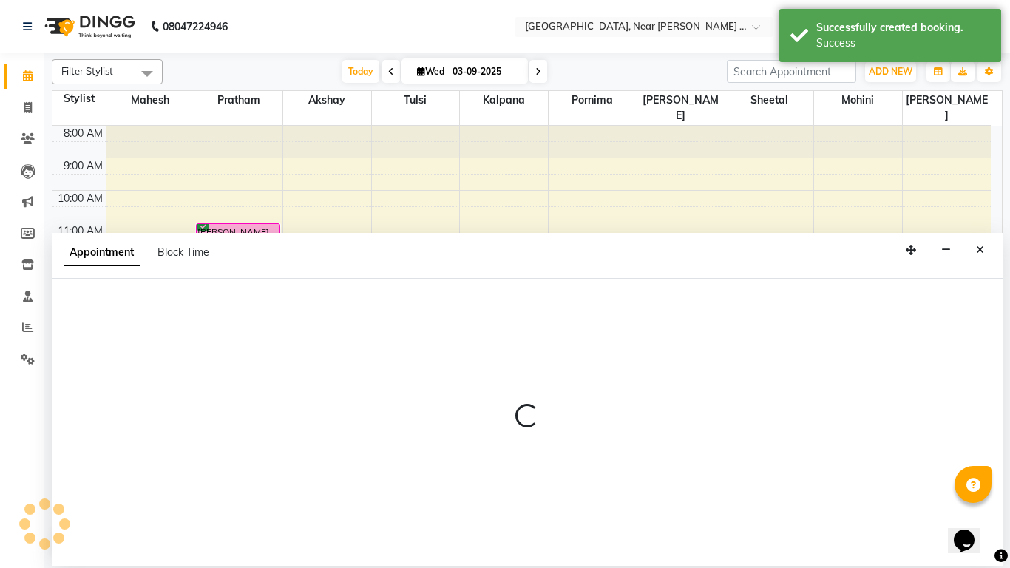
select select "32251"
select select "tentative"
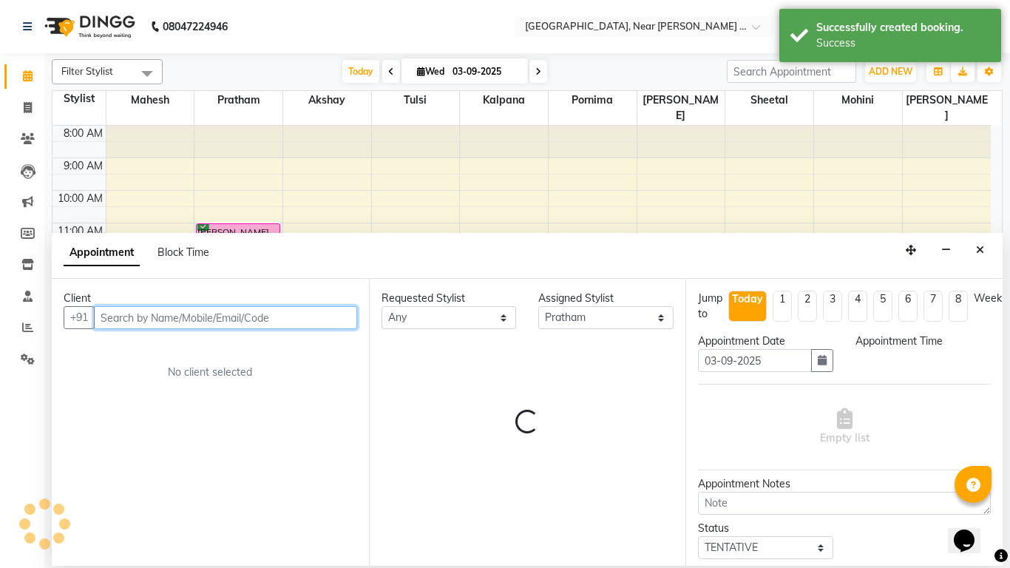
select select "1020"
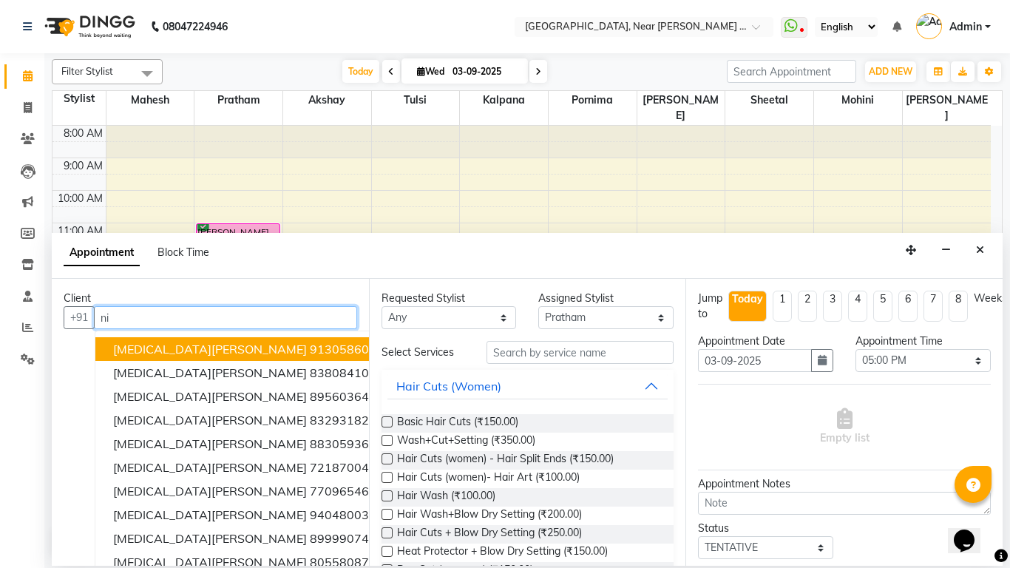
type input "n"
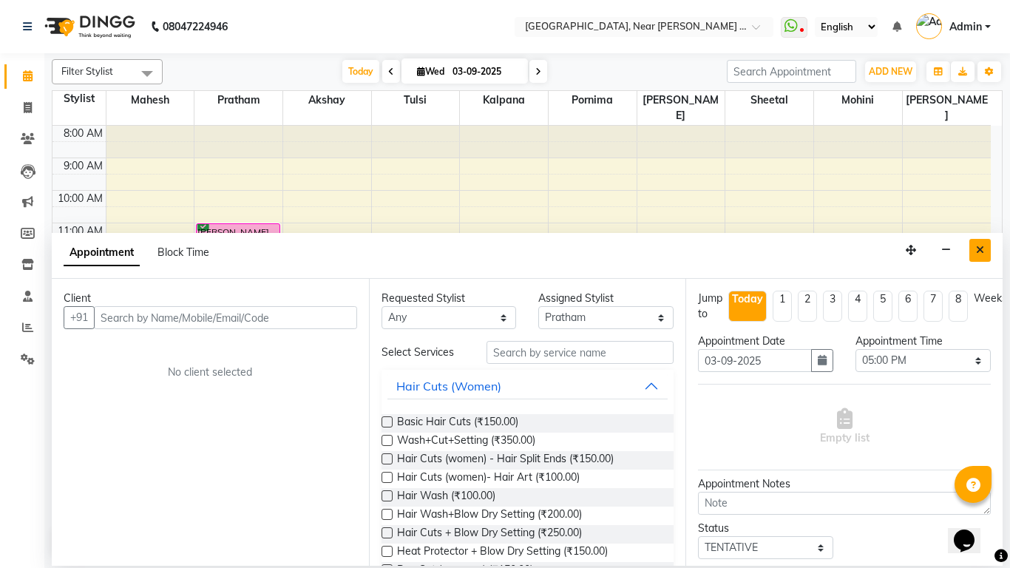
click at [982, 255] on button "Close" at bounding box center [980, 250] width 21 height 23
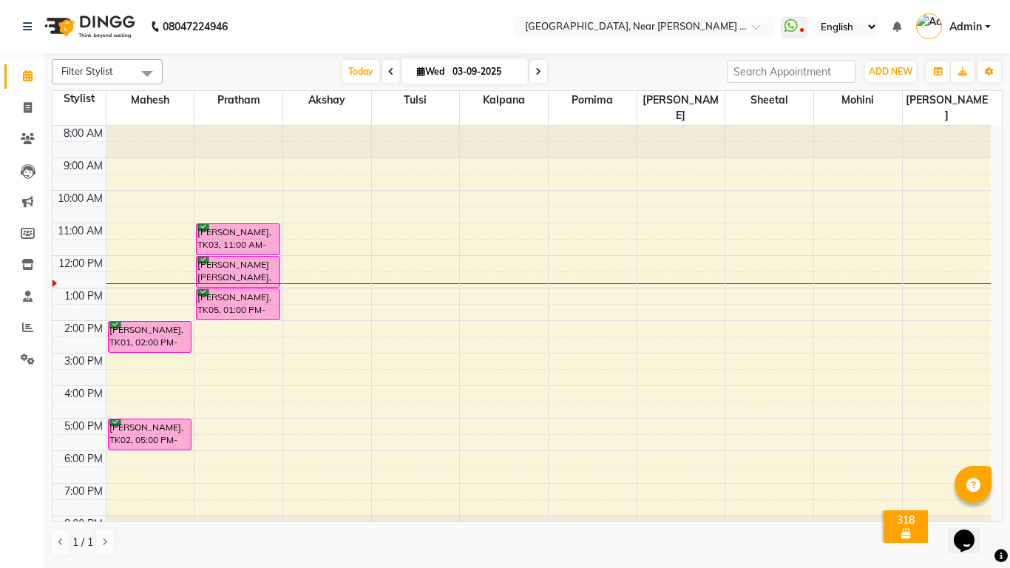
click at [319, 316] on div "8:00 AM 9:00 AM 10:00 AM 11:00 AM 12:00 PM 1:00 PM 2:00 PM 3:00 PM 4:00 PM 5:00…" at bounding box center [522, 337] width 939 height 422
select select "32253"
select select "tentative"
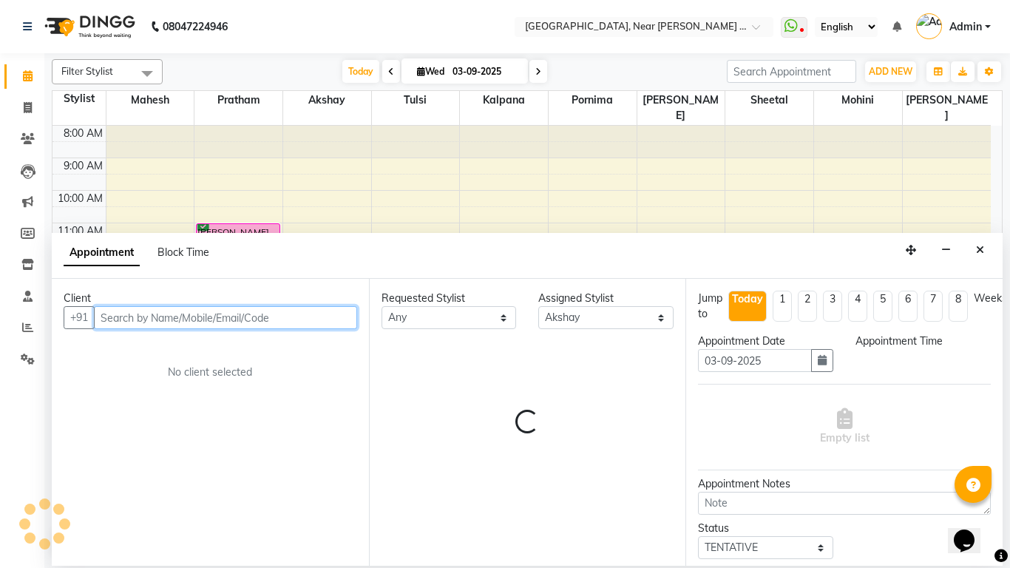
select select "840"
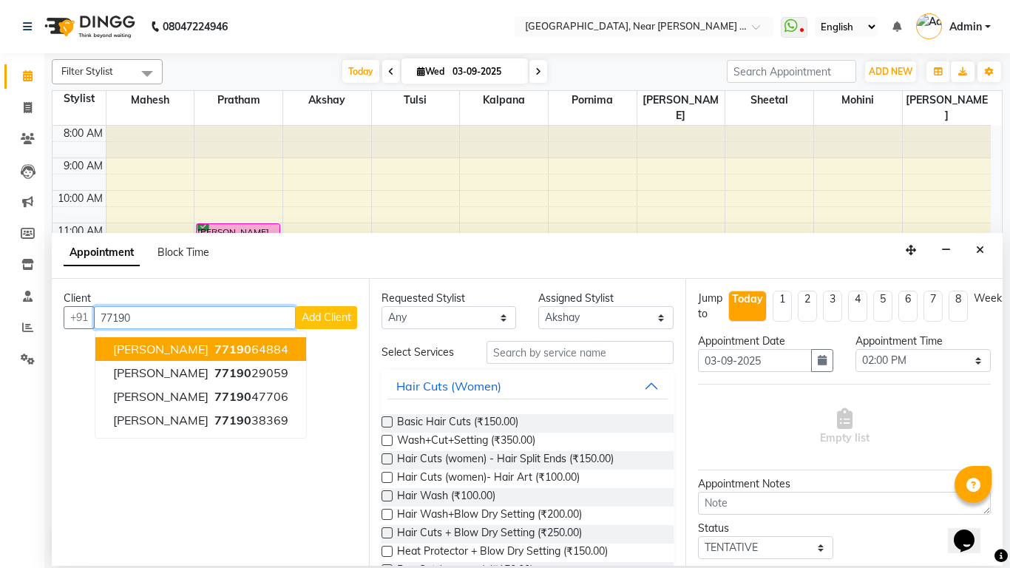
click at [215, 351] on span "77190" at bounding box center [233, 349] width 37 height 15
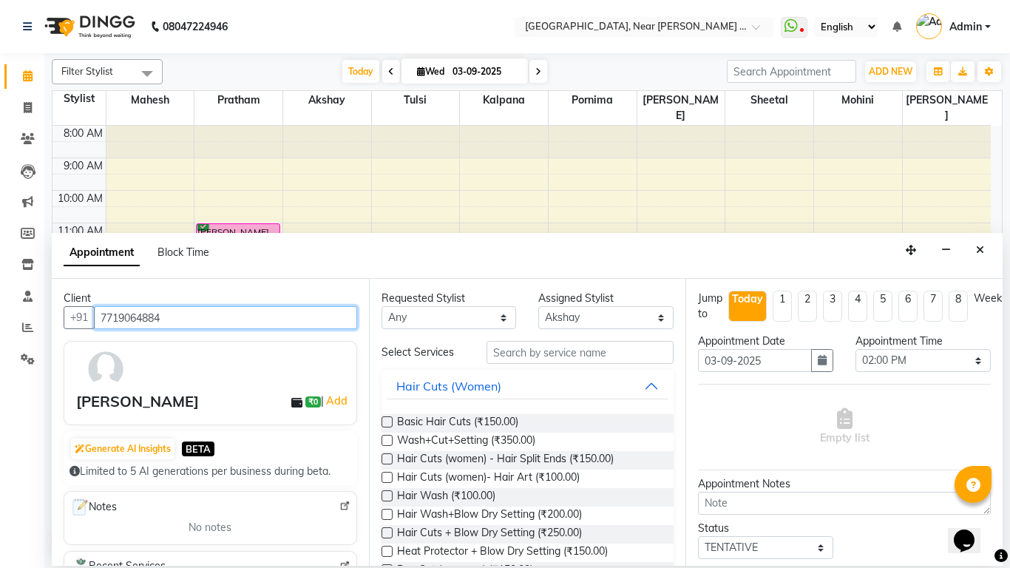
type input "7719064884"
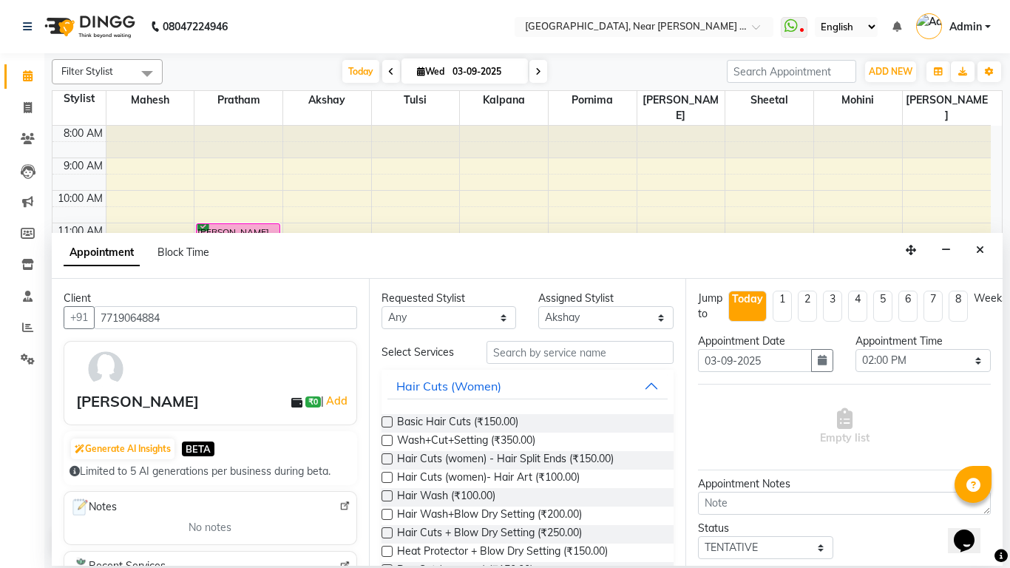
click at [388, 424] on label at bounding box center [387, 421] width 11 height 11
click at [388, 424] on input "checkbox" at bounding box center [387, 424] width 10 height 10
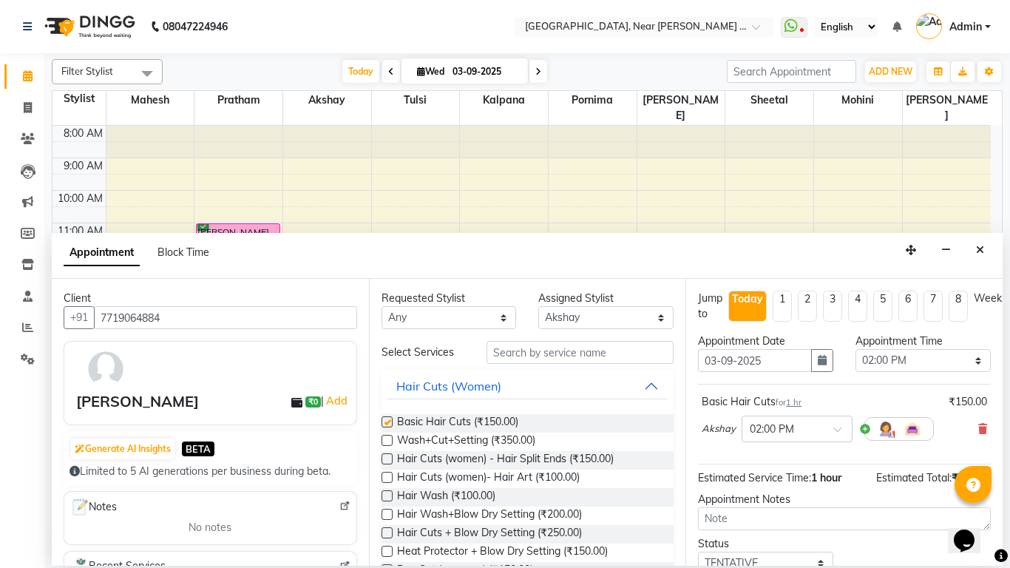
checkbox input "false"
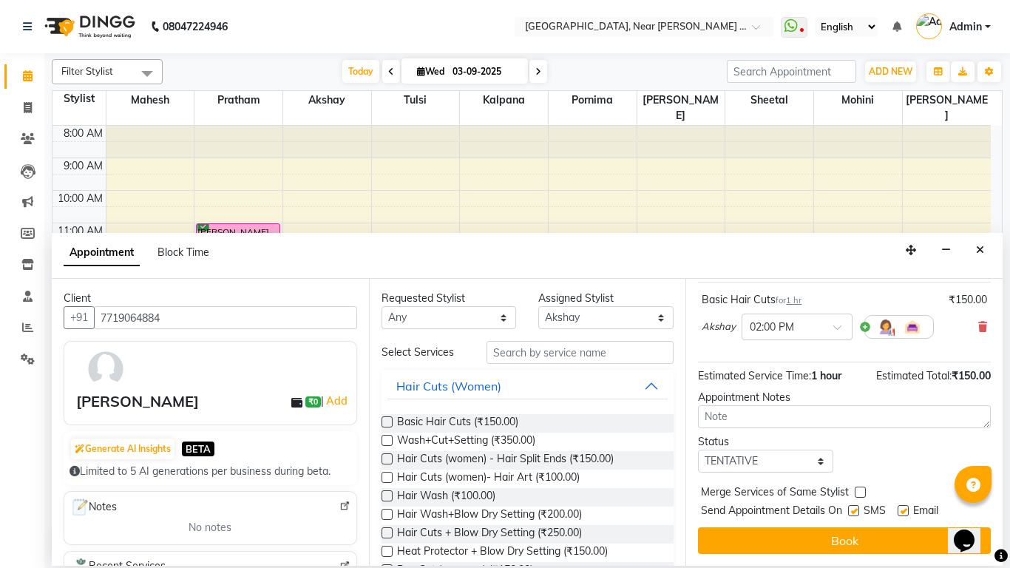
click at [817, 471] on div "Jump to [DATE] 1 2 3 4 5 6 7 8 Weeks Appointment Date [DATE] Appointment Time S…" at bounding box center [844, 422] width 317 height 287
click at [823, 450] on select "Select TENTATIVE CONFIRM CHECK-IN UPCOMING" at bounding box center [765, 461] width 135 height 23
select select "confirm booking"
click at [698, 450] on select "Select TENTATIVE CONFIRM CHECK-IN UPCOMING" at bounding box center [765, 461] width 135 height 23
click at [858, 505] on label at bounding box center [853, 510] width 11 height 11
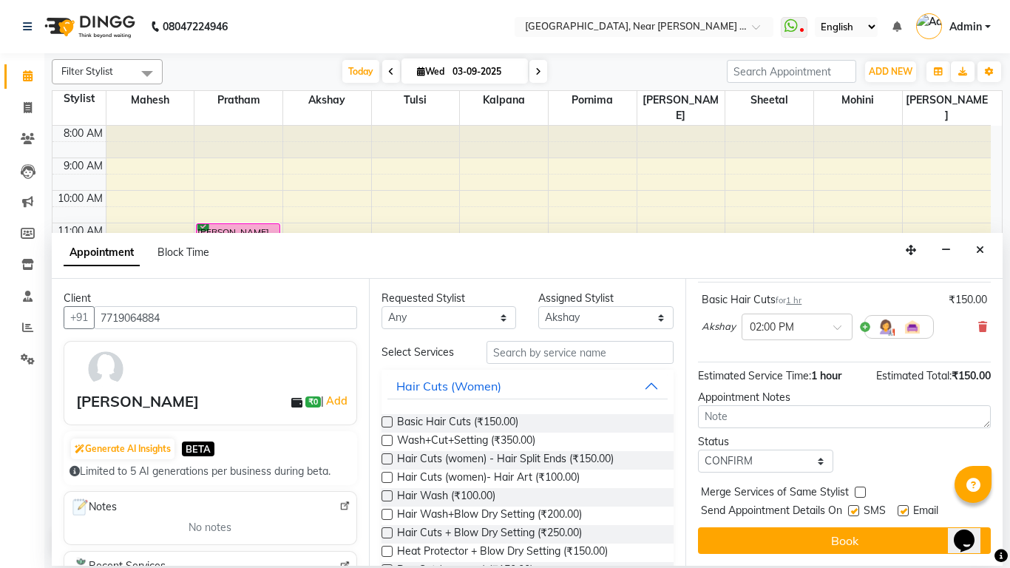
click at [858, 507] on input "checkbox" at bounding box center [853, 512] width 10 height 10
checkbox input "false"
click at [907, 505] on label at bounding box center [903, 510] width 11 height 11
click at [907, 507] on input "checkbox" at bounding box center [903, 512] width 10 height 10
checkbox input "false"
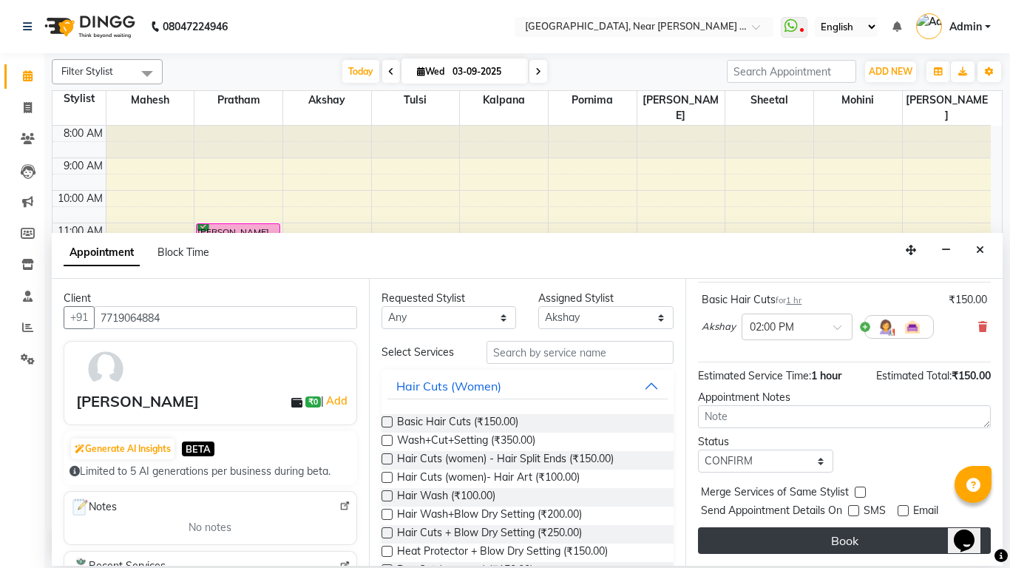
click at [888, 538] on button "Book" at bounding box center [844, 540] width 293 height 27
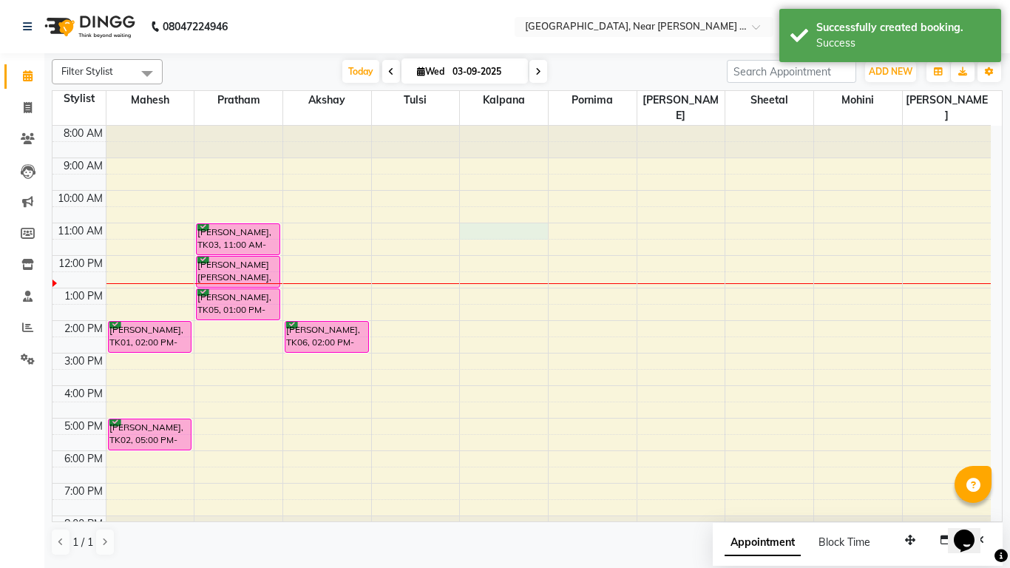
click at [487, 210] on div "8:00 AM 9:00 AM 10:00 AM 11:00 AM 12:00 PM 1:00 PM 2:00 PM 3:00 PM 4:00 PM 5:00…" at bounding box center [522, 337] width 939 height 422
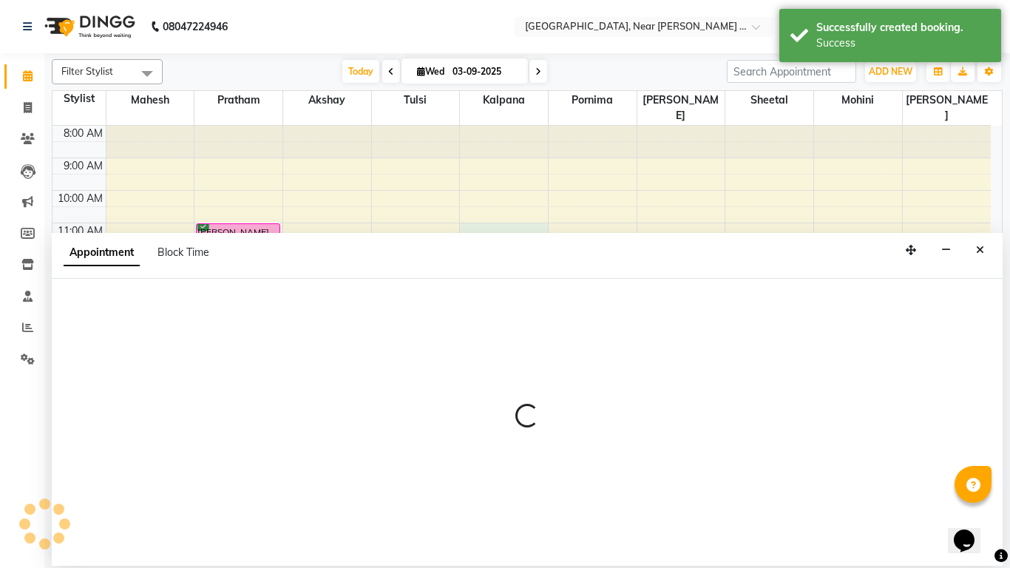
select select "32245"
select select "660"
select select "tentative"
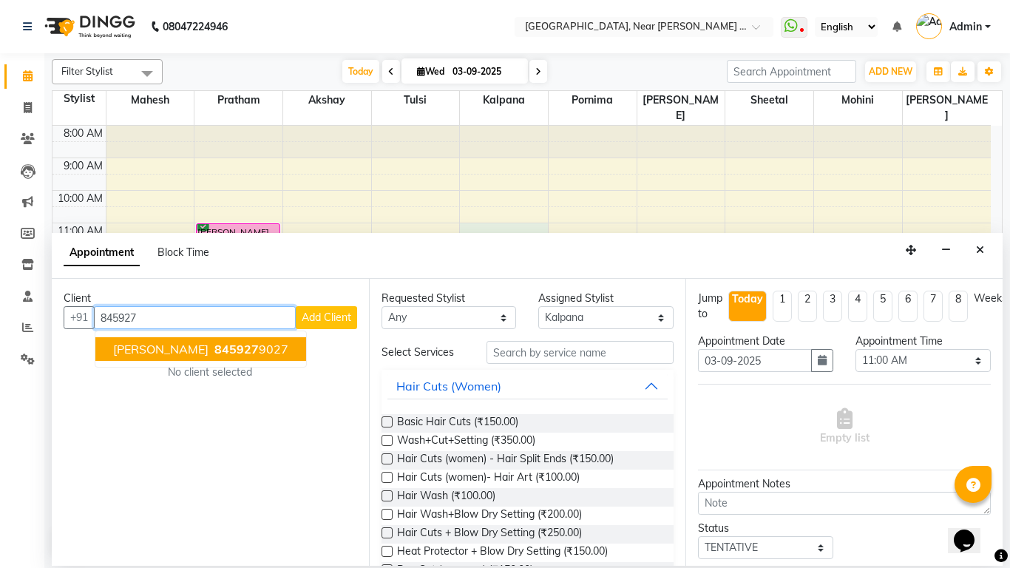
click at [235, 358] on button "[PERSON_NAME] 845927 9027" at bounding box center [200, 349] width 211 height 24
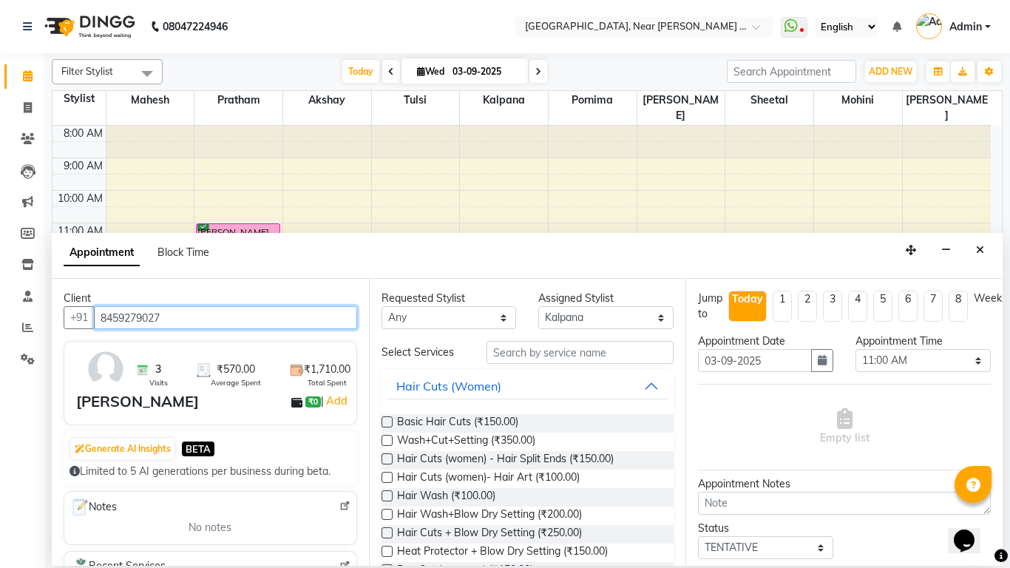
type input "8459279027"
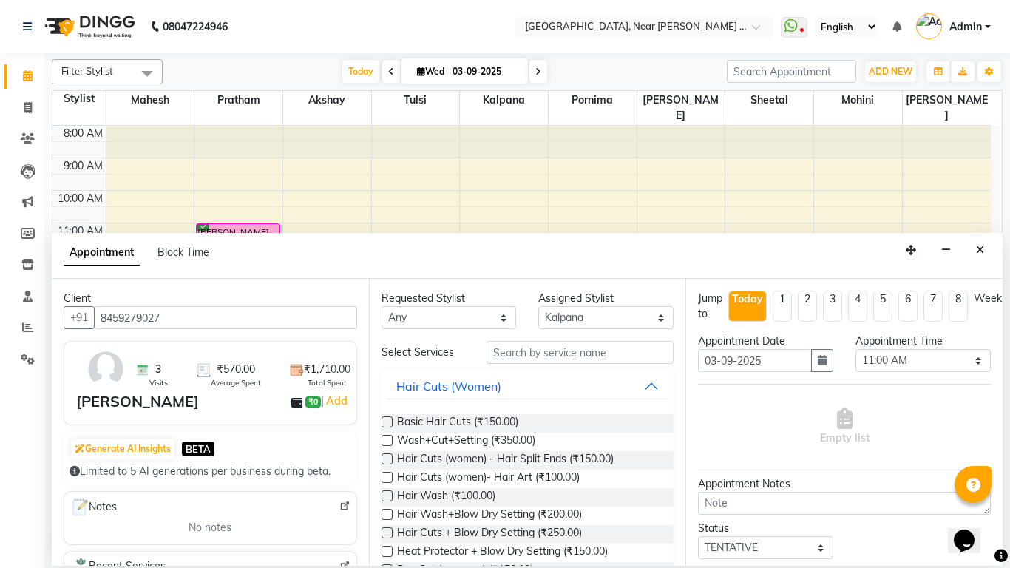
click at [389, 431] on div at bounding box center [387, 425] width 10 height 16
click at [388, 427] on label at bounding box center [387, 421] width 11 height 11
click at [388, 427] on input "checkbox" at bounding box center [387, 424] width 10 height 10
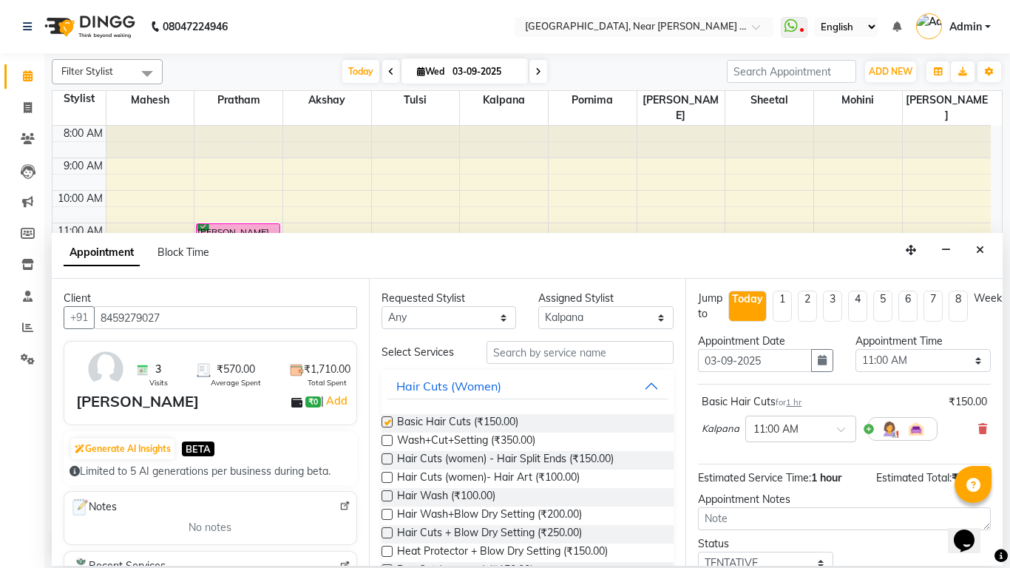
checkbox input "false"
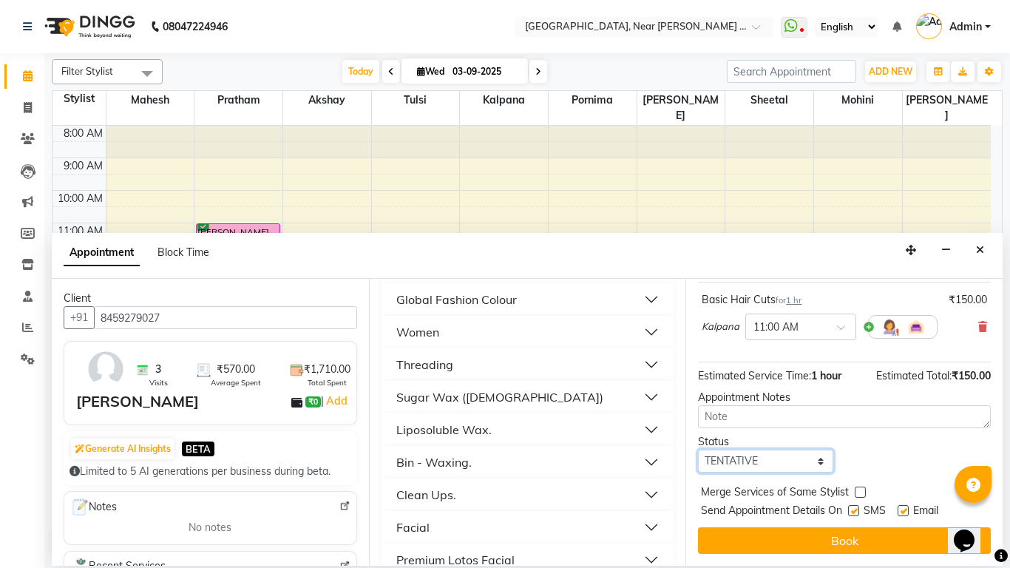
click at [817, 455] on select "Select TENTATIVE CONFIRM CHECK-IN UPCOMING" at bounding box center [765, 461] width 135 height 23
select select "confirm booking"
click at [698, 450] on select "Select TENTATIVE CONFIRM CHECK-IN UPCOMING" at bounding box center [765, 461] width 135 height 23
click at [853, 505] on label at bounding box center [853, 510] width 11 height 11
click at [853, 507] on input "checkbox" at bounding box center [853, 512] width 10 height 10
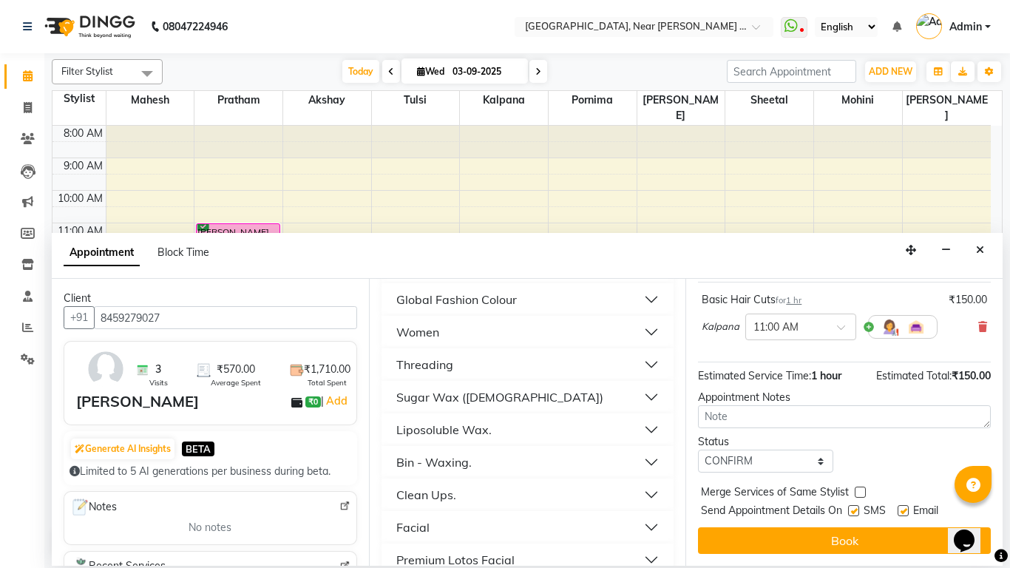
checkbox input "false"
click at [905, 505] on label at bounding box center [903, 510] width 11 height 11
click at [905, 507] on input "checkbox" at bounding box center [903, 512] width 10 height 10
checkbox input "false"
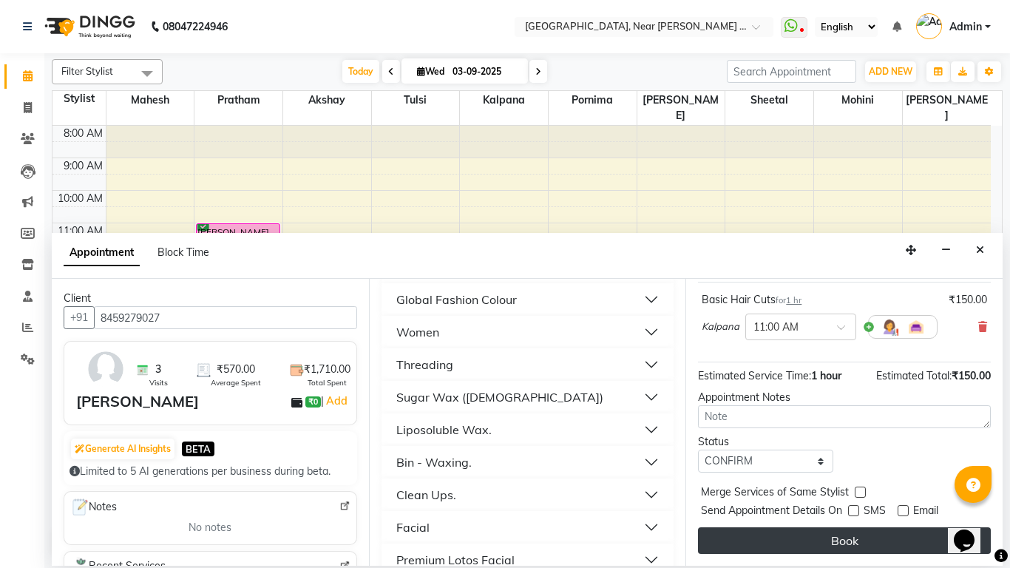
drag, startPoint x: 911, startPoint y: 517, endPoint x: 879, endPoint y: 500, distance: 36.1
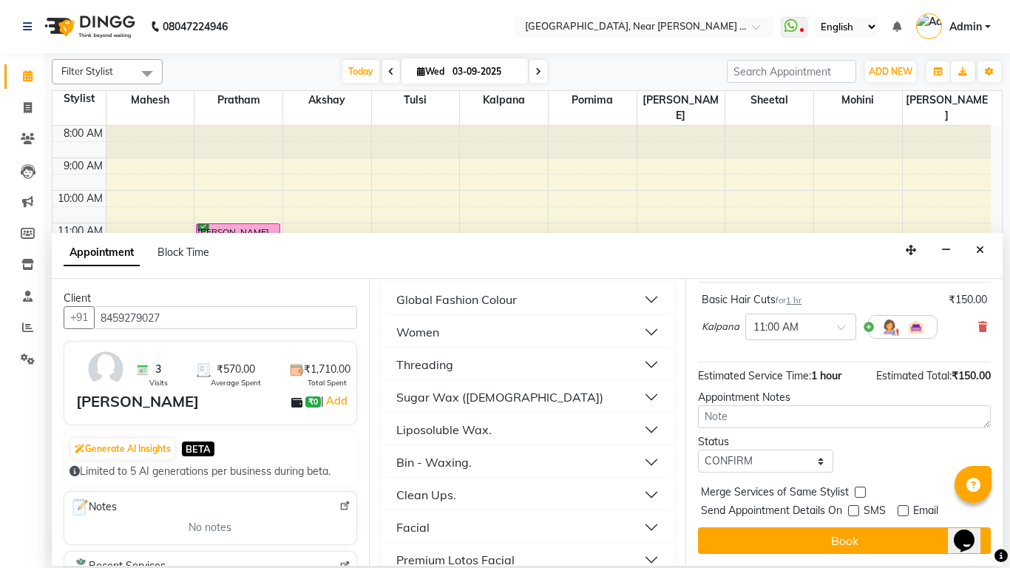
click at [908, 527] on button "Book" at bounding box center [844, 540] width 293 height 27
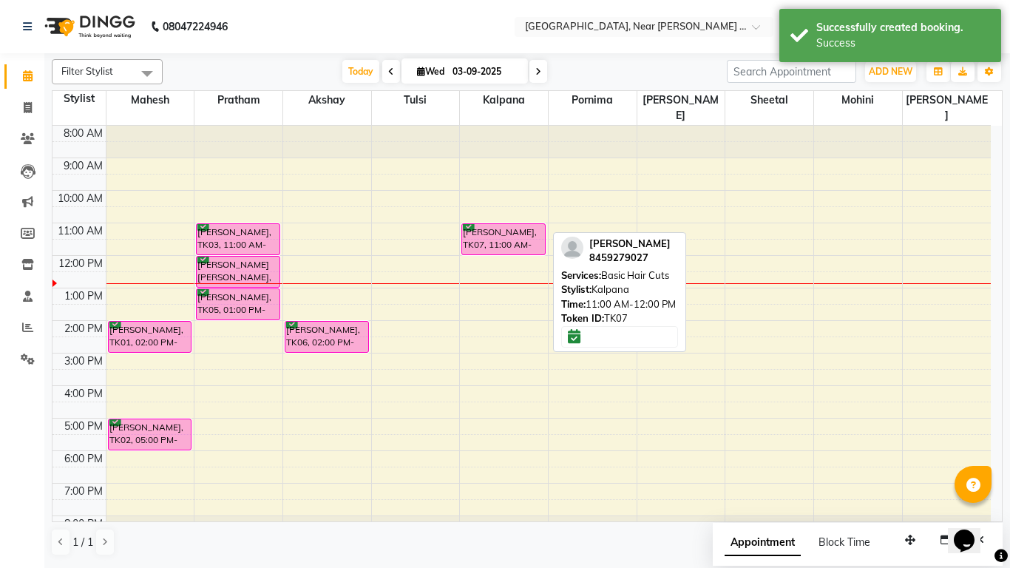
click at [518, 229] on div "[PERSON_NAME], TK07, 11:00 AM-12:00 PM, Basic Hair Cuts" at bounding box center [503, 239] width 83 height 30
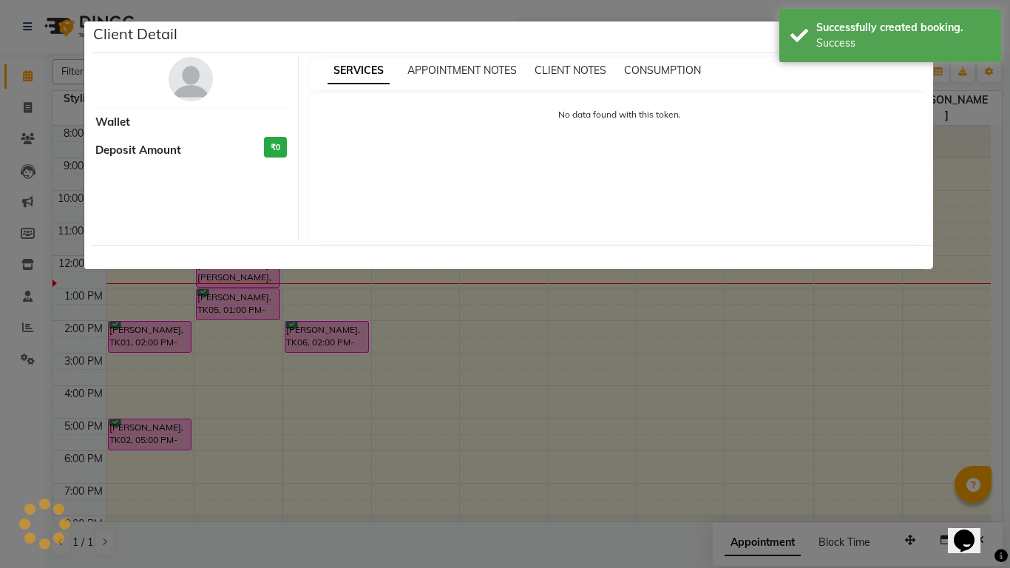
select select "6"
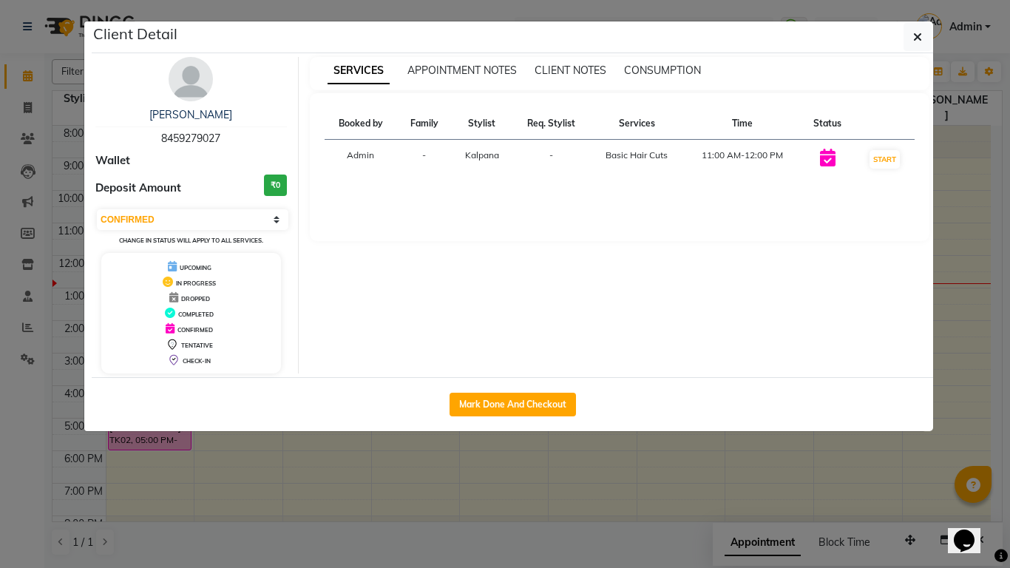
click at [633, 166] on td "Basic Hair Cuts" at bounding box center [637, 160] width 94 height 40
click at [633, 155] on div "Basic Hair Cuts" at bounding box center [637, 155] width 76 height 13
click at [665, 160] on div "Basic Hair Cuts" at bounding box center [637, 155] width 76 height 13
click at [667, 163] on td "Basic Hair Cuts" at bounding box center [637, 160] width 94 height 40
click at [916, 41] on icon "button" at bounding box center [918, 37] width 9 height 12
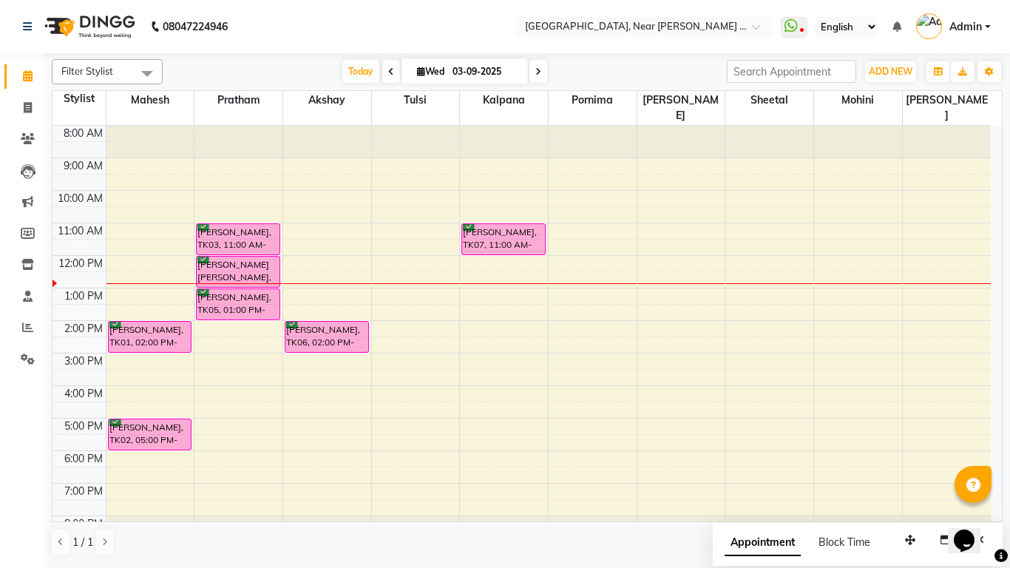
click at [538, 72] on icon at bounding box center [539, 71] width 6 height 9
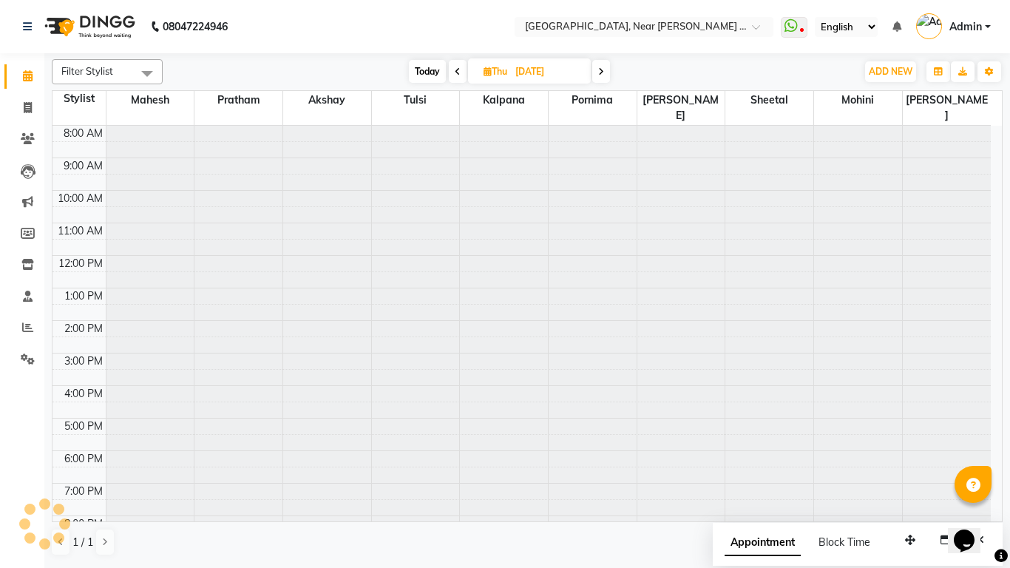
scroll to position [11, 0]
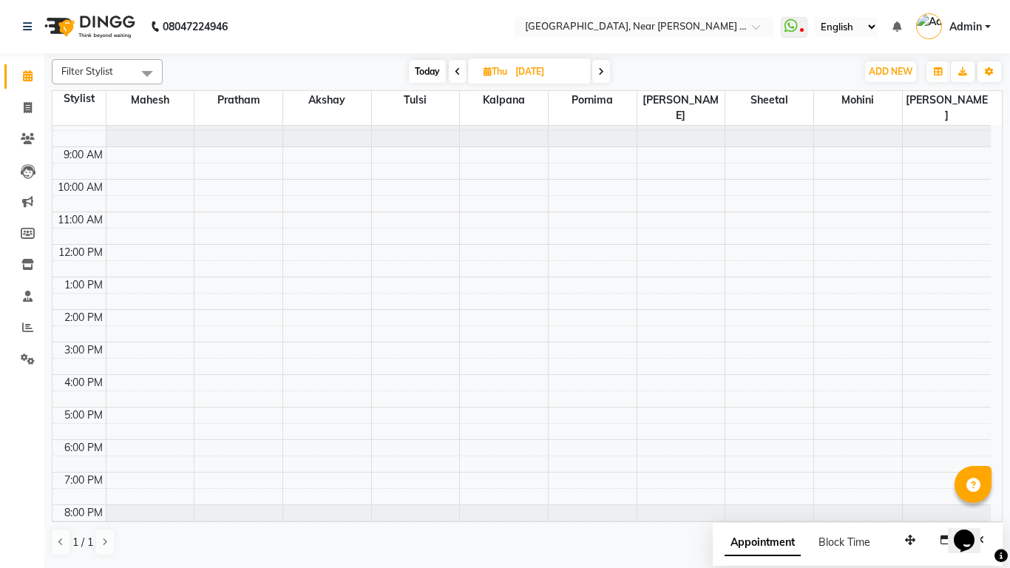
click at [455, 75] on icon at bounding box center [458, 71] width 6 height 9
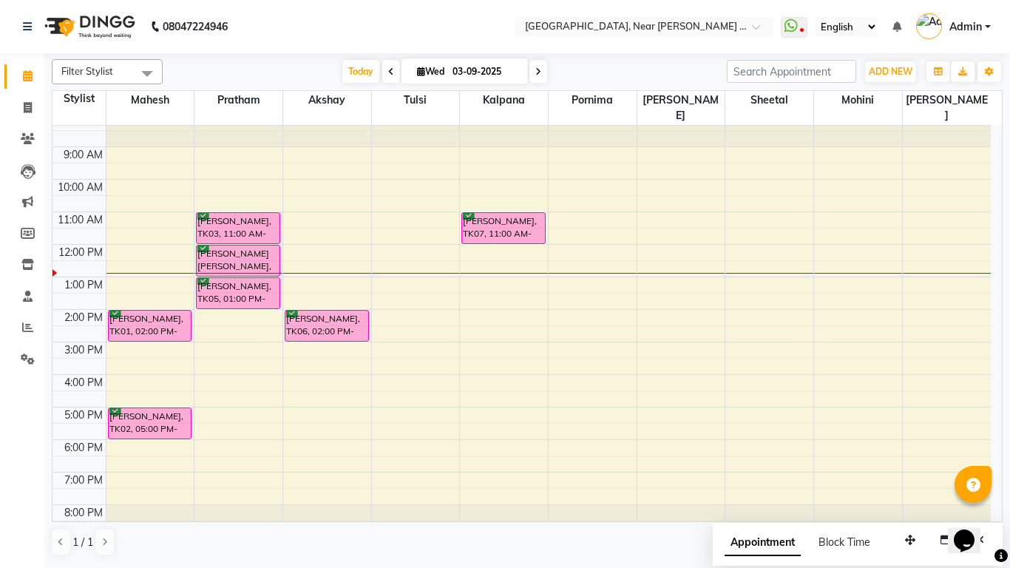
click at [539, 76] on span at bounding box center [539, 71] width 18 height 23
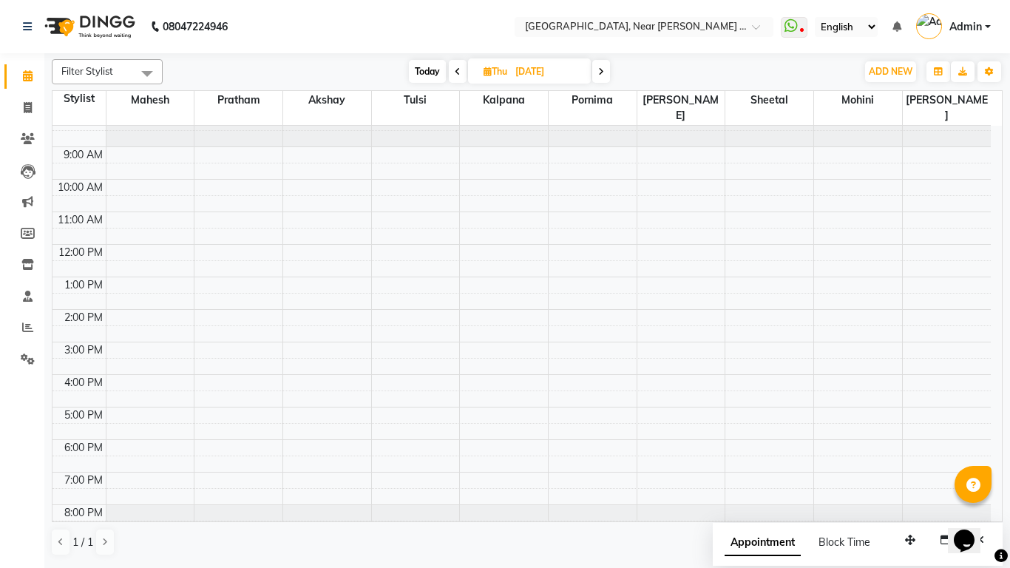
click at [453, 79] on span at bounding box center [458, 71] width 18 height 23
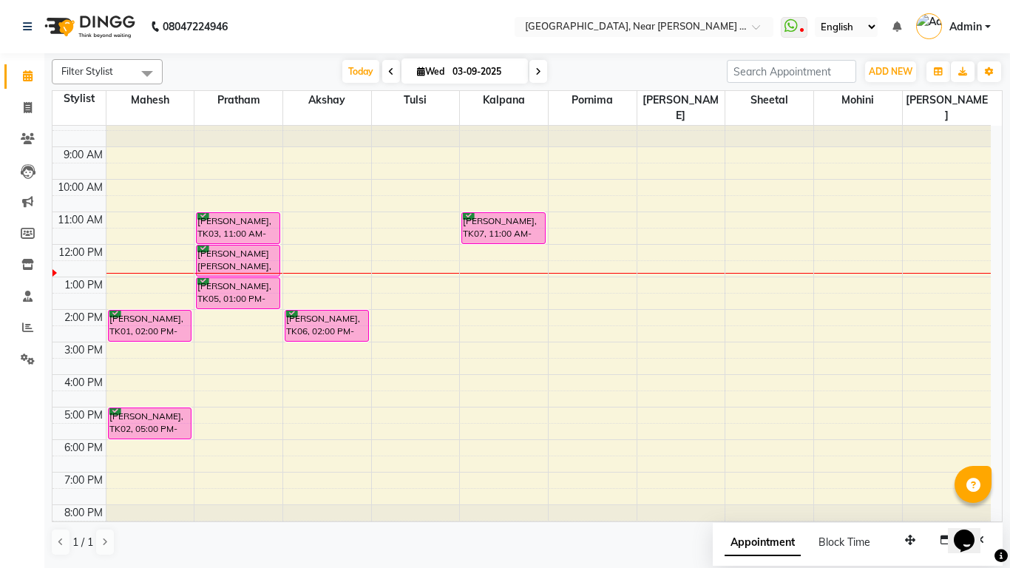
click at [536, 72] on icon at bounding box center [539, 71] width 6 height 9
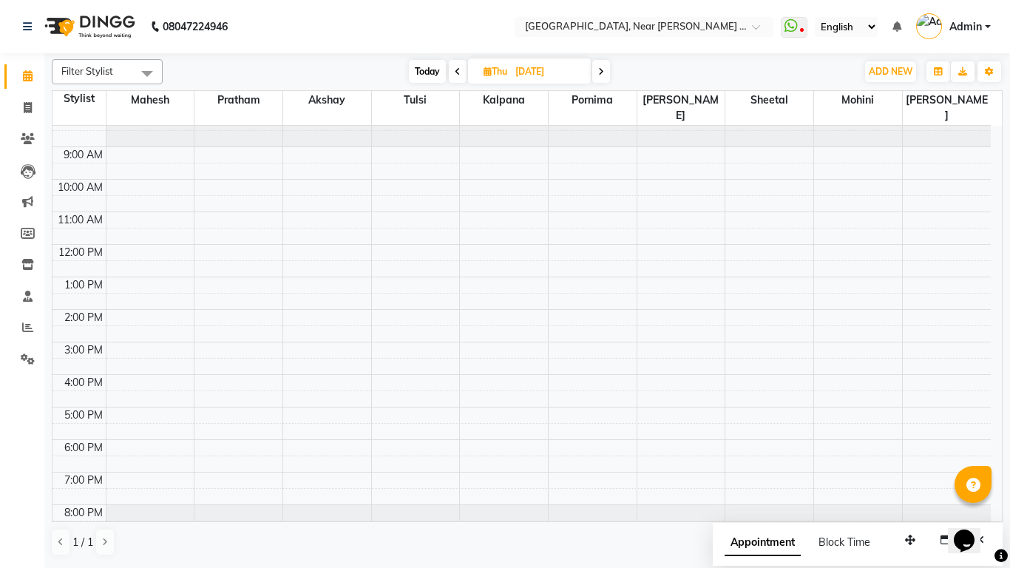
click at [456, 69] on icon at bounding box center [458, 71] width 6 height 9
type input "03-09-2025"
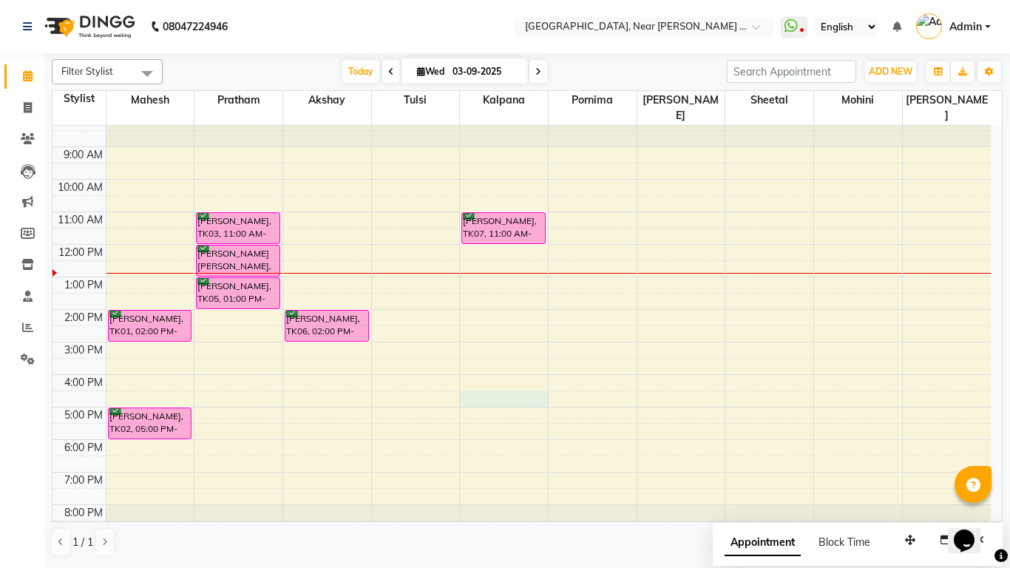
click at [545, 381] on div "8:00 AM 9:00 AM 10:00 AM 11:00 AM 12:00 PM 1:00 PM 2:00 PM 3:00 PM 4:00 PM 5:00…" at bounding box center [522, 326] width 939 height 422
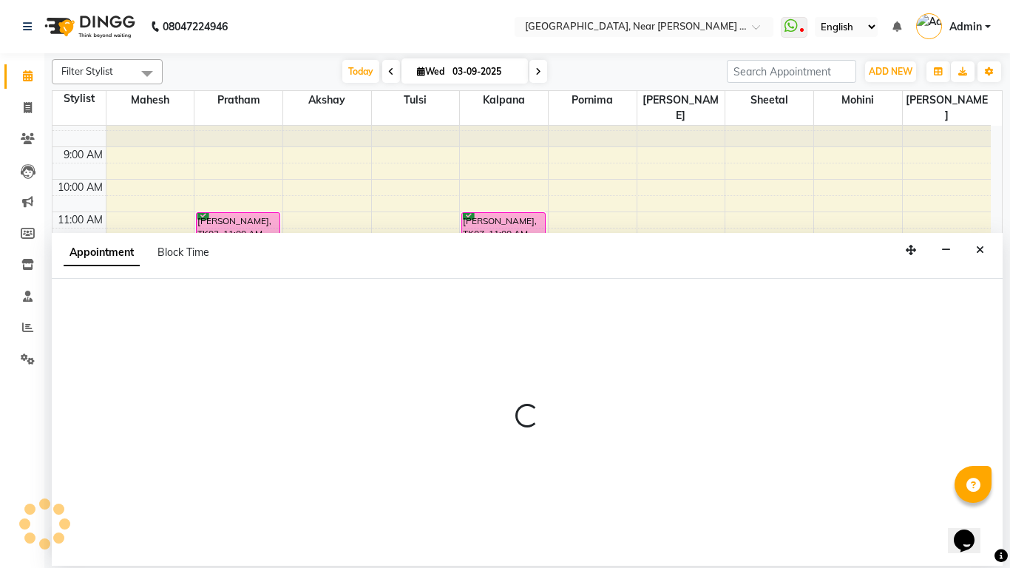
select select "32245"
select select "990"
select select "tentative"
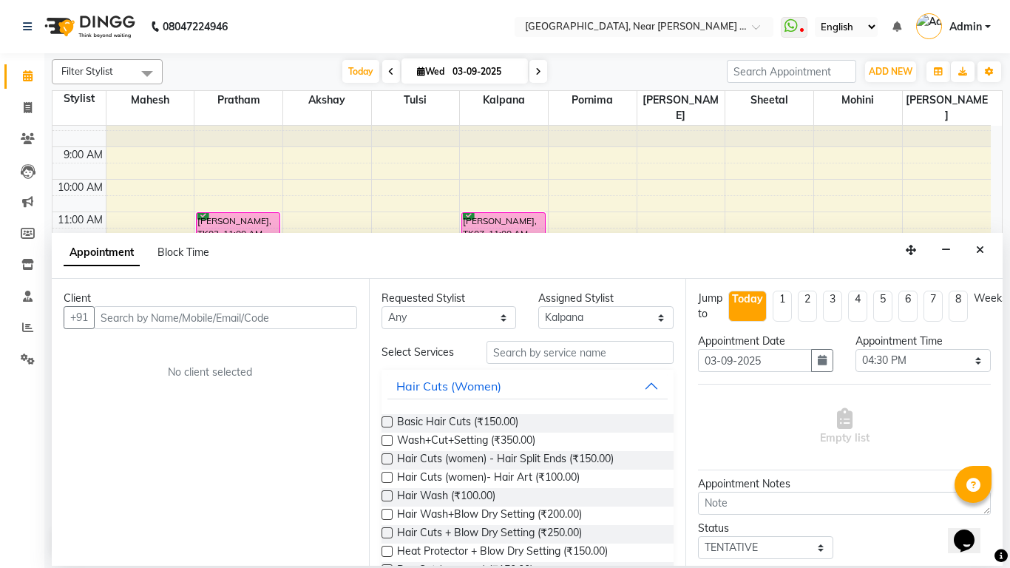
click at [969, 246] on div "Appointment Block Time" at bounding box center [527, 256] width 951 height 46
click at [984, 257] on button "Close" at bounding box center [980, 250] width 21 height 23
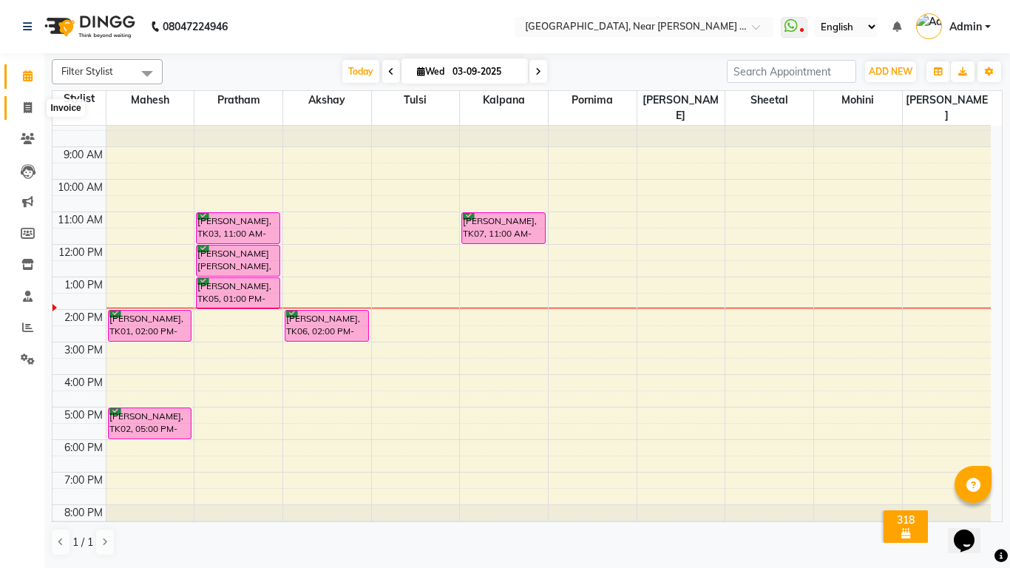
click at [27, 104] on icon at bounding box center [28, 107] width 8 height 11
select select "service"
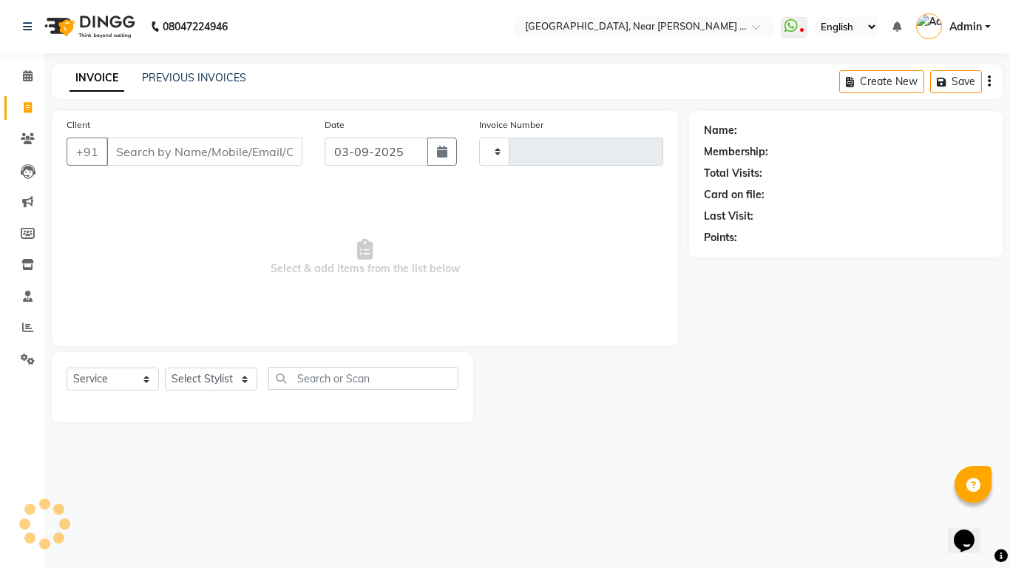
type input "0060"
select select "5103"
click at [124, 157] on input "Client" at bounding box center [205, 152] width 196 height 28
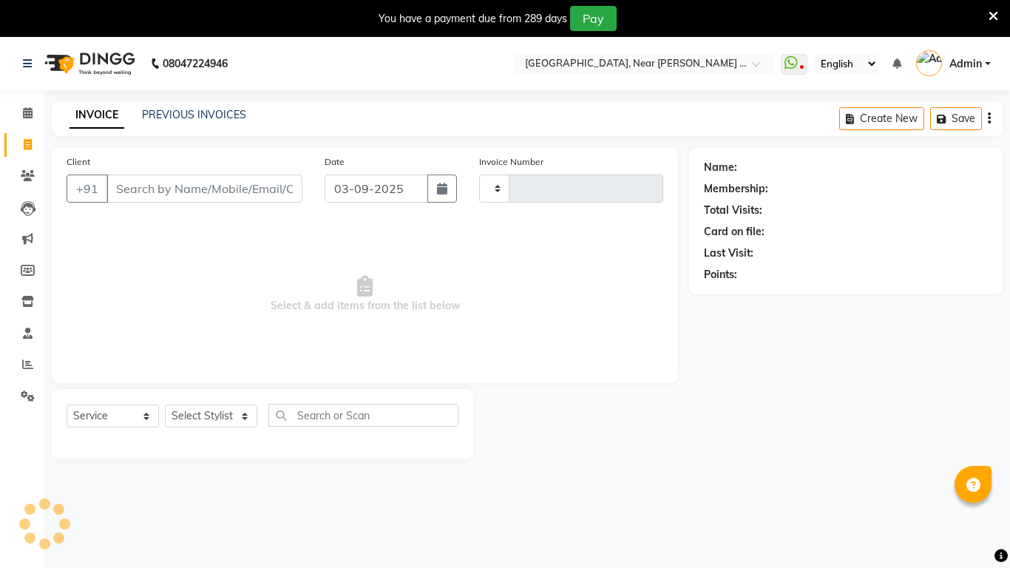
select select "service"
type input "0060"
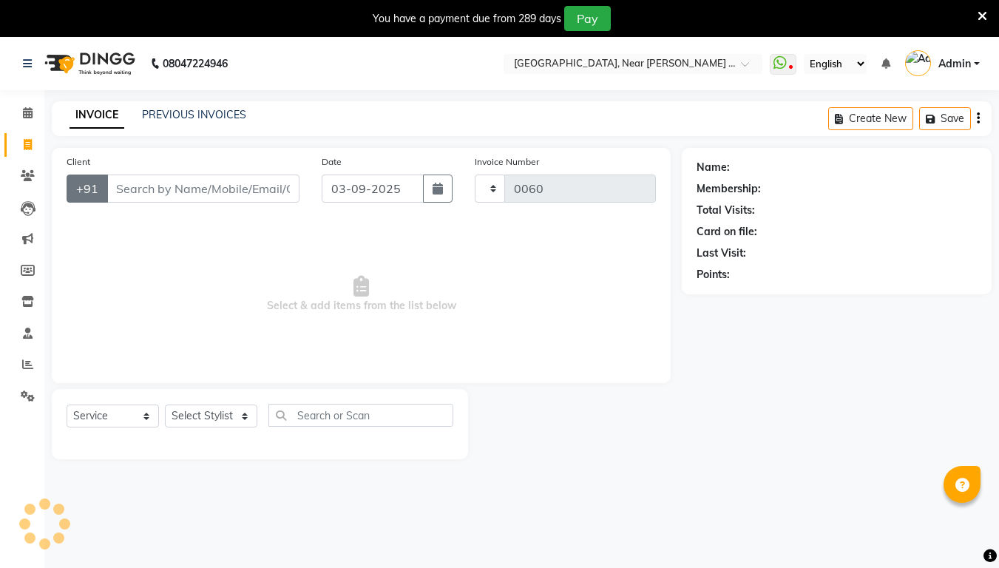
select select "5103"
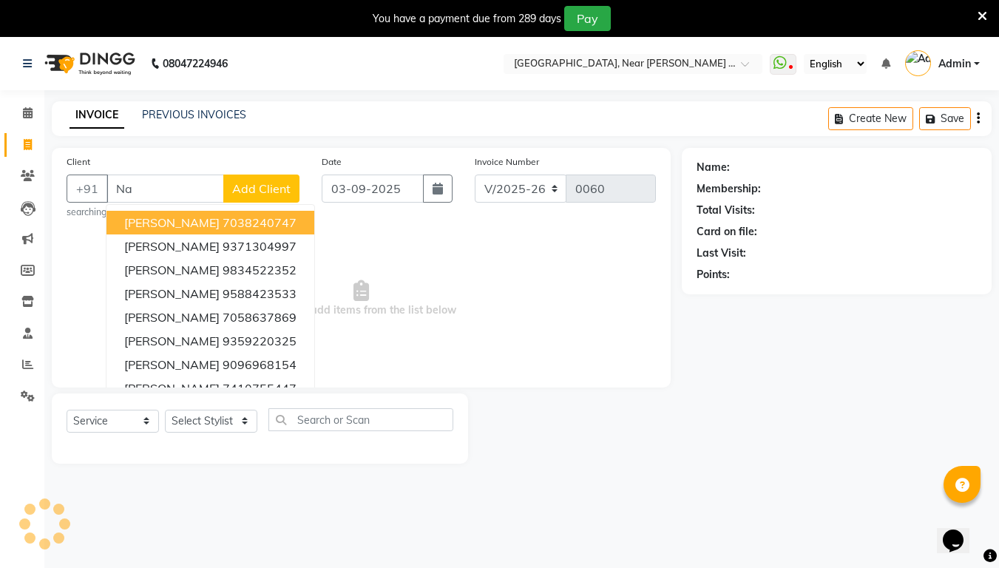
type input "N"
